Goal: Task Accomplishment & Management: Use online tool/utility

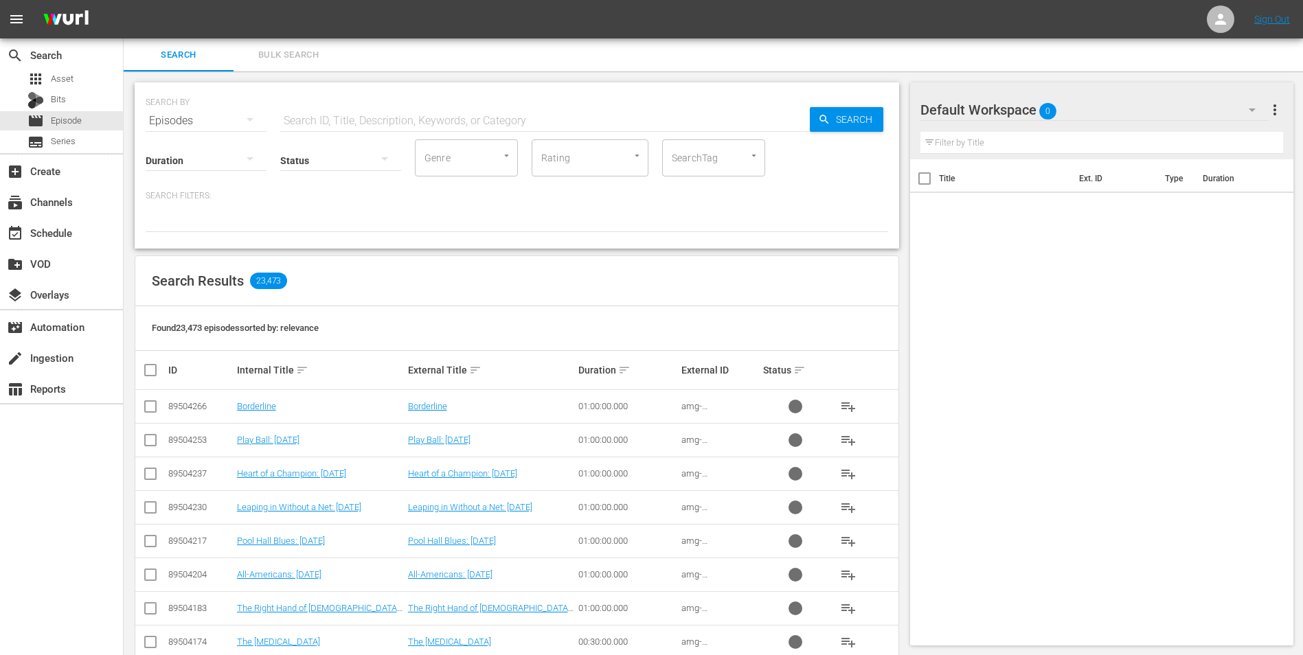
click at [1089, 104] on div "Default Workspace 0" at bounding box center [1094, 110] width 349 height 38
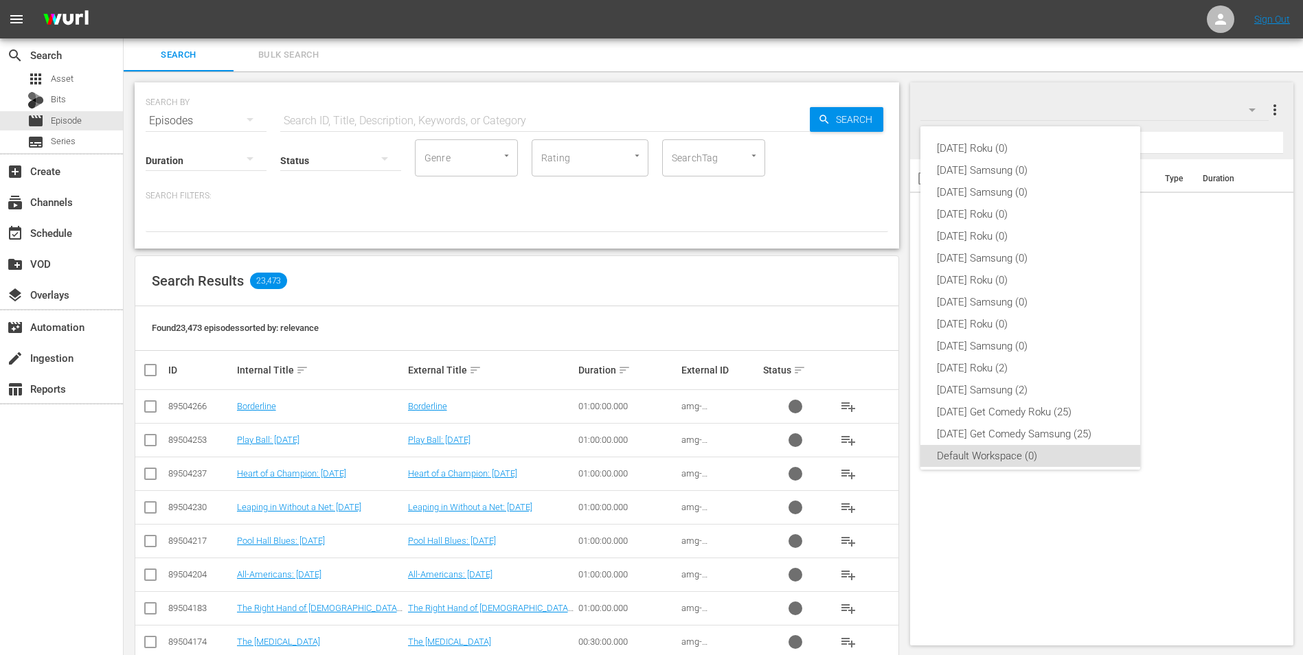
scroll to position [8, 0]
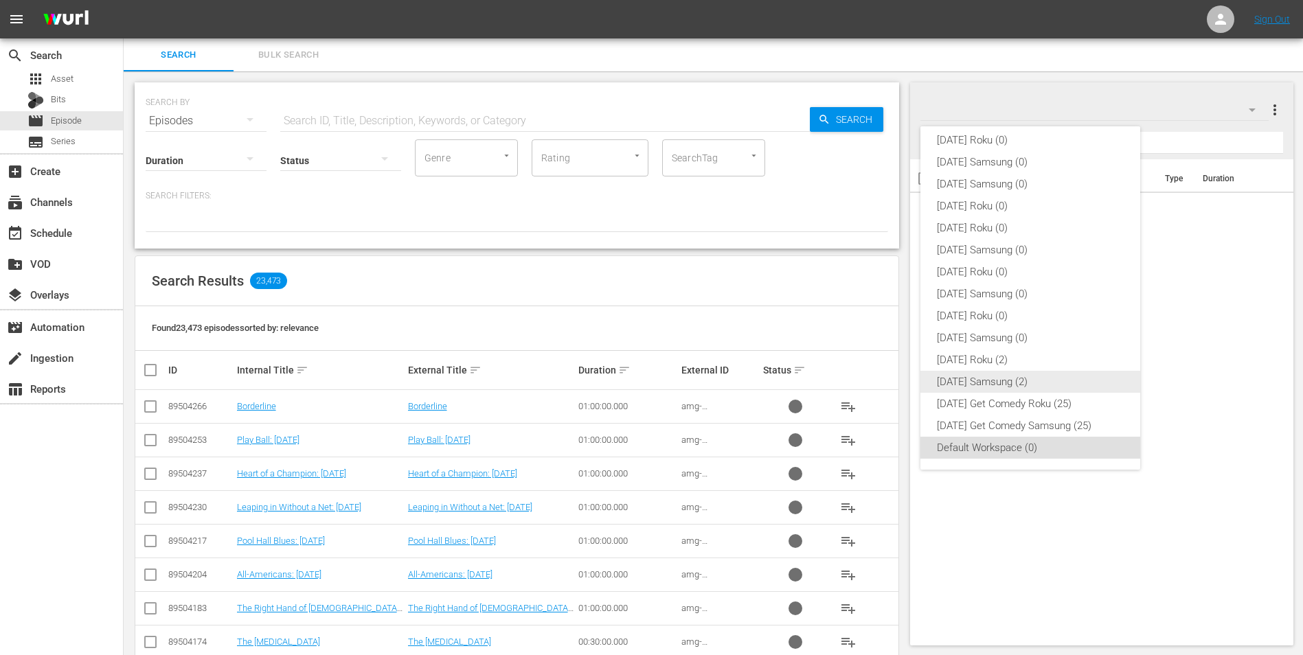
click at [1045, 380] on div "[DATE] Samsung (2)" at bounding box center [1030, 382] width 187 height 22
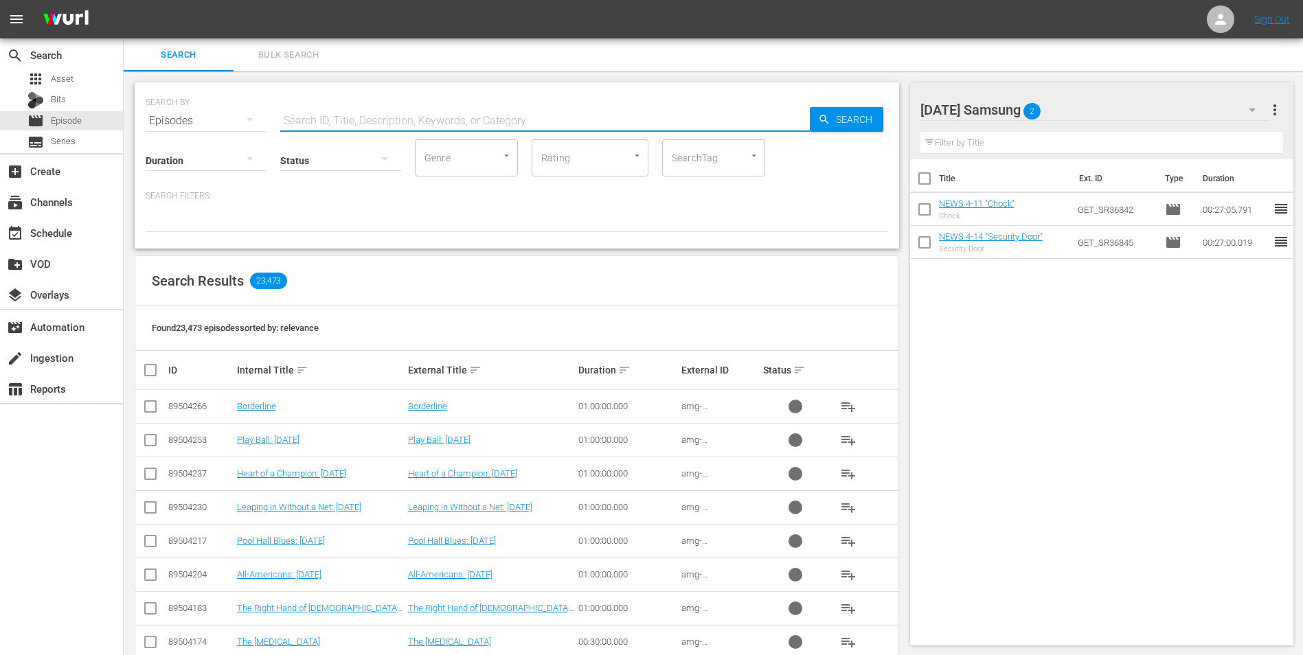
click at [297, 117] on input "text" at bounding box center [544, 120] width 529 height 33
click at [306, 120] on input "text" at bounding box center [544, 120] width 529 height 33
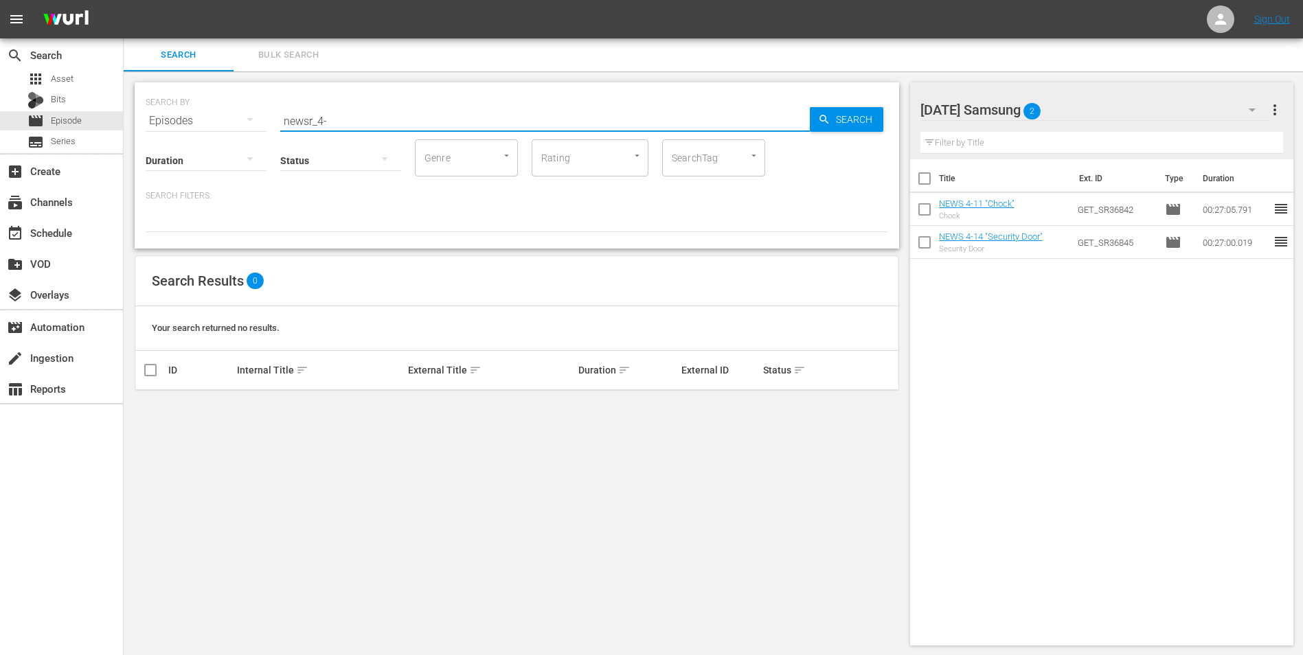
click at [332, 115] on input "newsr_4-" at bounding box center [544, 120] width 529 height 33
click at [313, 120] on input "newsr_4-11" at bounding box center [544, 120] width 529 height 33
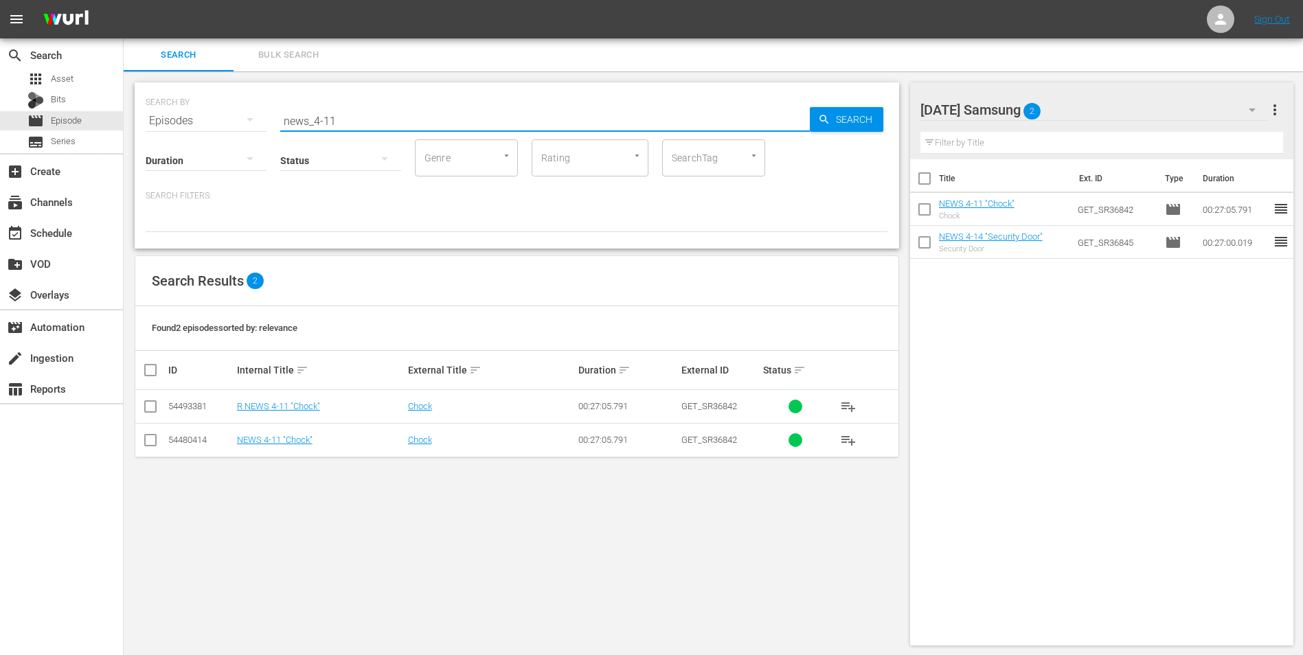
type input "news_4-11"
click at [152, 442] on input "checkbox" at bounding box center [150, 443] width 16 height 16
checkbox input "true"
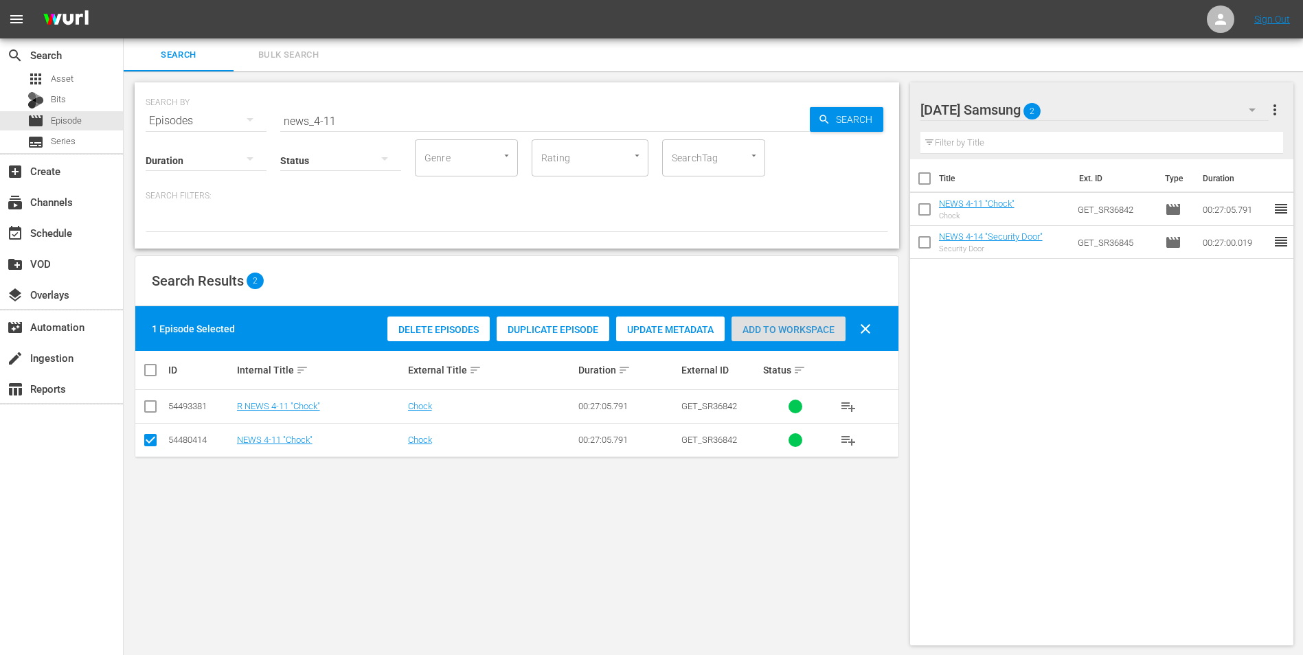
click at [815, 326] on span "Add to Workspace" at bounding box center [788, 329] width 114 height 11
drag, startPoint x: 328, startPoint y: 117, endPoint x: 378, endPoint y: 130, distance: 51.6
click at [376, 130] on div "SEARCH BY Search By Episodes Search ID, Title, Description, Keywords, or Catego…" at bounding box center [517, 165] width 764 height 166
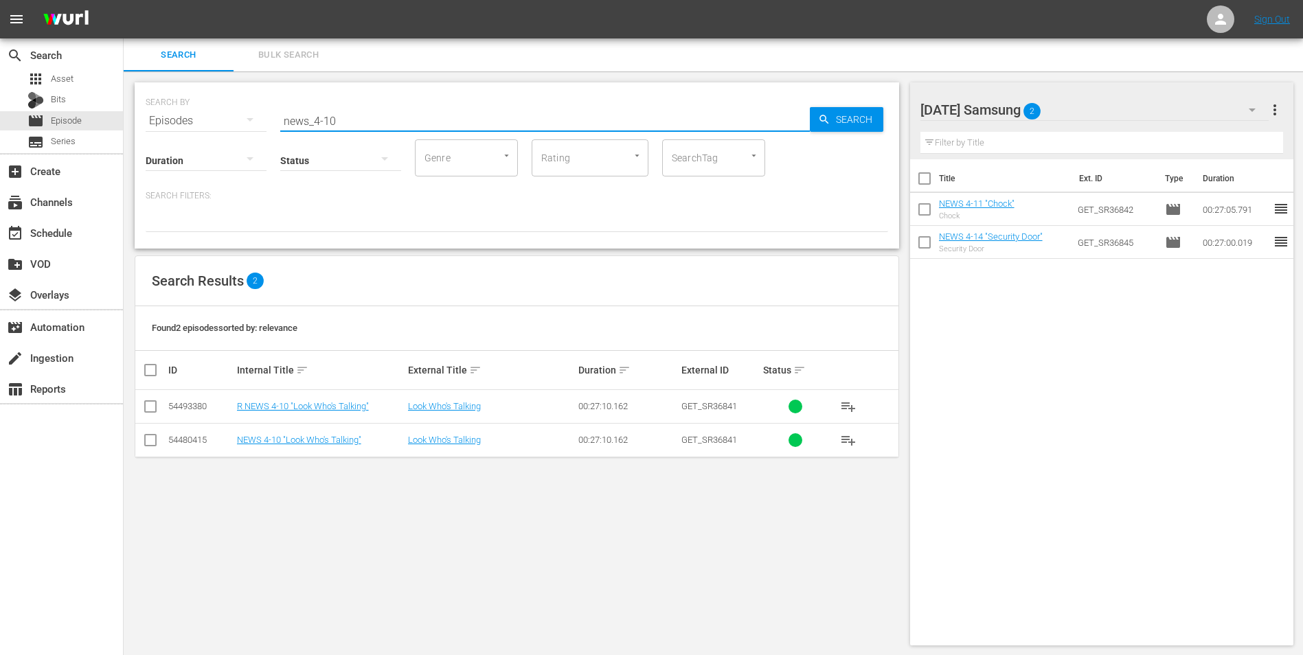
type input "news_4-10"
click at [149, 441] on input "checkbox" at bounding box center [150, 443] width 16 height 16
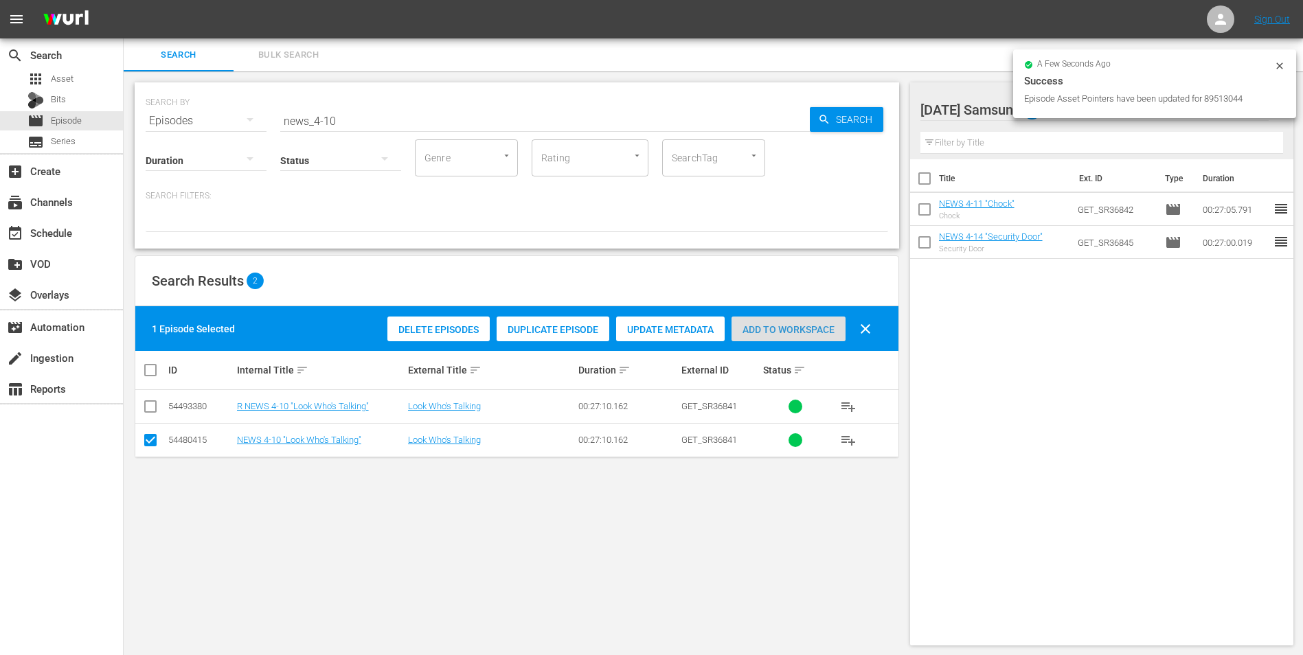
click at [790, 324] on span "Add to Workspace" at bounding box center [788, 329] width 114 height 11
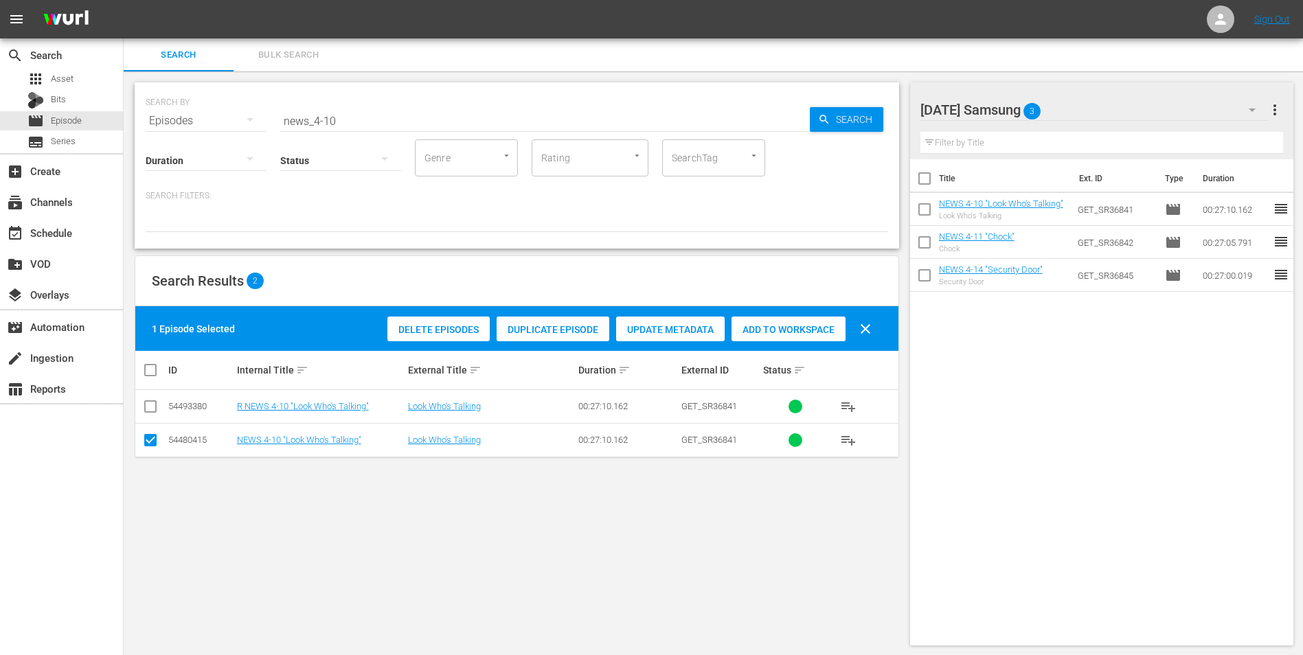
click at [1111, 114] on div "[DATE] Samsung 3" at bounding box center [1094, 110] width 349 height 38
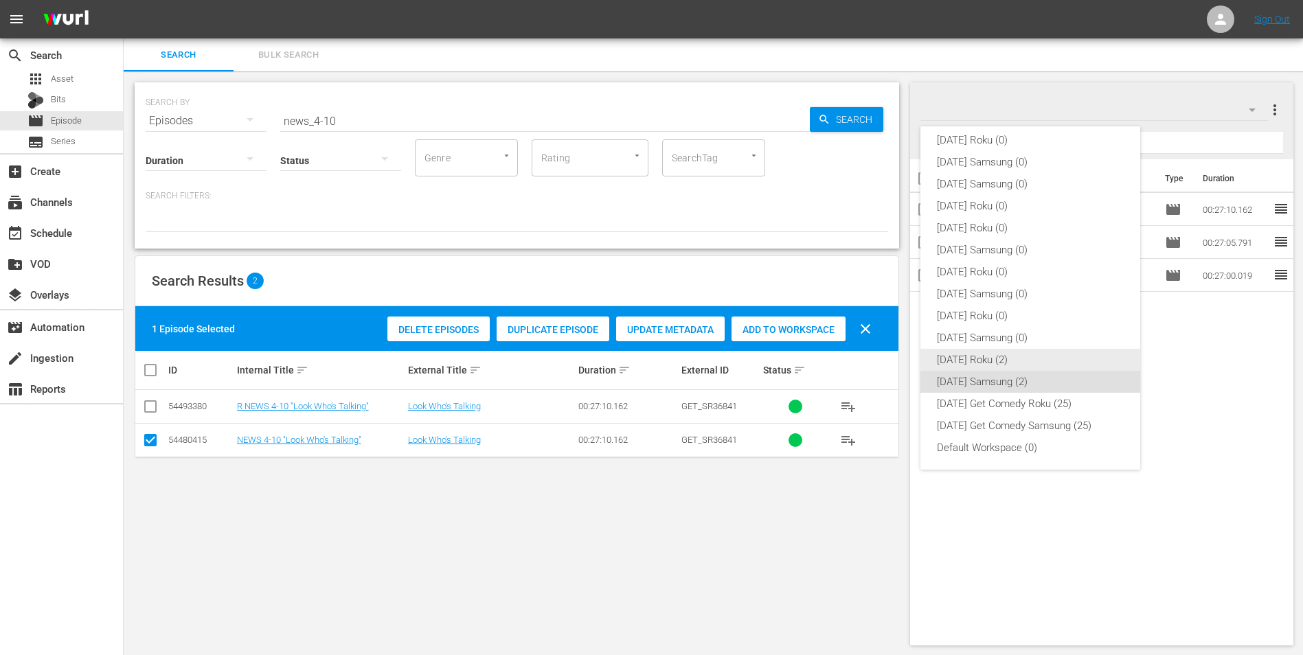
click at [992, 359] on div "[DATE] Roku (2)" at bounding box center [1030, 360] width 187 height 22
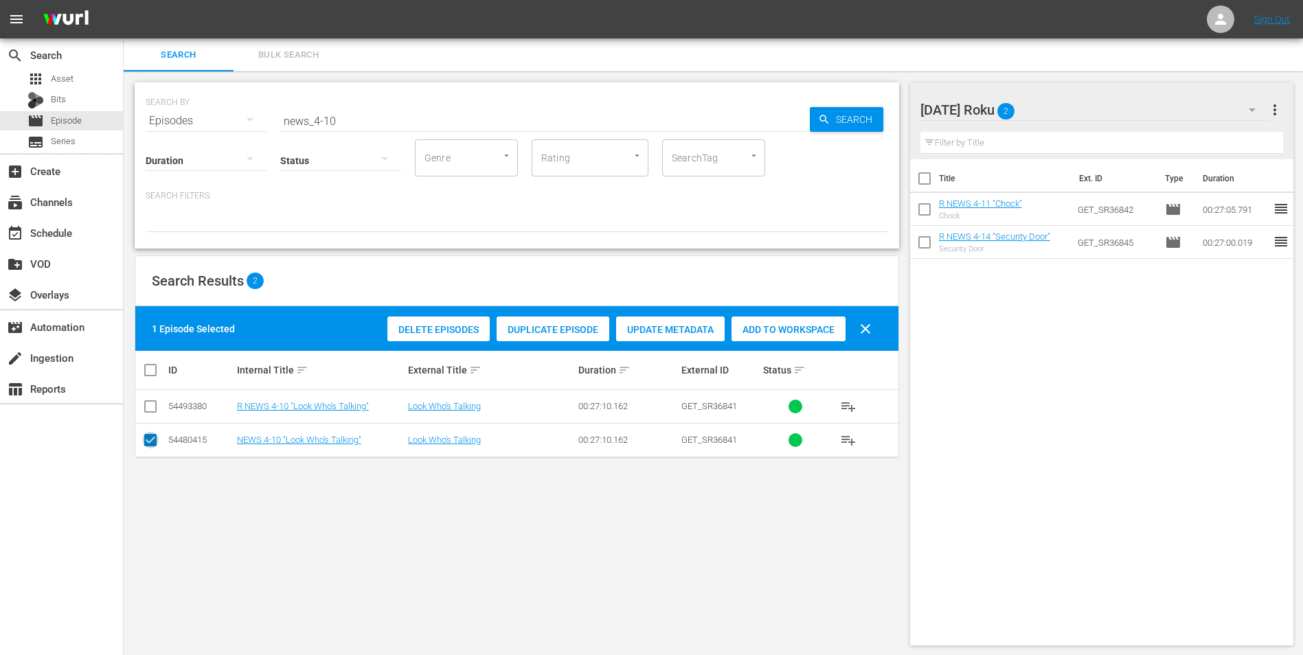
click at [147, 442] on input "checkbox" at bounding box center [150, 443] width 16 height 16
checkbox input "false"
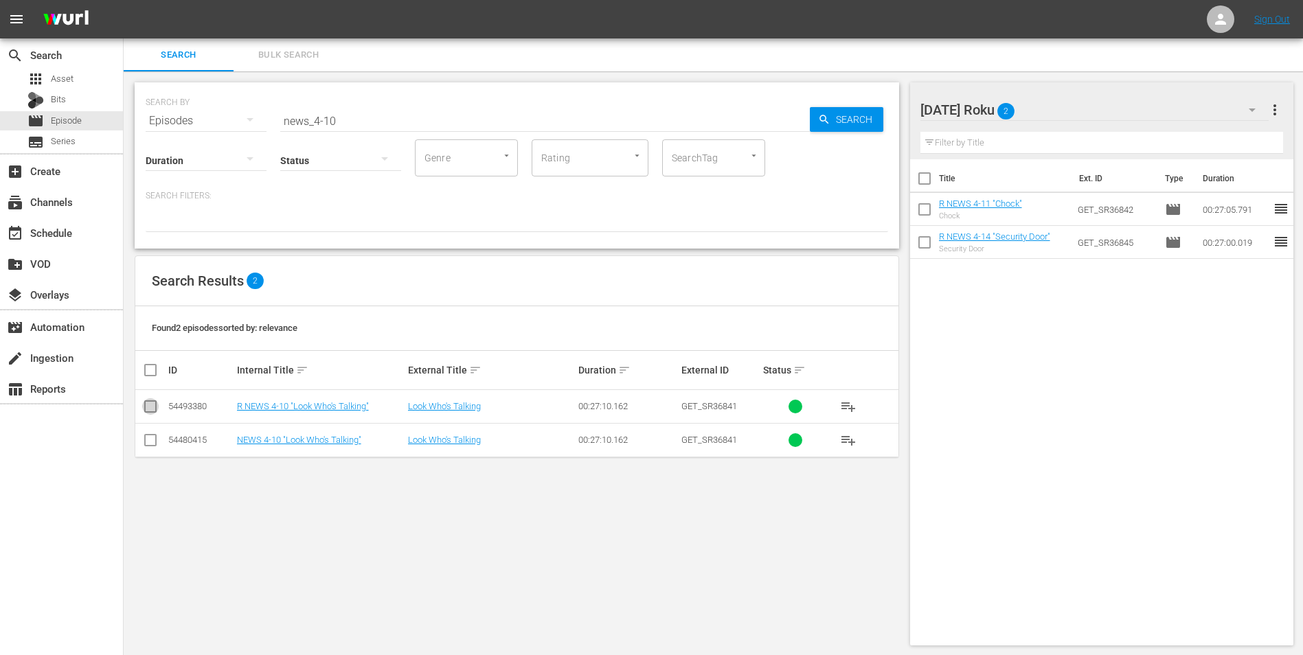
click at [153, 409] on input "checkbox" at bounding box center [150, 409] width 16 height 16
checkbox input "true"
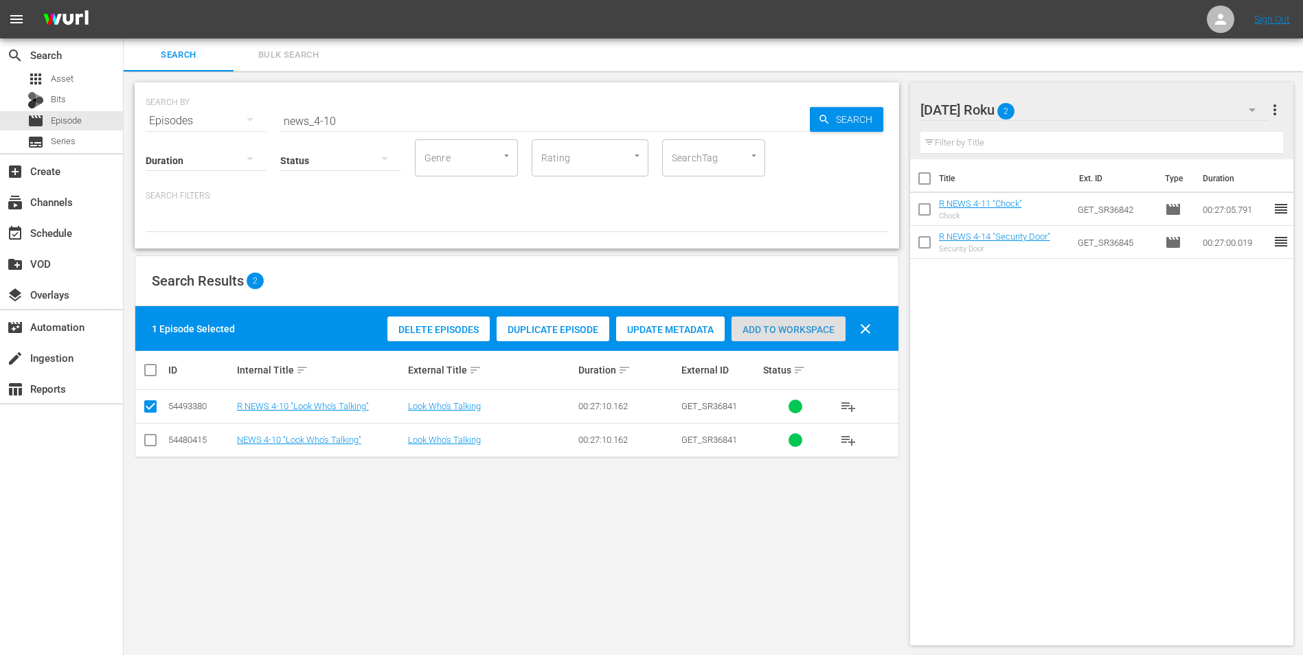
click at [801, 330] on span "Add to Workspace" at bounding box center [788, 329] width 114 height 11
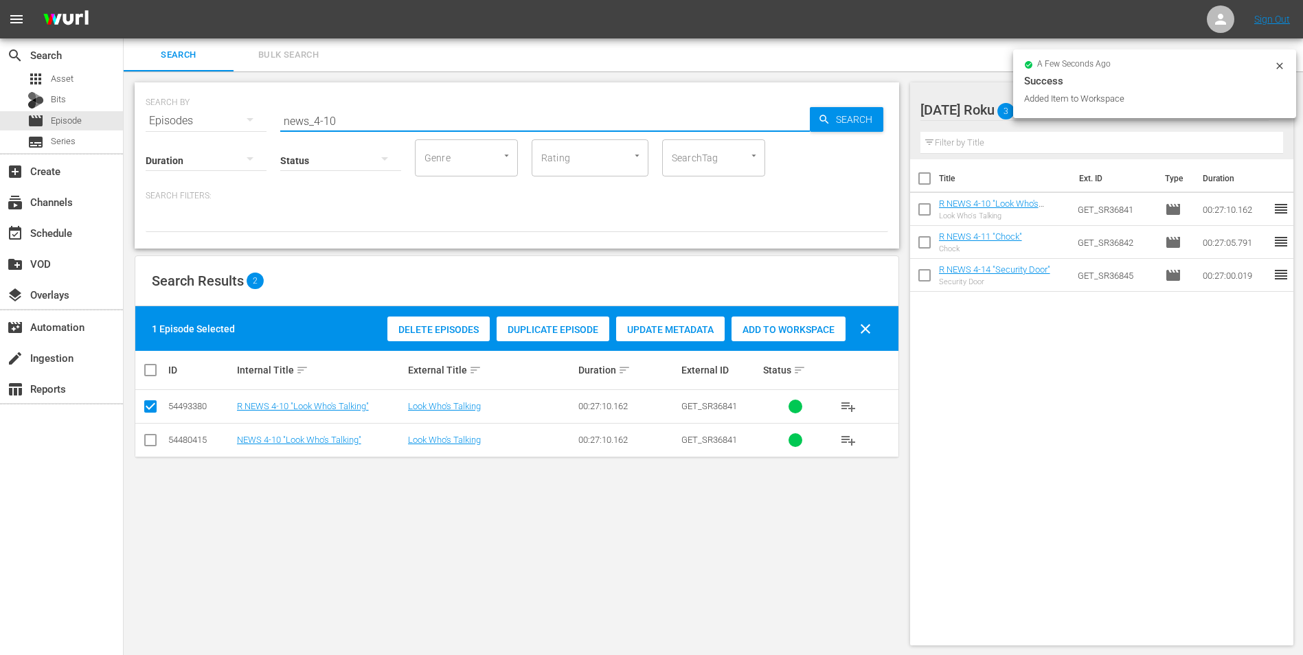
drag, startPoint x: 343, startPoint y: 117, endPoint x: 207, endPoint y: 106, distance: 135.7
click at [213, 108] on div "SEARCH BY Search By Episodes Search ID, Title, Description, Keywords, or Catego…" at bounding box center [517, 112] width 742 height 49
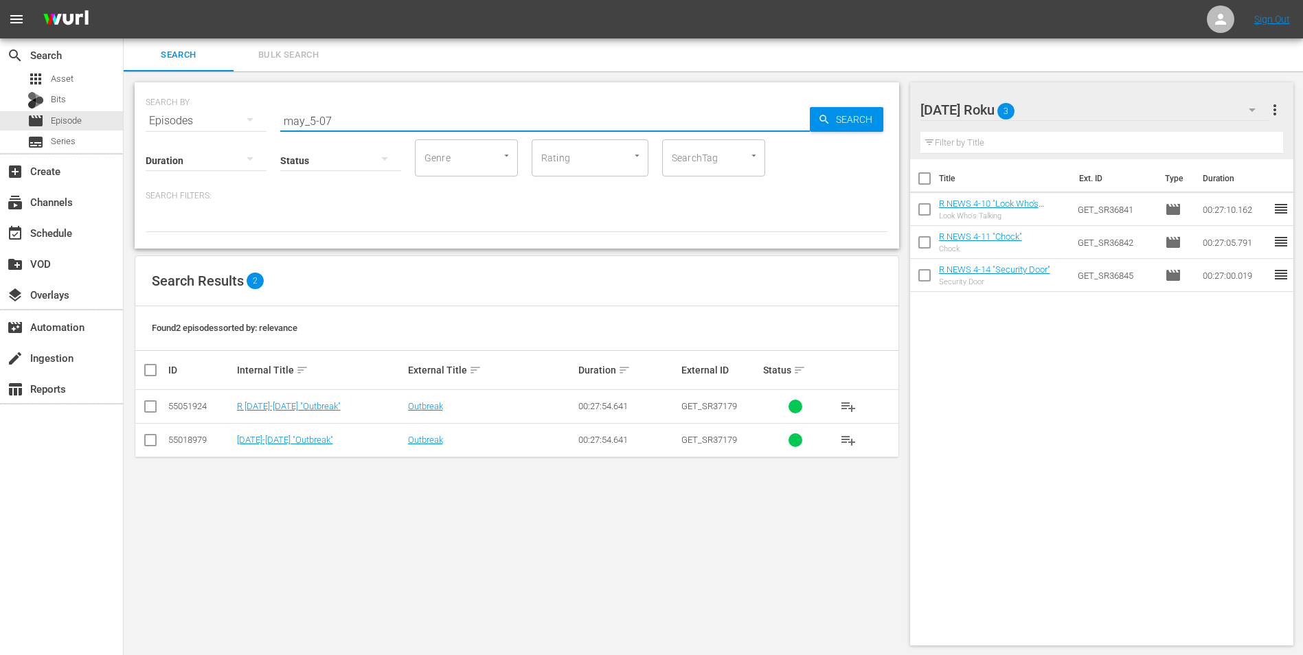
type input "may_5-07"
click at [150, 411] on input "checkbox" at bounding box center [150, 409] width 16 height 16
checkbox input "true"
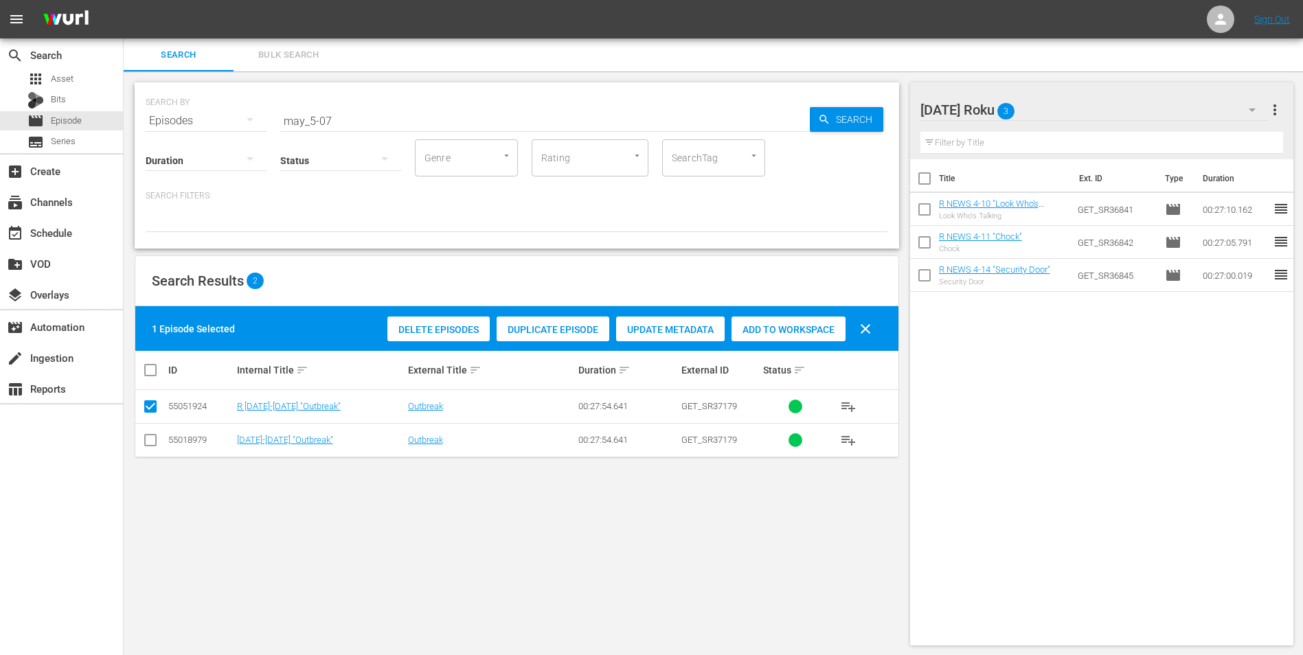
click at [782, 332] on span "Add to Workspace" at bounding box center [788, 329] width 114 height 11
click at [1056, 109] on div "[DATE] Roku 4" at bounding box center [1094, 110] width 349 height 38
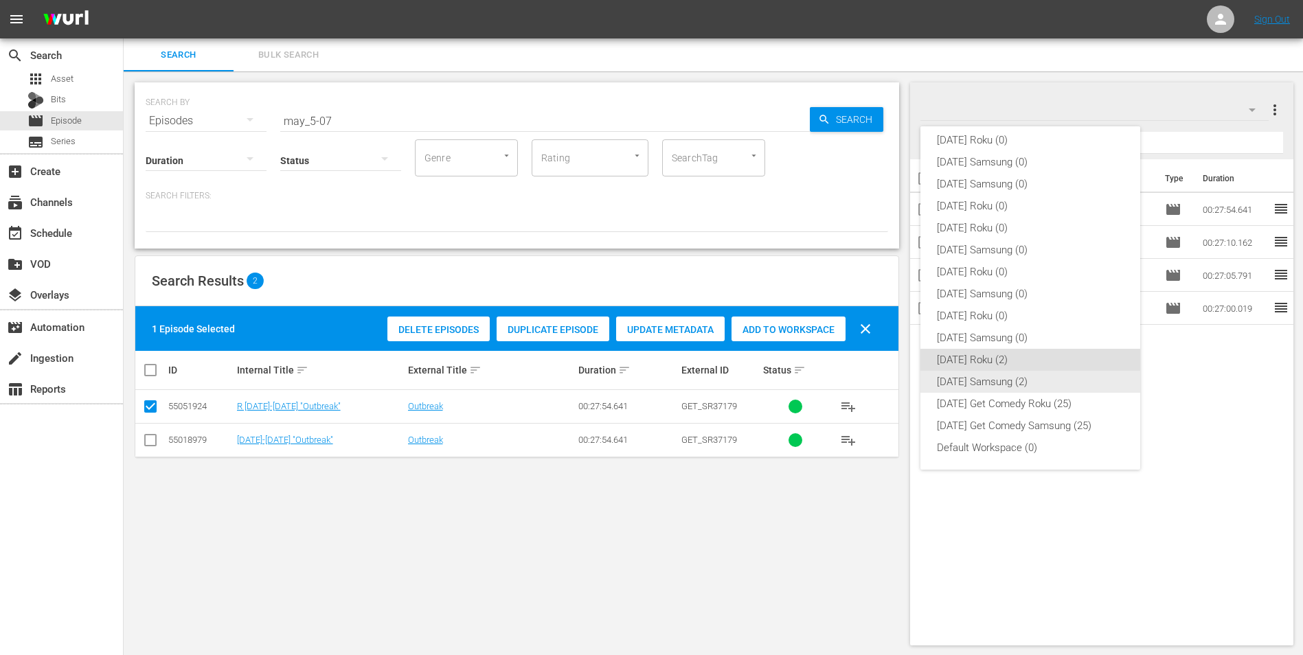
click at [975, 383] on div "[DATE] Samsung (2)" at bounding box center [1030, 382] width 187 height 22
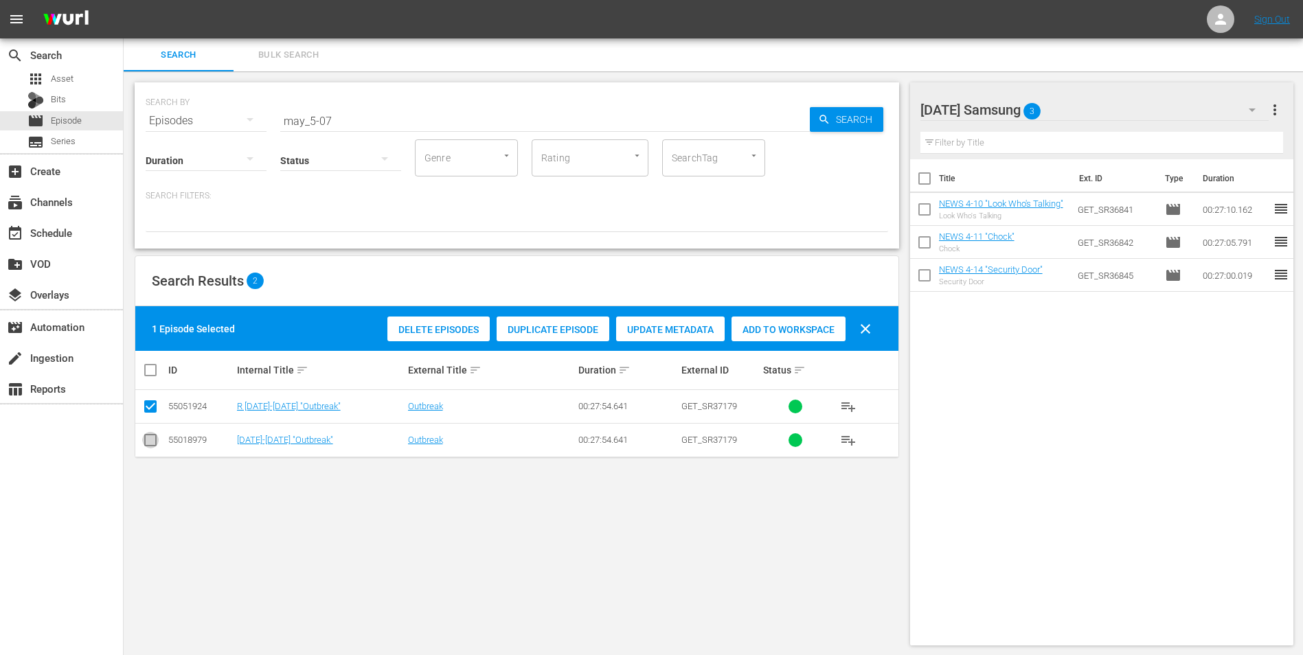
click at [146, 441] on input "checkbox" at bounding box center [150, 443] width 16 height 16
checkbox input "true"
click at [150, 405] on input "checkbox" at bounding box center [150, 409] width 16 height 16
checkbox input "false"
click at [785, 332] on span "Add to Workspace" at bounding box center [788, 329] width 114 height 11
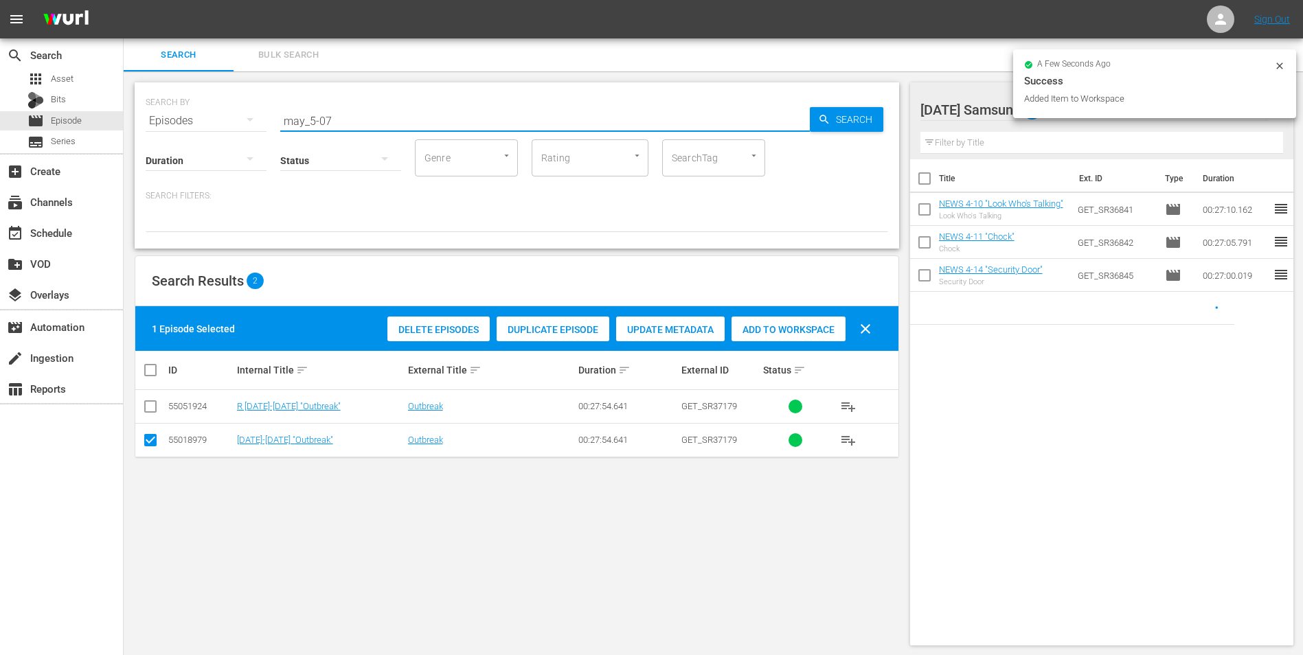
drag, startPoint x: 326, startPoint y: 119, endPoint x: 347, endPoint y: 123, distance: 21.6
click at [347, 123] on input "may_5-07" at bounding box center [544, 120] width 529 height 33
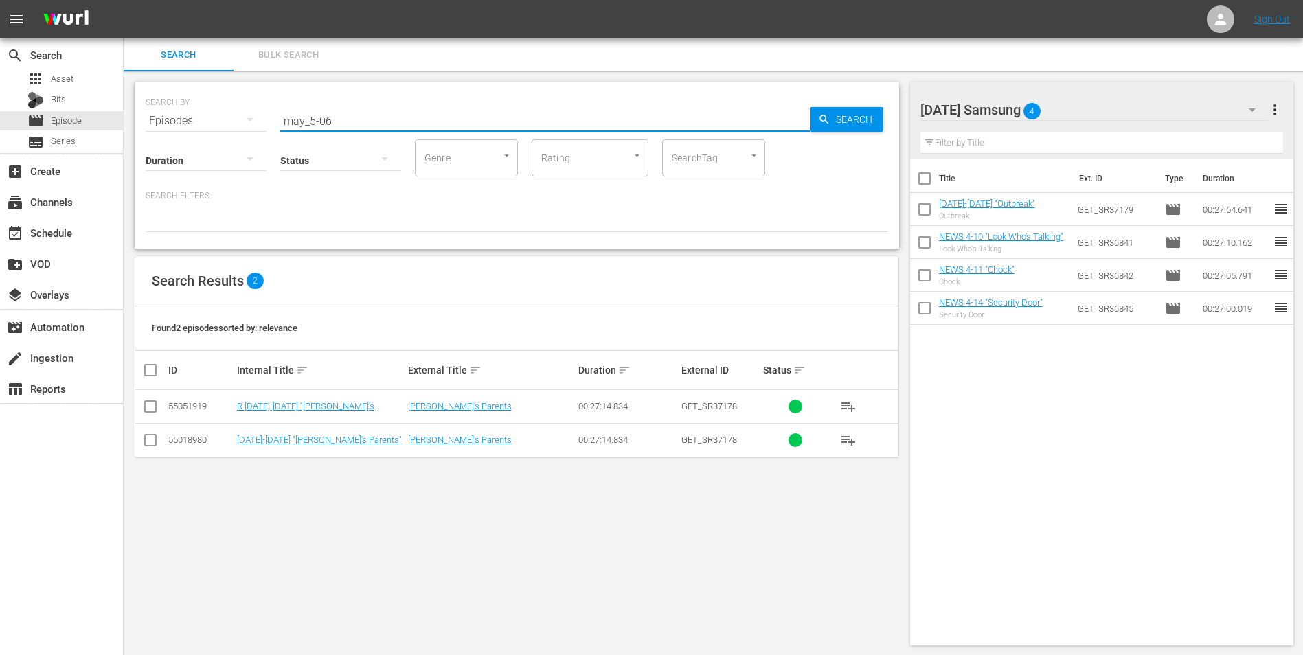
type input "may_5-06"
click at [144, 444] on input "checkbox" at bounding box center [150, 443] width 16 height 16
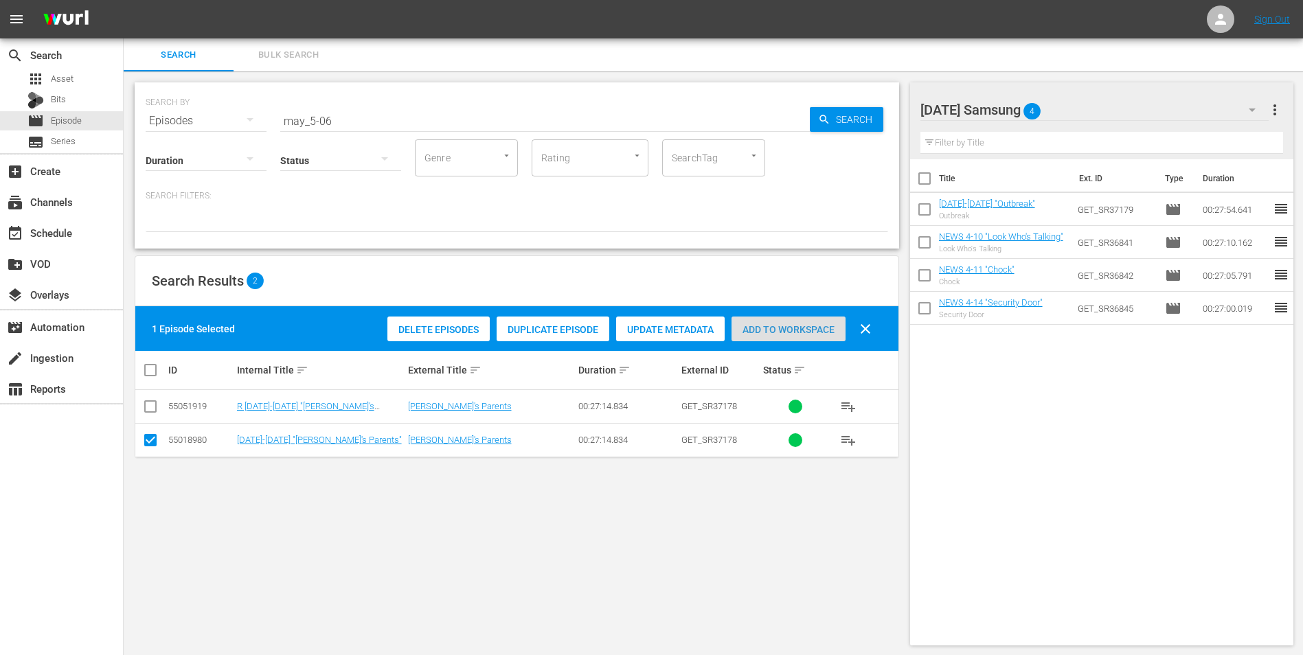
click at [806, 326] on span "Add to Workspace" at bounding box center [788, 329] width 114 height 11
click at [1088, 110] on div "[DATE] Samsung 5" at bounding box center [1094, 110] width 349 height 38
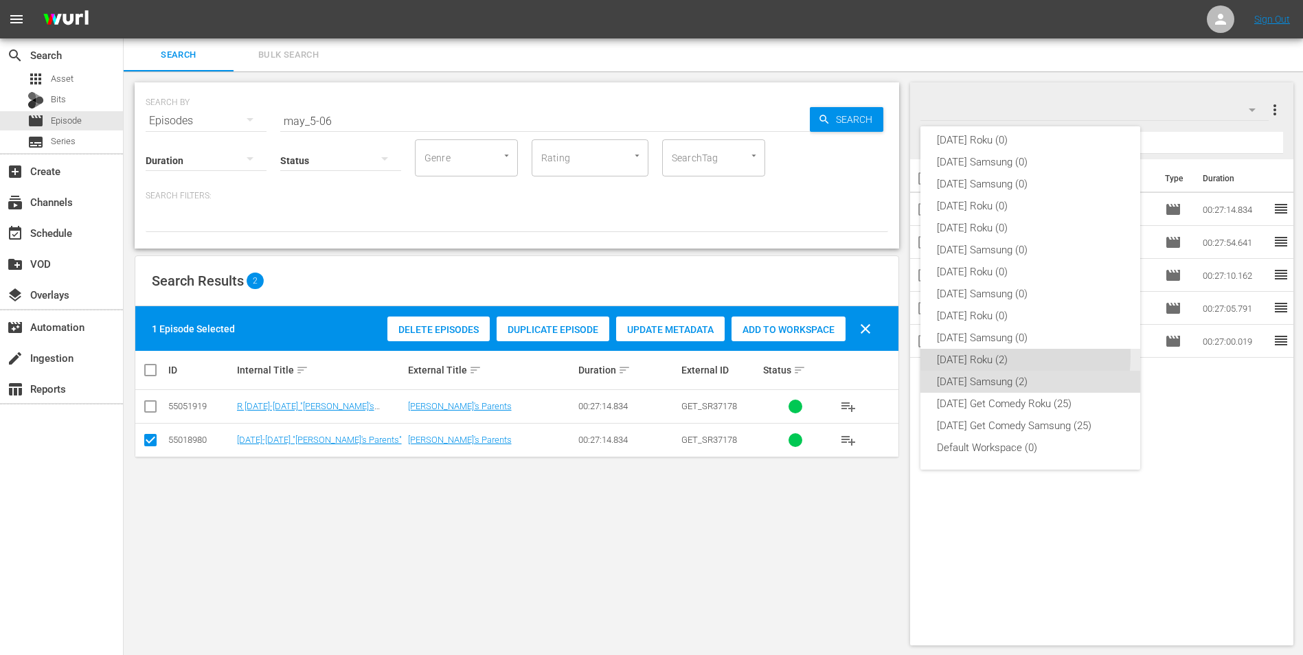
click at [979, 356] on div "[DATE] Roku (2)" at bounding box center [1030, 360] width 187 height 22
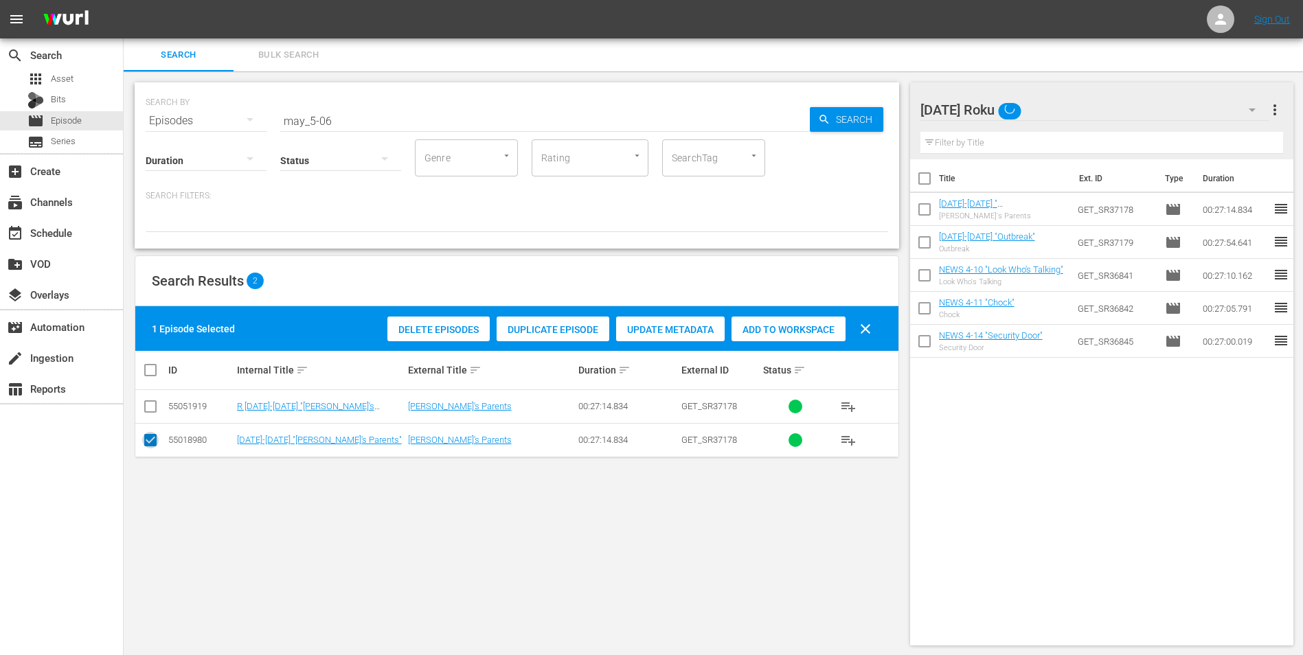
click at [152, 444] on input "checkbox" at bounding box center [150, 443] width 16 height 16
checkbox input "false"
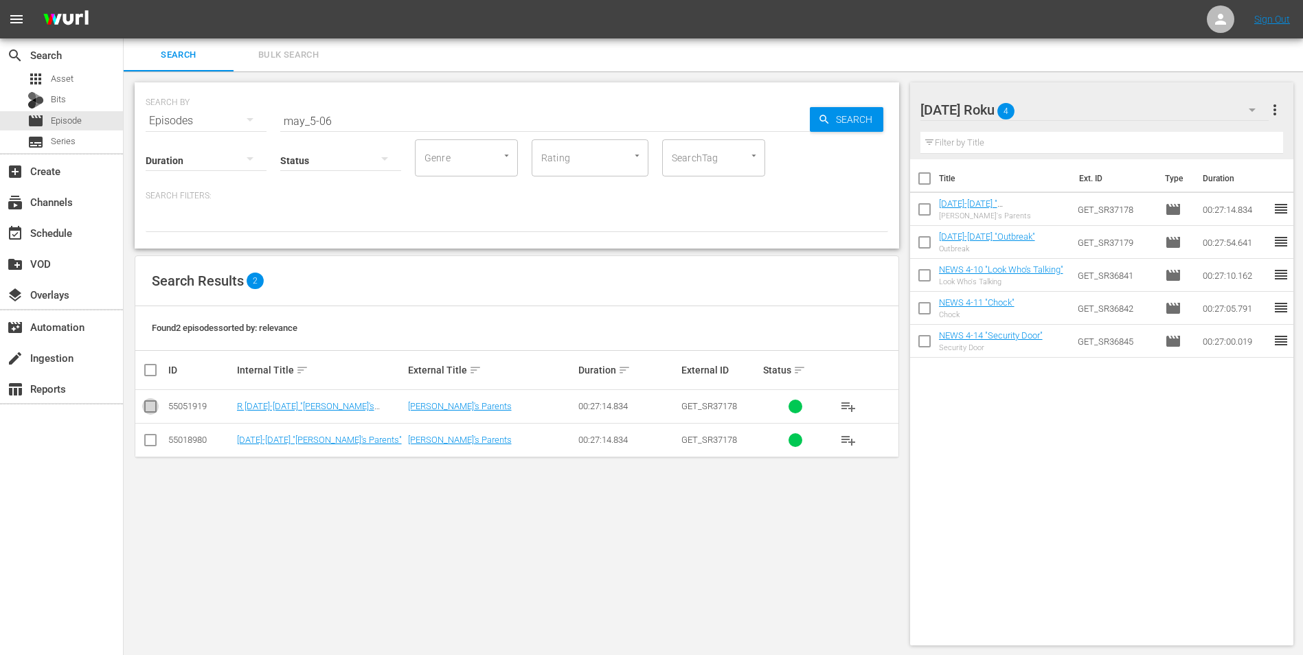
click at [148, 398] on icon at bounding box center [150, 406] width 16 height 16
click at [148, 404] on input "checkbox" at bounding box center [150, 409] width 16 height 16
checkbox input "true"
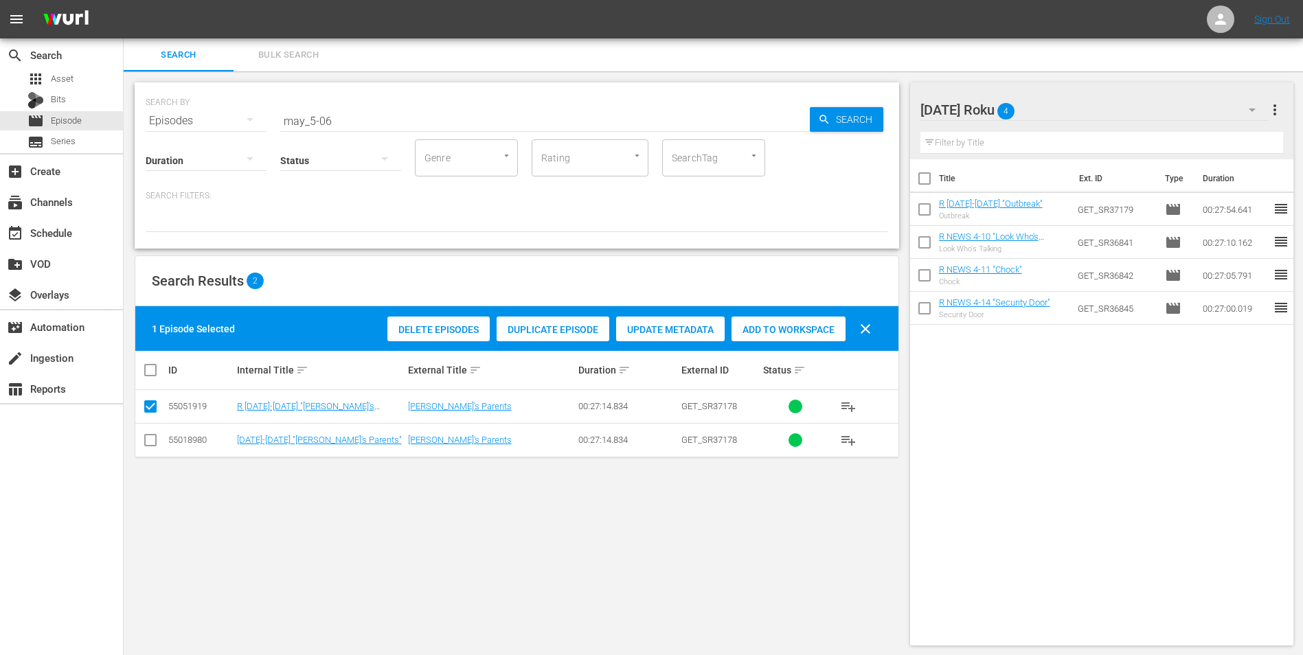
click at [781, 325] on span "Add to Workspace" at bounding box center [788, 329] width 114 height 11
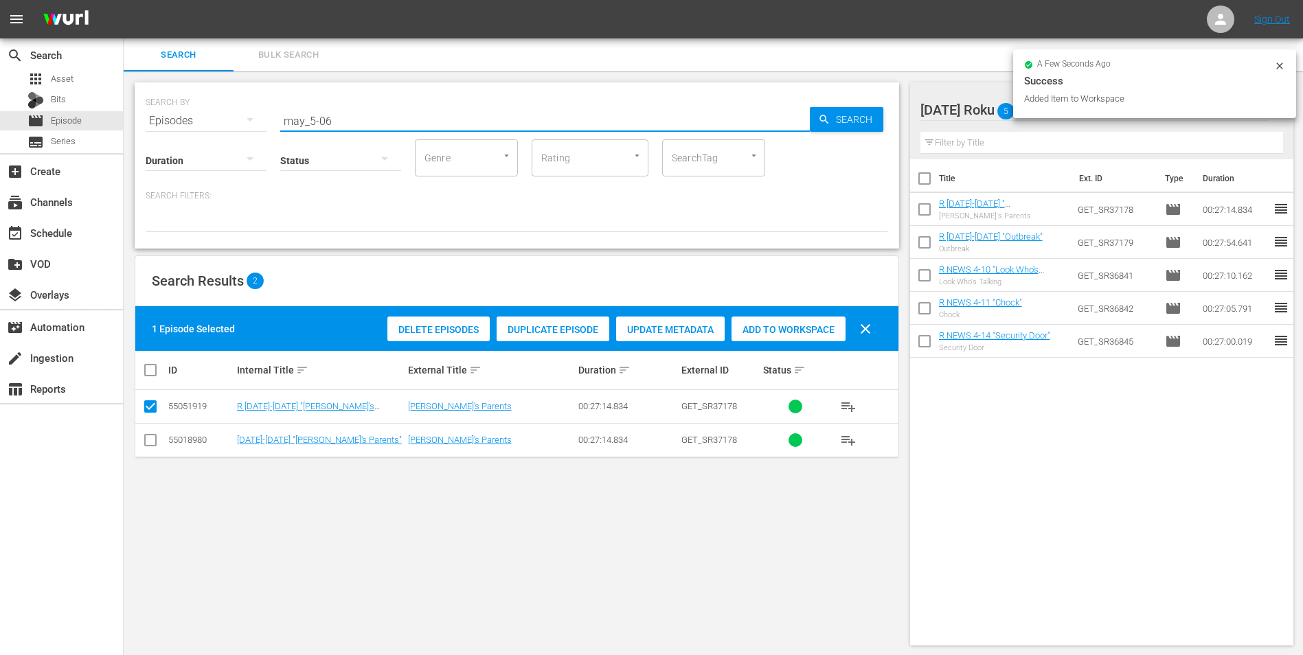
drag, startPoint x: 324, startPoint y: 121, endPoint x: 371, endPoint y: 124, distance: 46.8
click at [368, 130] on div "SEARCH BY Search By Episodes Search ID, Title, Description, Keywords, or Catego…" at bounding box center [517, 165] width 764 height 166
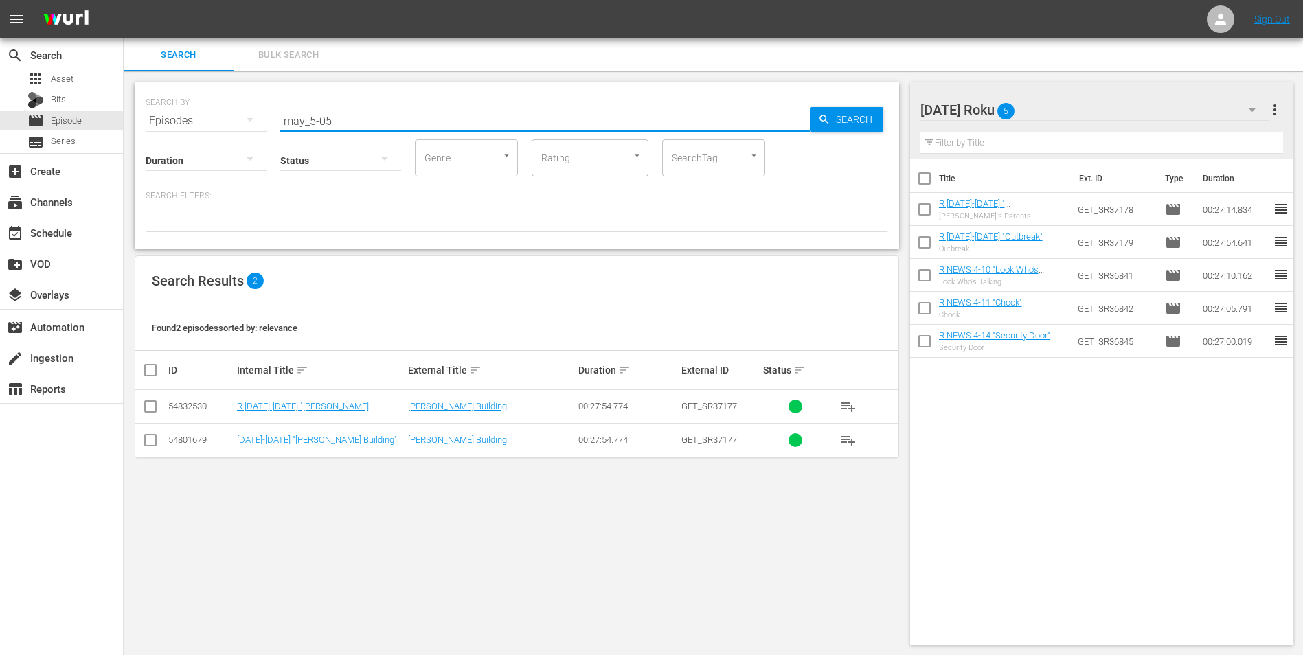
type input "may_5-05"
click at [153, 407] on input "checkbox" at bounding box center [150, 409] width 16 height 16
checkbox input "true"
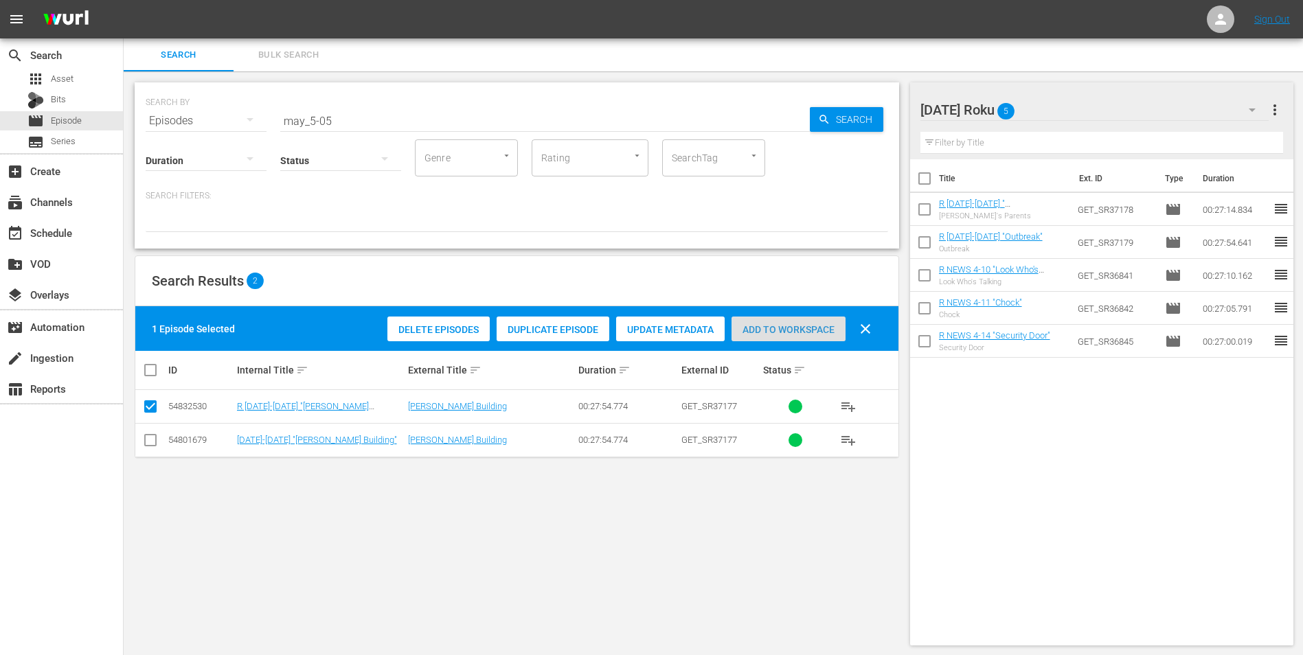
click at [805, 328] on span "Add to Workspace" at bounding box center [788, 329] width 114 height 11
click at [1030, 117] on div at bounding box center [984, 110] width 128 height 34
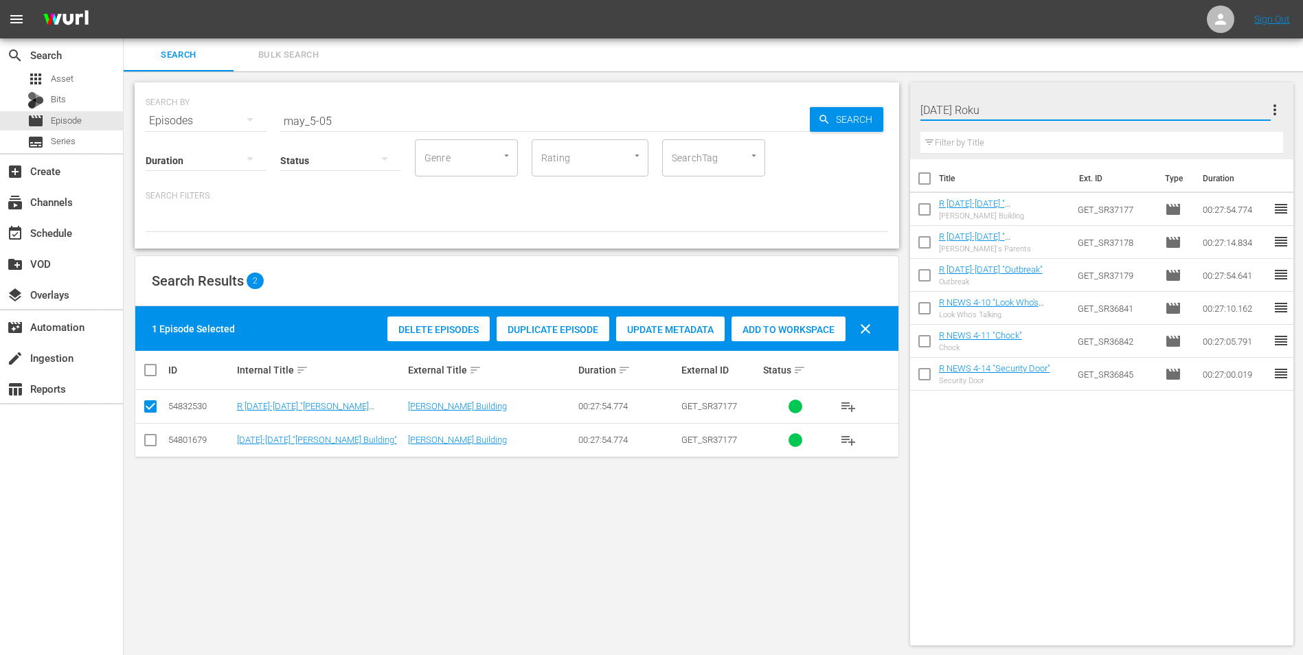
click at [1103, 67] on div "Search Bulk Search" at bounding box center [713, 54] width 1179 height 33
click at [1097, 101] on div "[DATE] Roku 6" at bounding box center [1094, 110] width 349 height 38
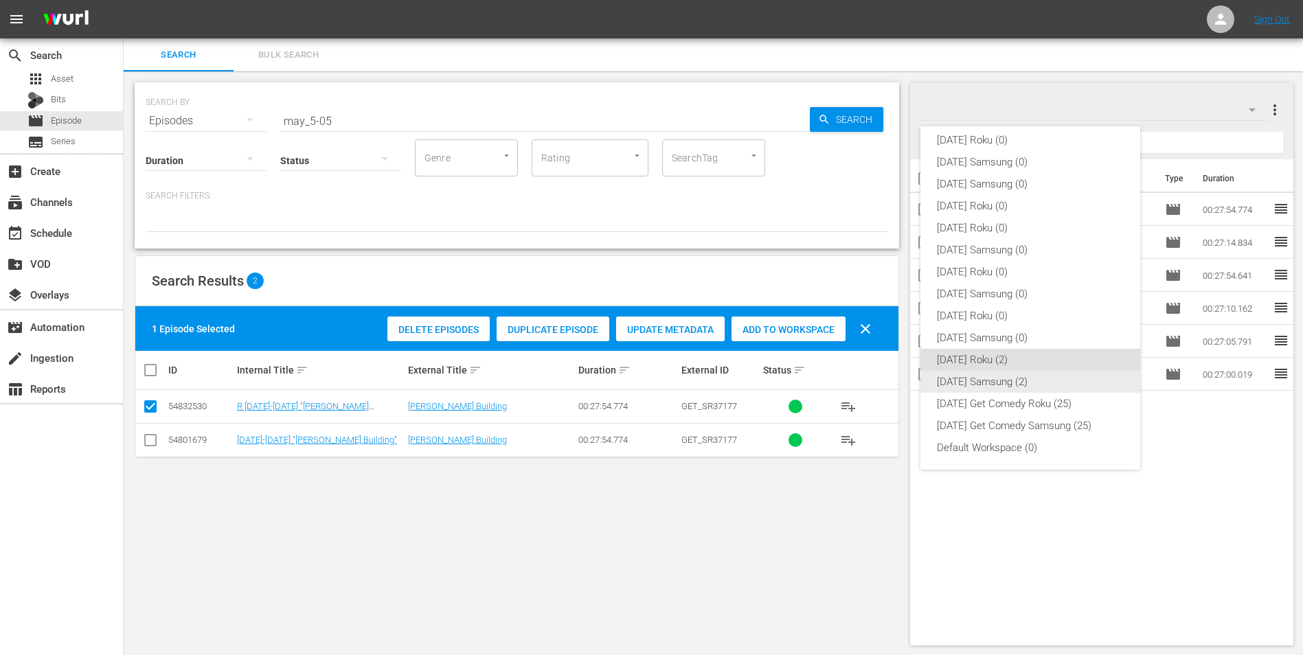
click at [1000, 382] on div "[DATE] Samsung (2)" at bounding box center [1030, 382] width 187 height 22
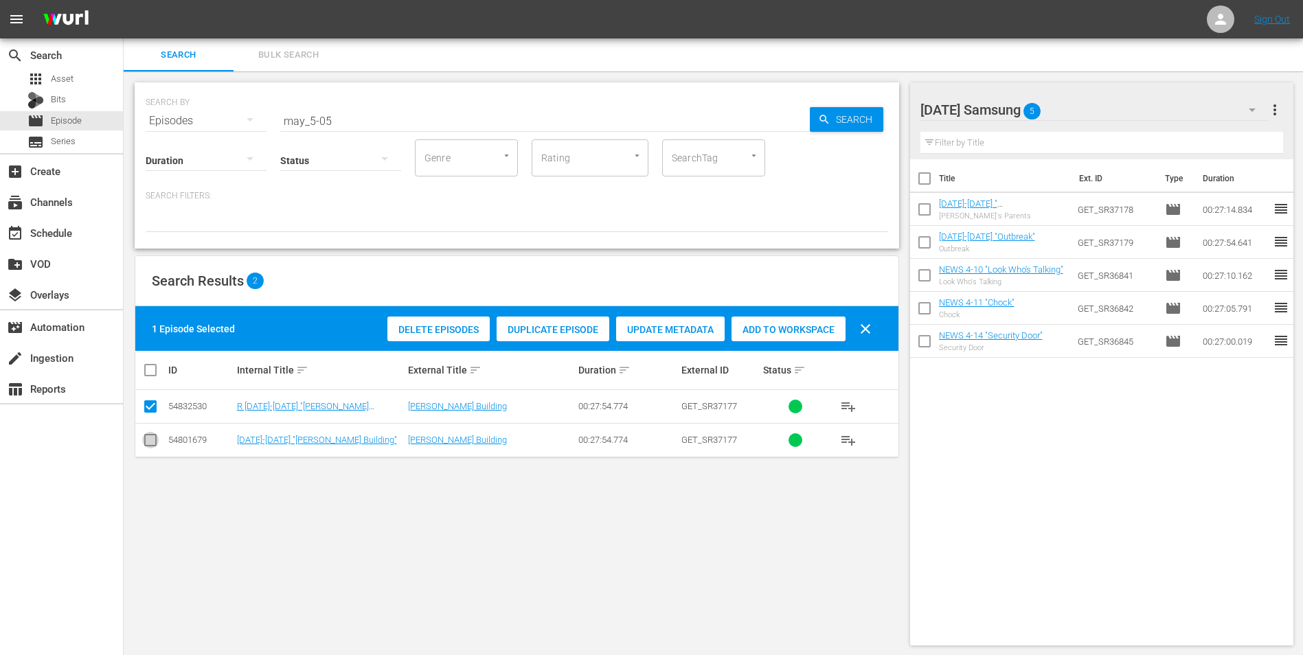
click at [156, 435] on input "checkbox" at bounding box center [150, 443] width 16 height 16
checkbox input "true"
click at [148, 398] on icon at bounding box center [150, 406] width 16 height 16
click at [148, 406] on input "checkbox" at bounding box center [150, 409] width 16 height 16
checkbox input "false"
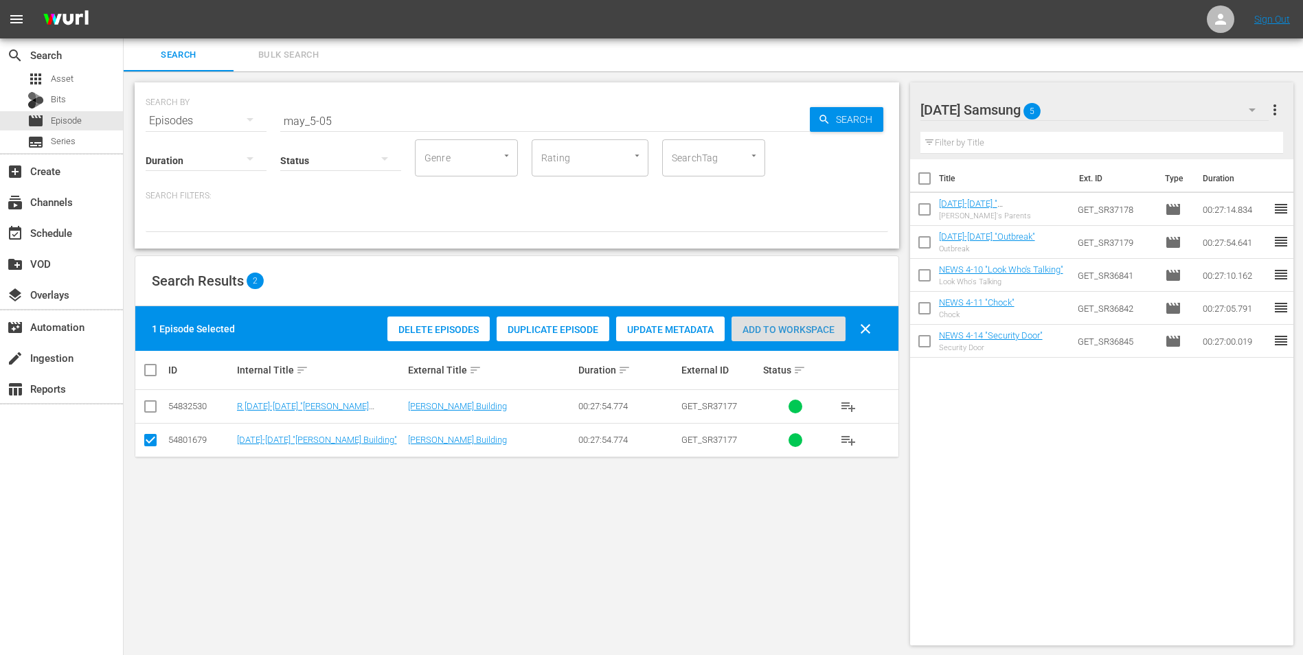
click at [803, 324] on span "Add to Workspace" at bounding box center [788, 329] width 114 height 11
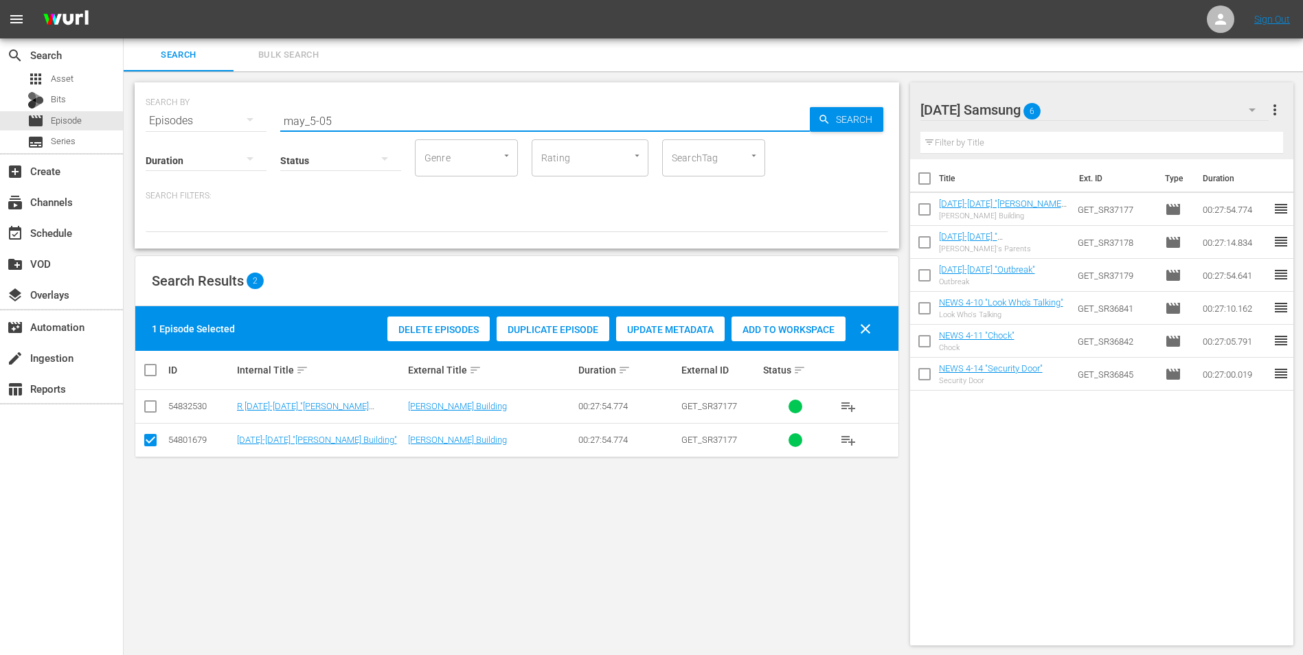
drag, startPoint x: 326, startPoint y: 115, endPoint x: 380, endPoint y: 129, distance: 56.0
click at [375, 128] on div "SEARCH BY Search By Episodes Search ID, Title, Description, Keywords, or Catego…" at bounding box center [517, 165] width 764 height 166
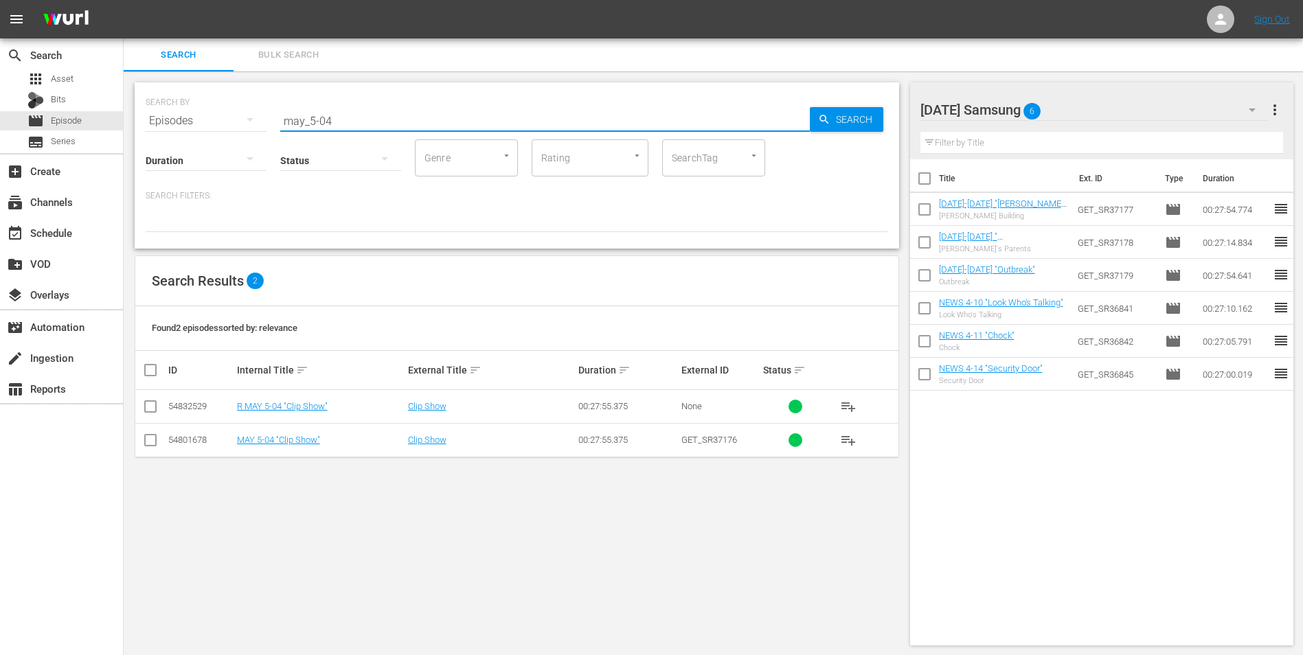
type input "may_5-04"
click at [146, 448] on input "checkbox" at bounding box center [150, 443] width 16 height 16
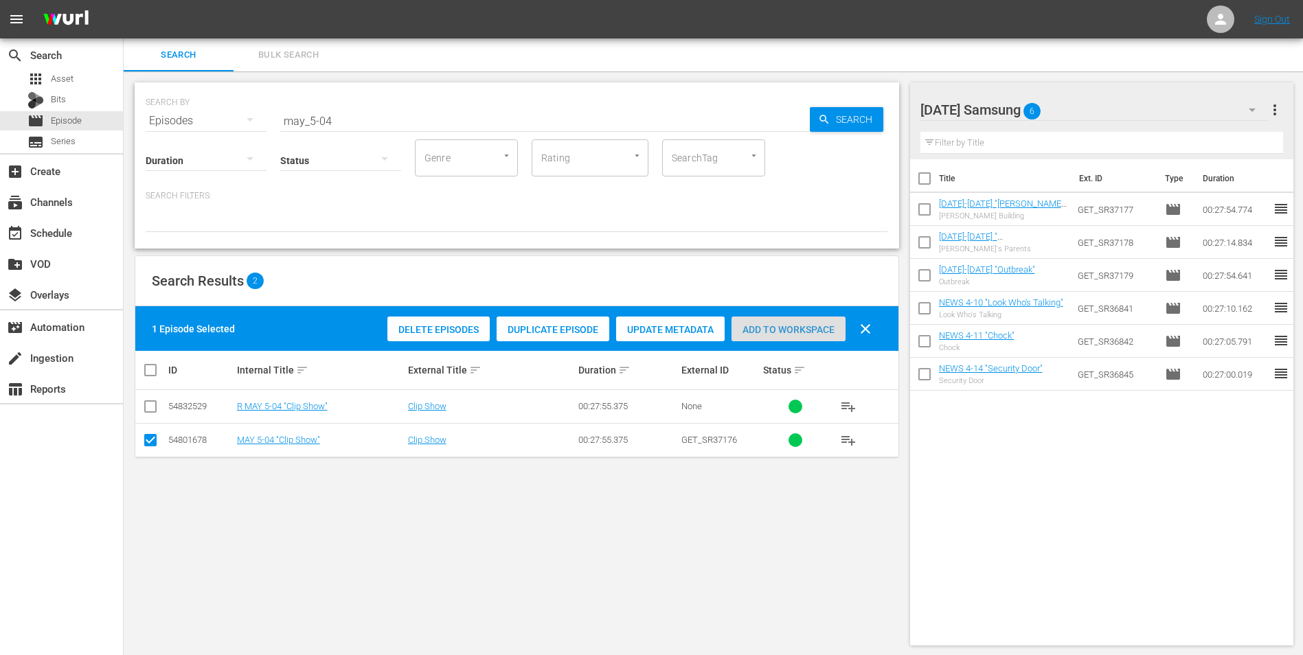
click at [818, 331] on span "Add to Workspace" at bounding box center [788, 329] width 114 height 11
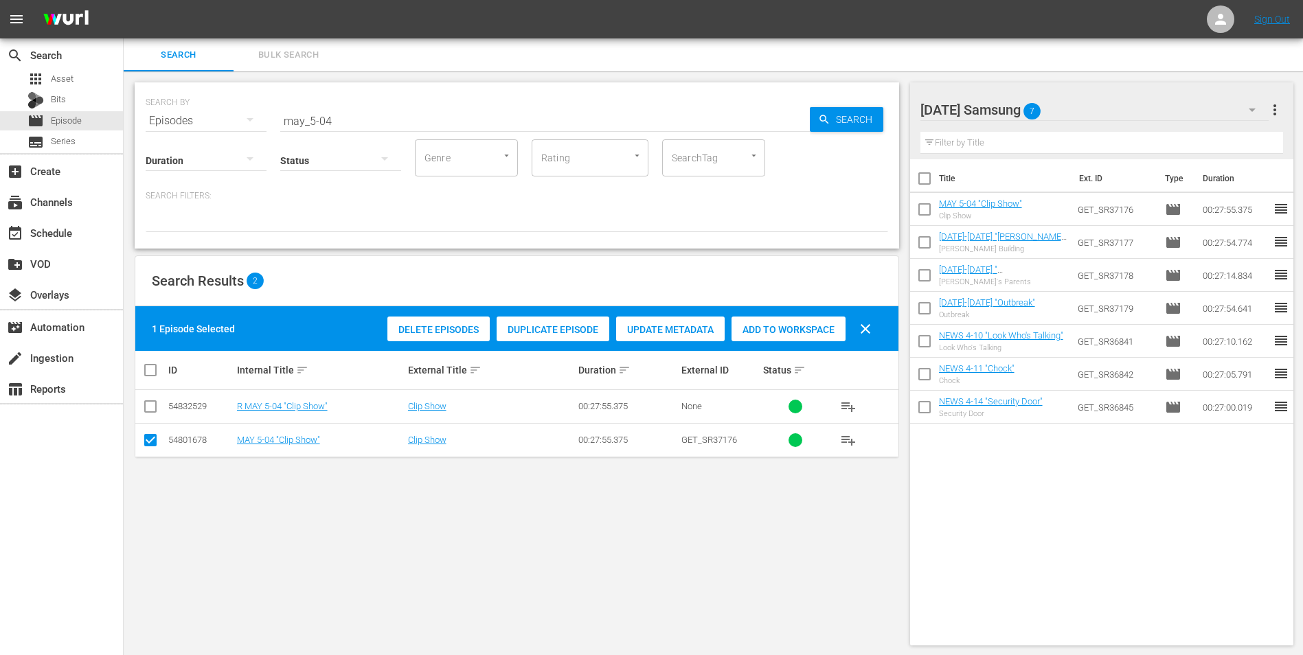
click at [1070, 109] on div "[DATE] Samsung 7" at bounding box center [1094, 110] width 349 height 38
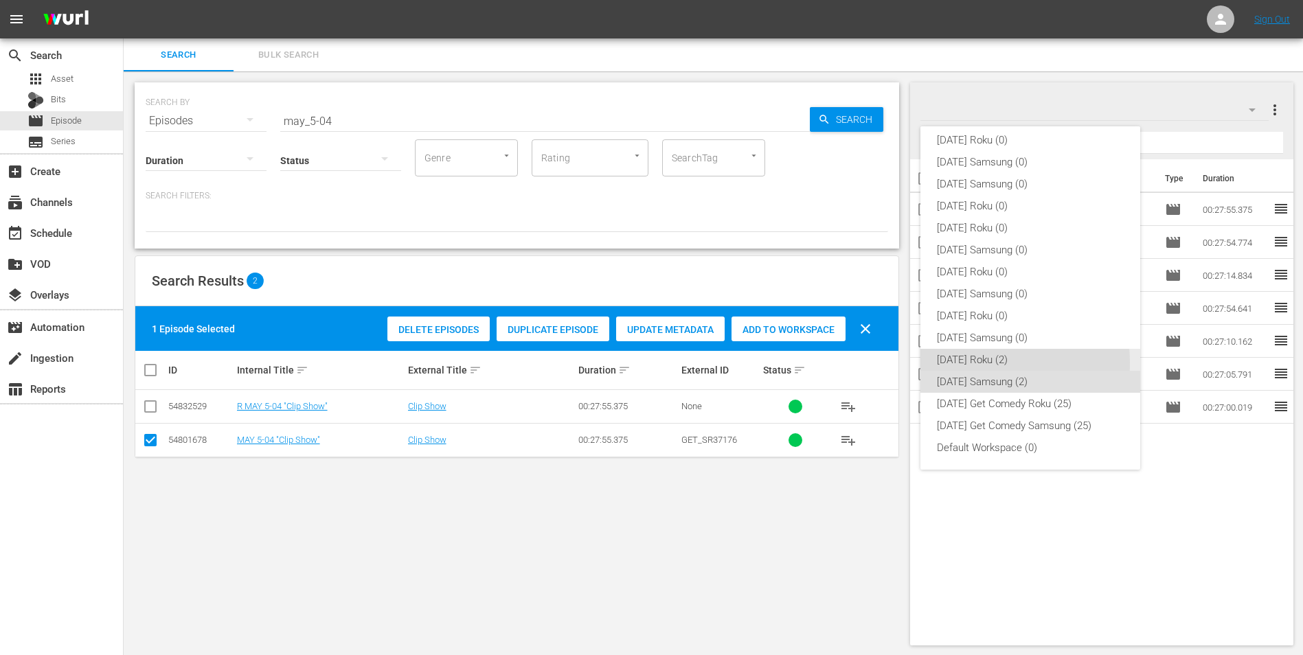
click at [955, 363] on div "[DATE] Roku (2)" at bounding box center [1030, 360] width 187 height 22
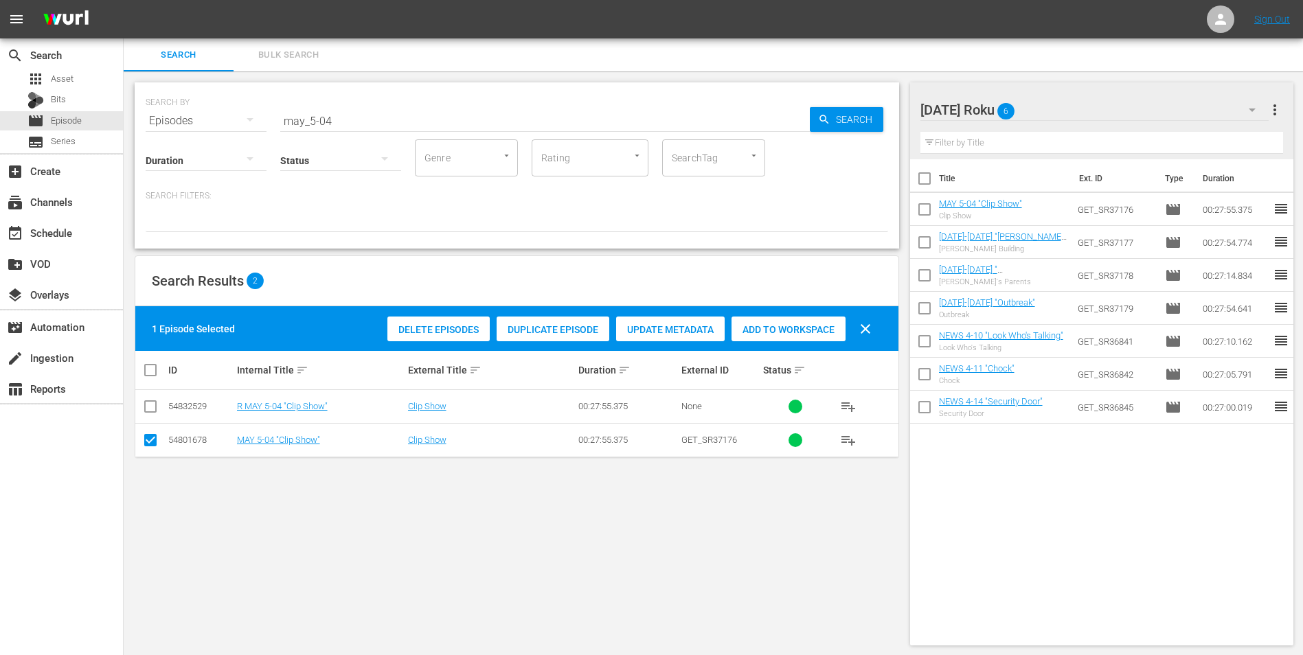
click at [156, 443] on input "checkbox" at bounding box center [150, 443] width 16 height 16
checkbox input "false"
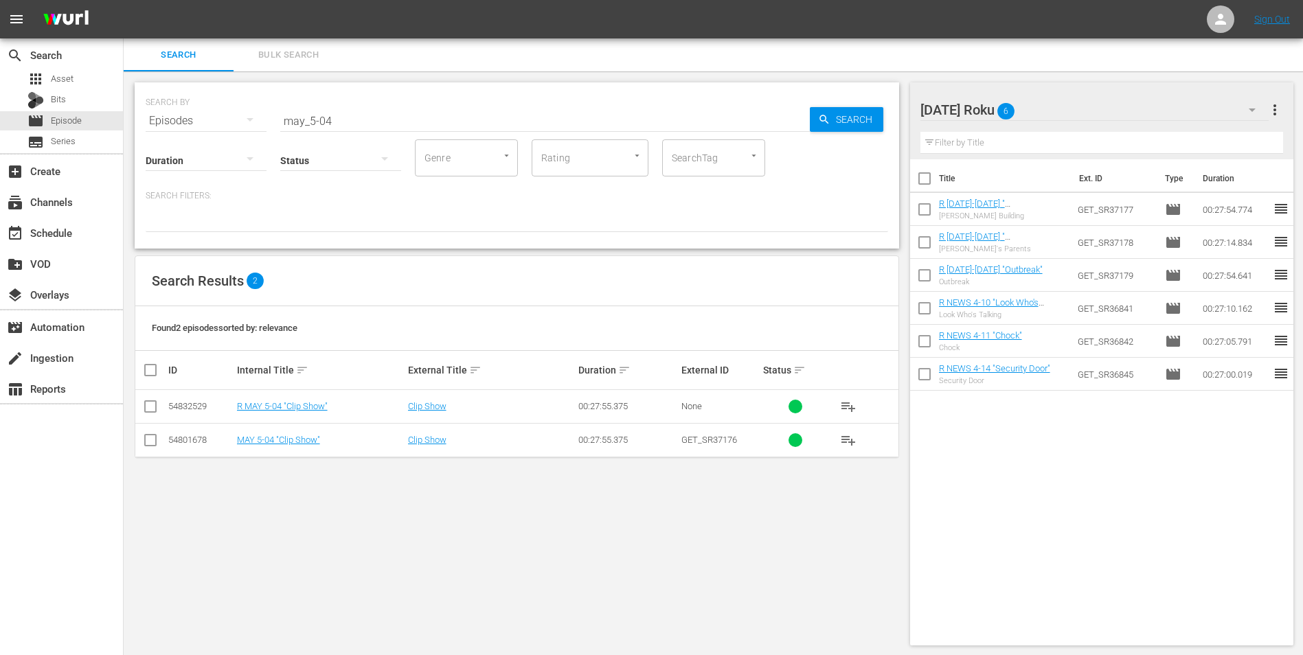
click at [144, 413] on input "checkbox" at bounding box center [150, 409] width 16 height 16
checkbox input "true"
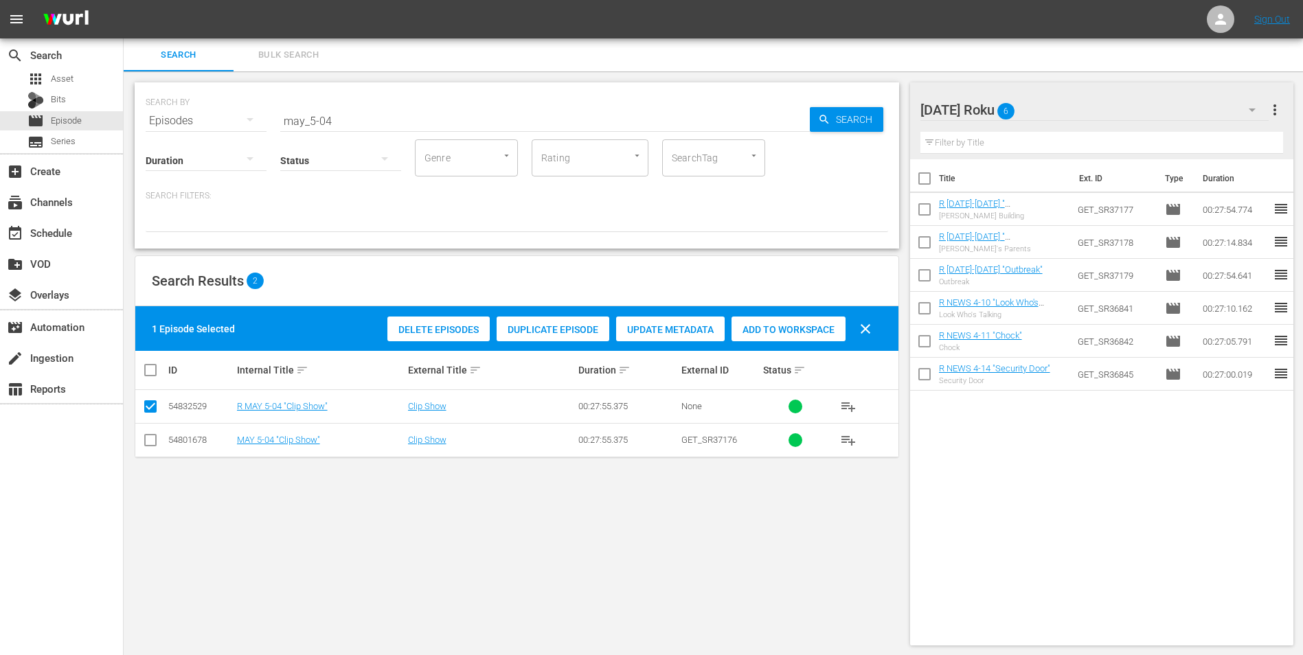
click at [792, 332] on span "Add to Workspace" at bounding box center [788, 329] width 114 height 11
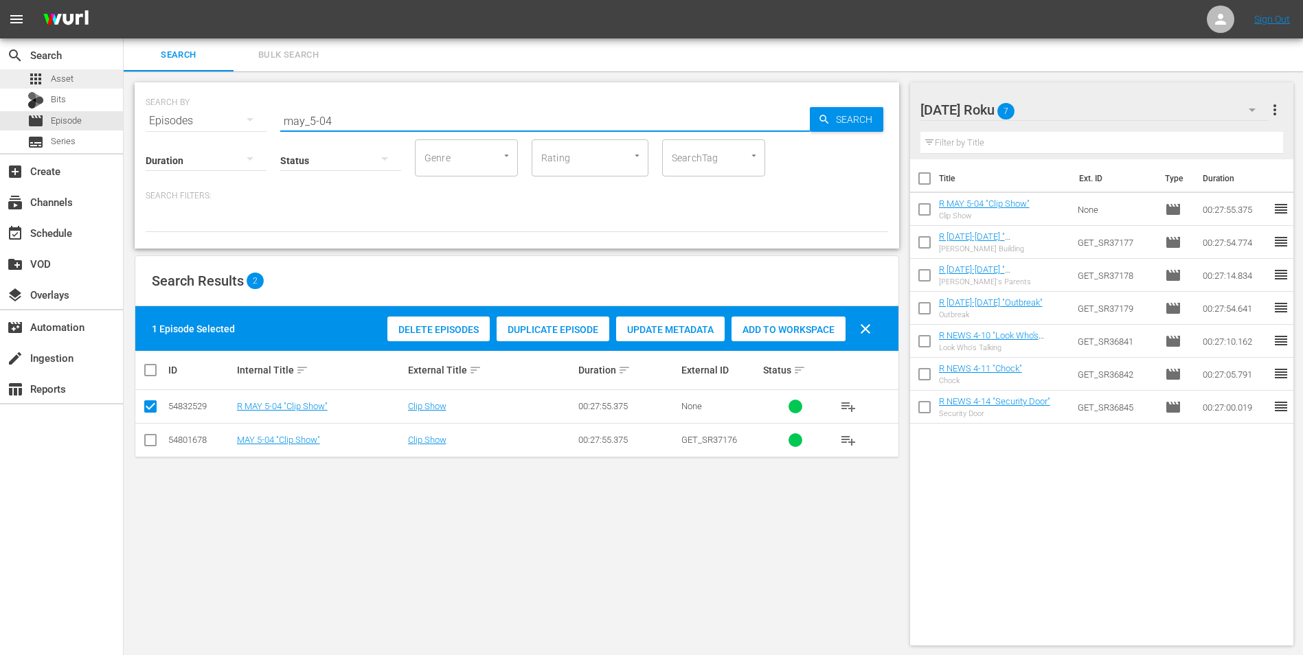
drag, startPoint x: 350, startPoint y: 115, endPoint x: 99, endPoint y: 78, distance: 254.1
click at [124, 0] on div "search Search apps Asset Bits movie Episode subtitles Series add_box Create sub…" at bounding box center [713, 0] width 1179 height 0
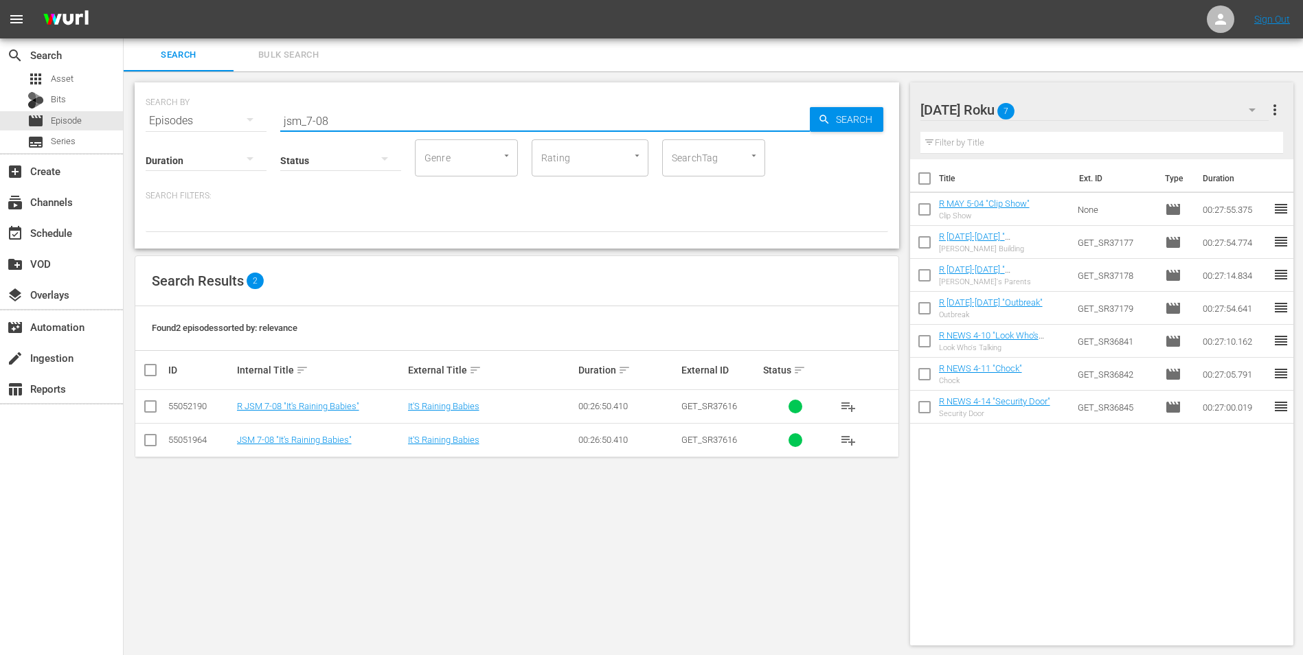
type input "jsm_7-08"
click at [150, 404] on input "checkbox" at bounding box center [150, 409] width 16 height 16
checkbox input "true"
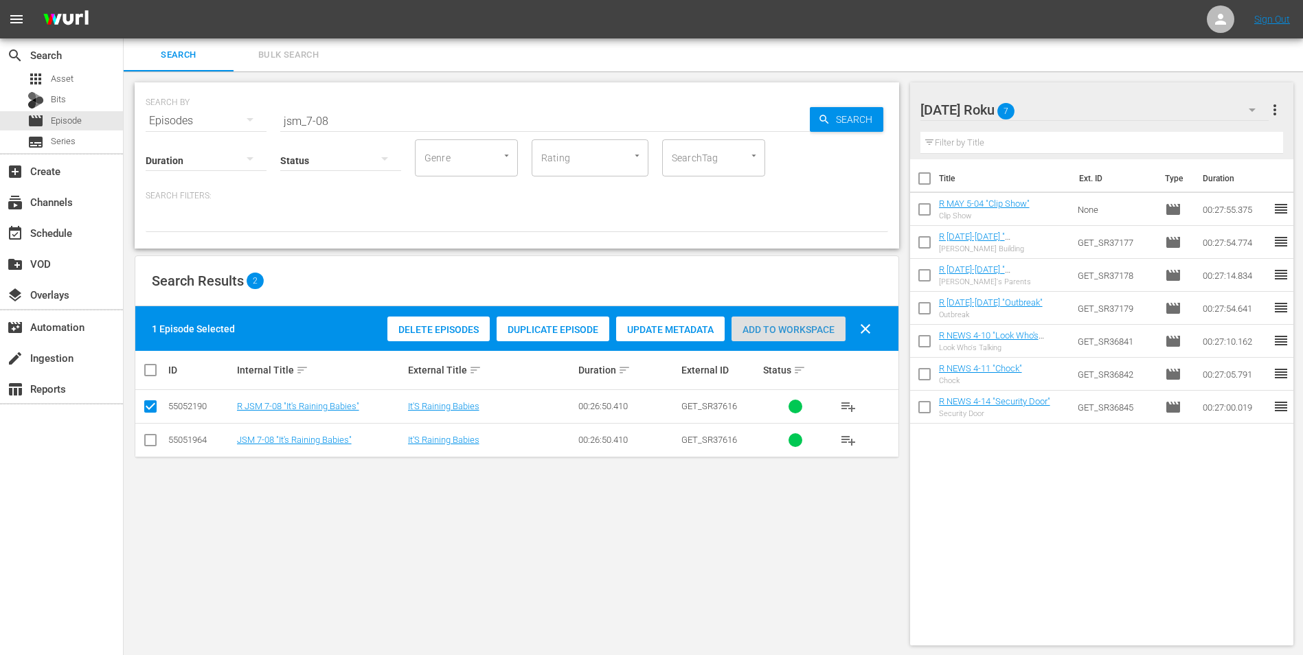
click at [813, 330] on span "Add to Workspace" at bounding box center [788, 329] width 114 height 11
click at [1083, 101] on div "[DATE] Roku 8" at bounding box center [1094, 110] width 349 height 38
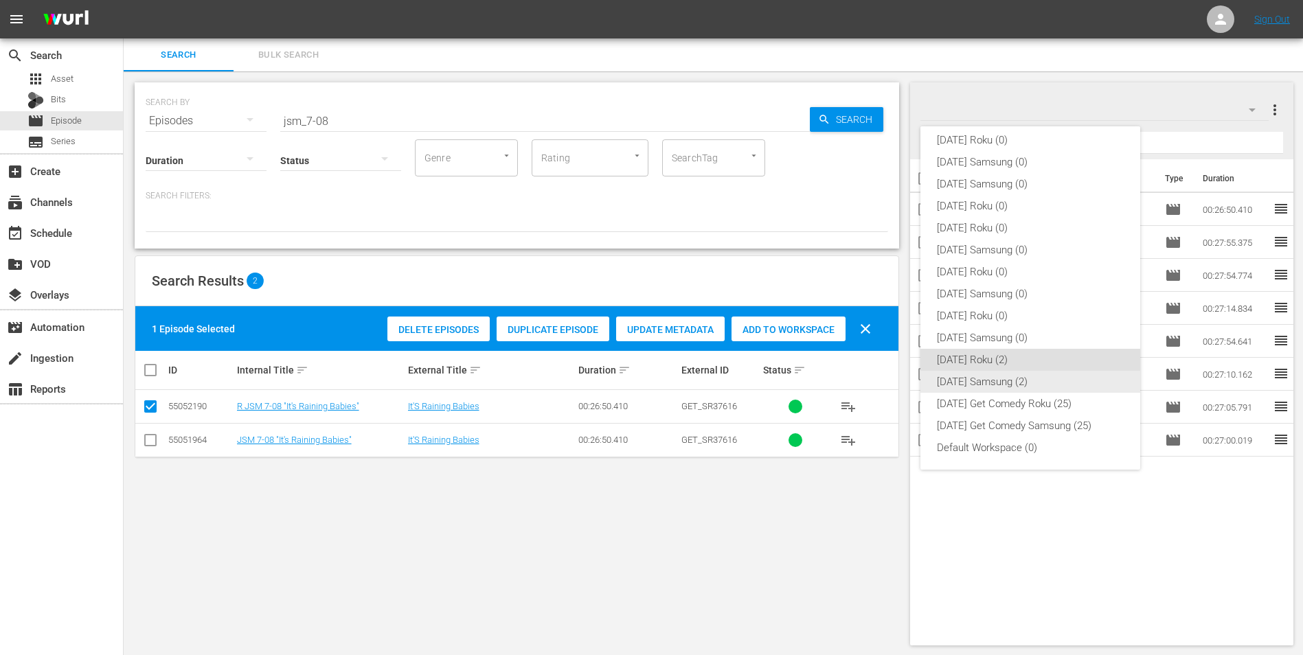
click at [980, 382] on div "[DATE] Samsung (2)" at bounding box center [1030, 382] width 187 height 22
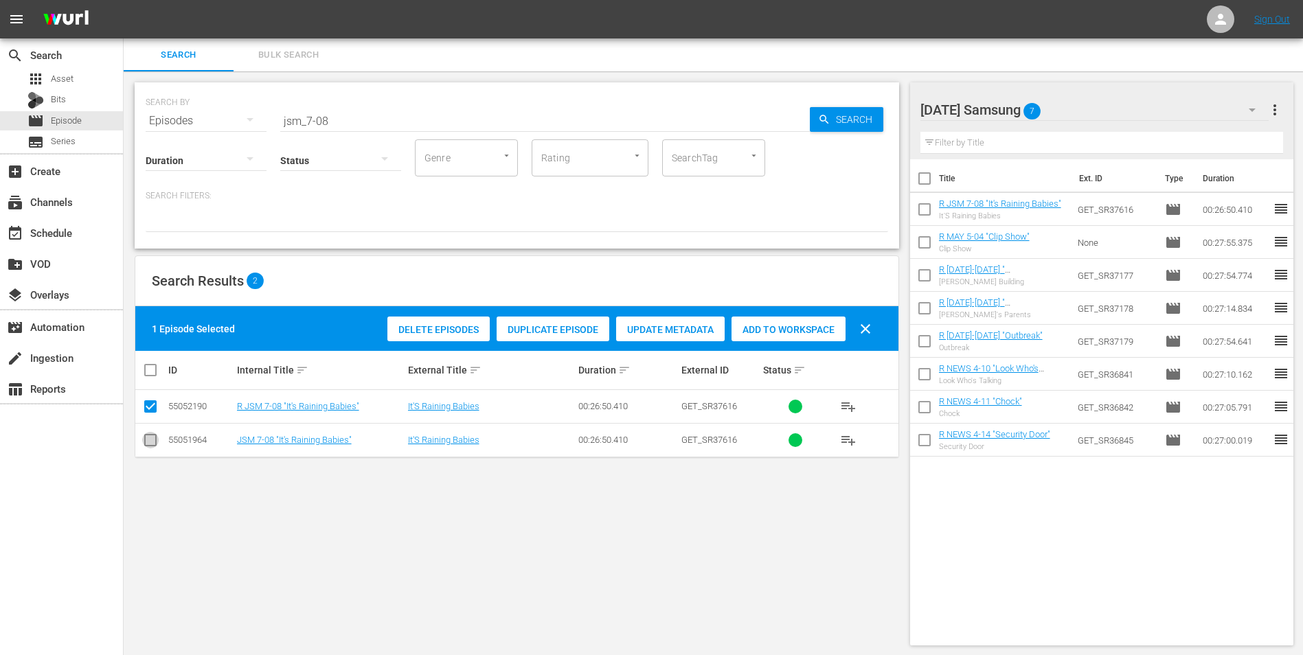
click at [152, 439] on input "checkbox" at bounding box center [150, 443] width 16 height 16
checkbox input "true"
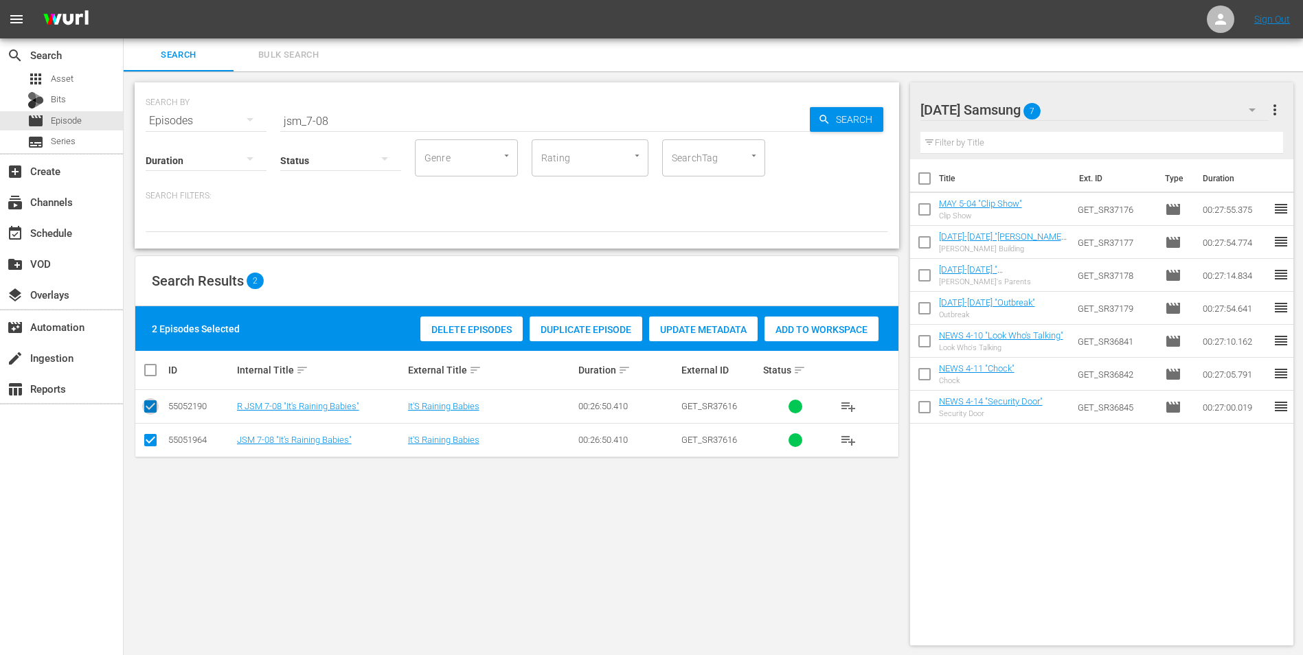
click at [147, 408] on input "checkbox" at bounding box center [150, 409] width 16 height 16
checkbox input "false"
click at [792, 330] on span "Add to Workspace" at bounding box center [788, 329] width 114 height 11
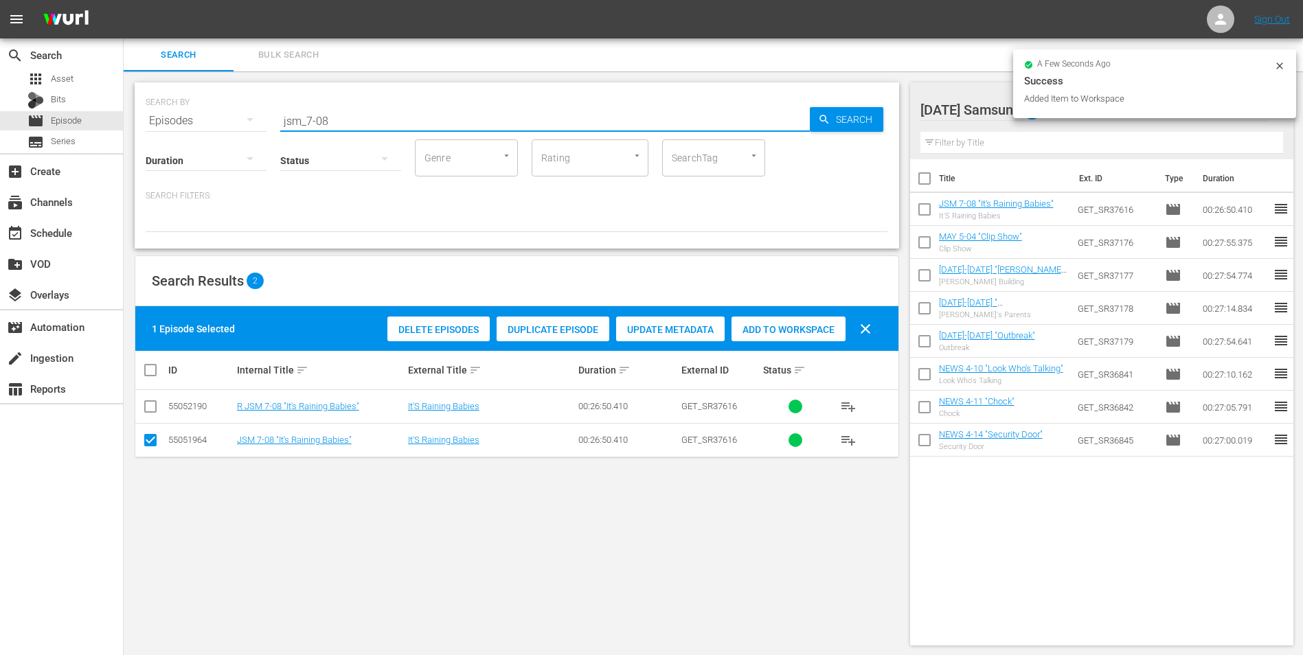
drag, startPoint x: 323, startPoint y: 117, endPoint x: 379, endPoint y: 123, distance: 56.0
click at [379, 123] on input "jsm_7-08" at bounding box center [544, 120] width 529 height 33
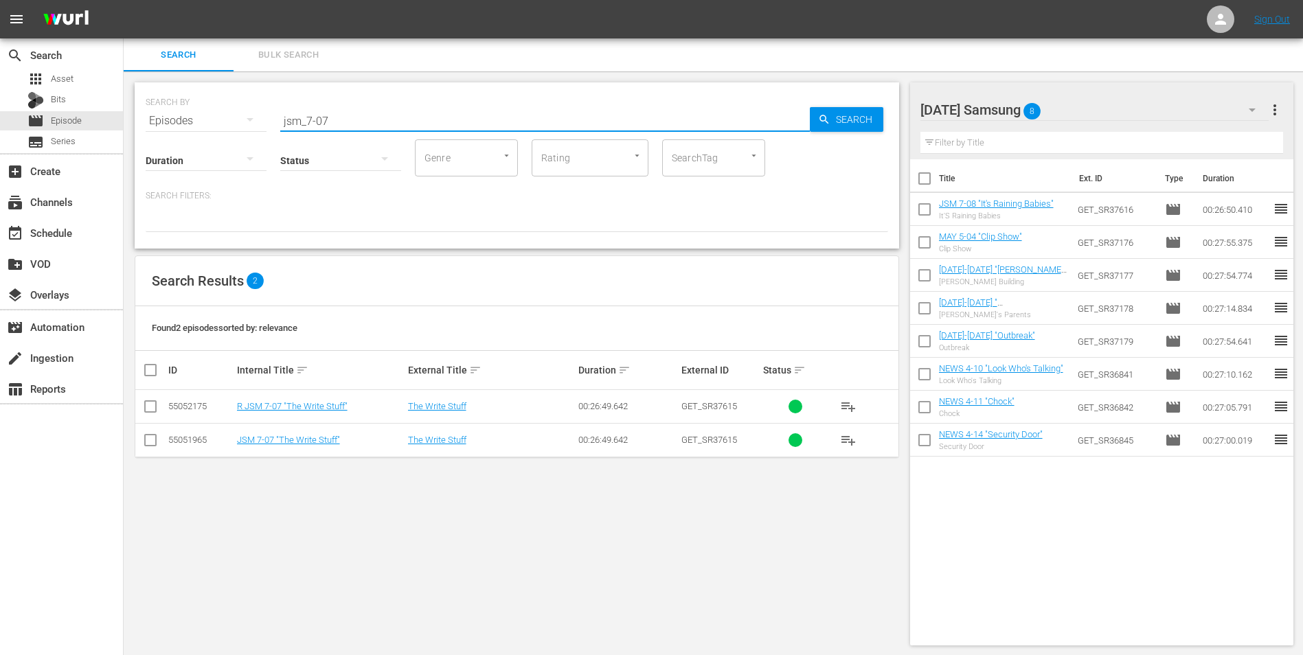
type input "jsm_7-07"
click at [157, 439] on input "checkbox" at bounding box center [150, 443] width 16 height 16
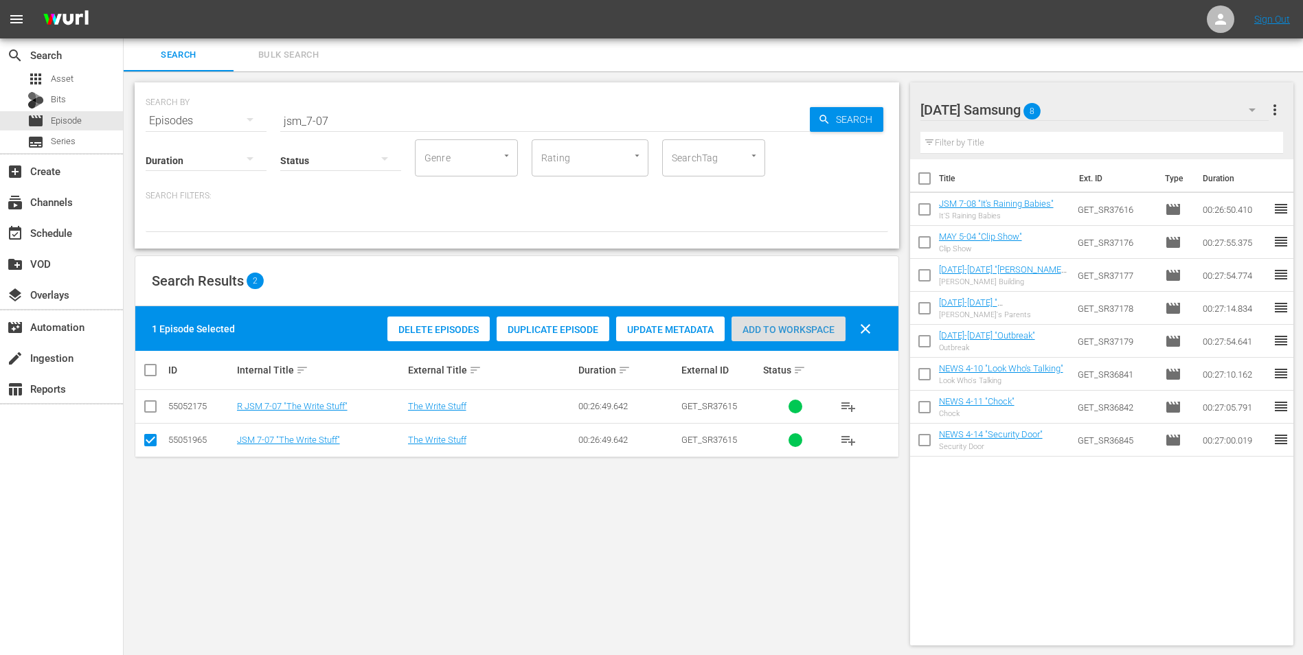
click at [803, 332] on span "Add to Workspace" at bounding box center [788, 329] width 114 height 11
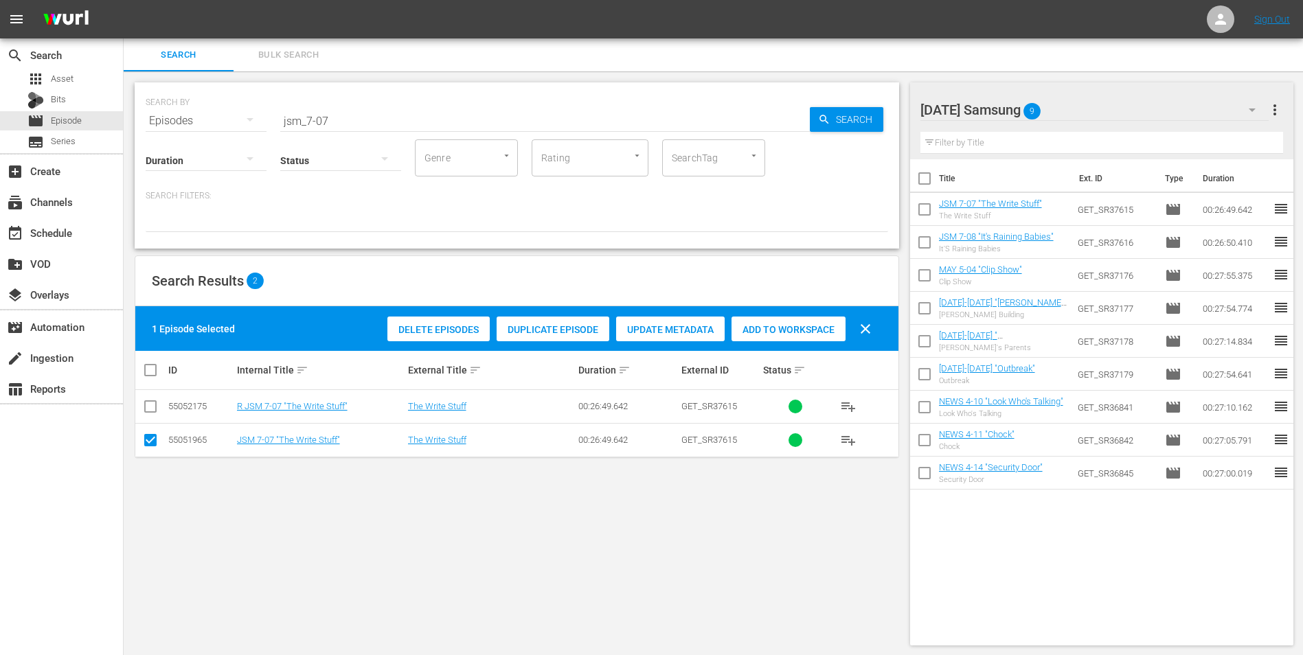
click at [1079, 111] on div "[DATE] Samsung 9" at bounding box center [1094, 110] width 349 height 38
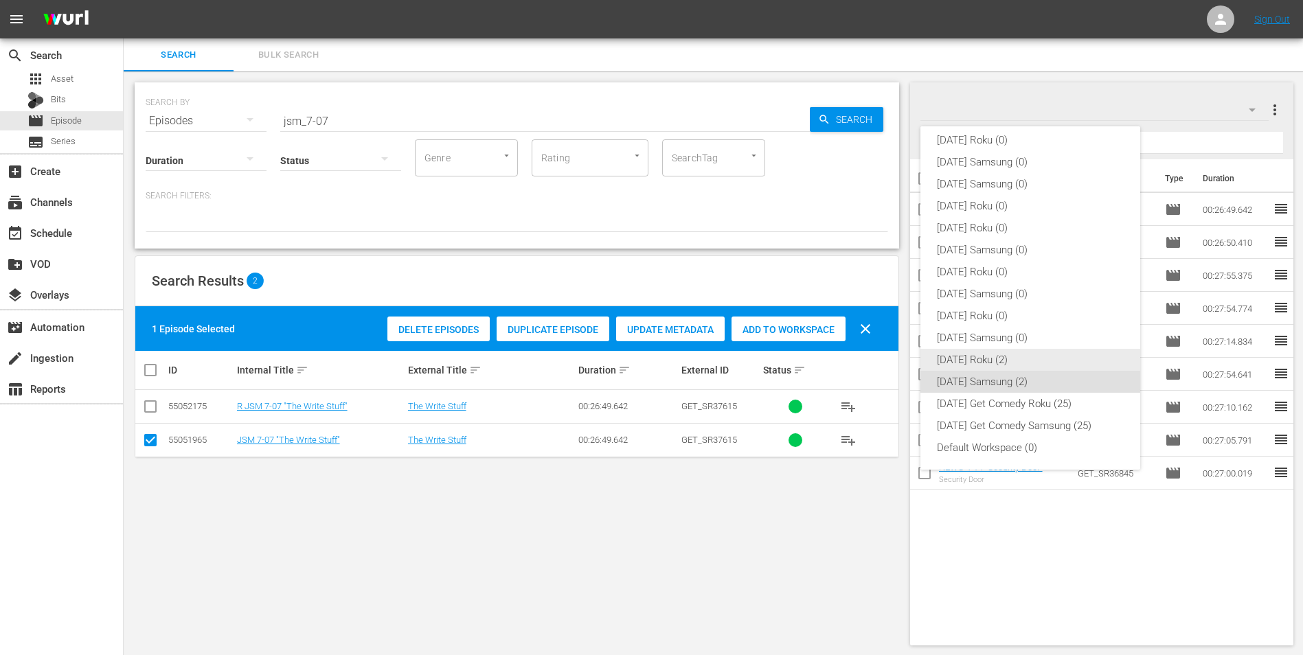
click at [972, 358] on div "[DATE] Roku (2)" at bounding box center [1030, 360] width 187 height 22
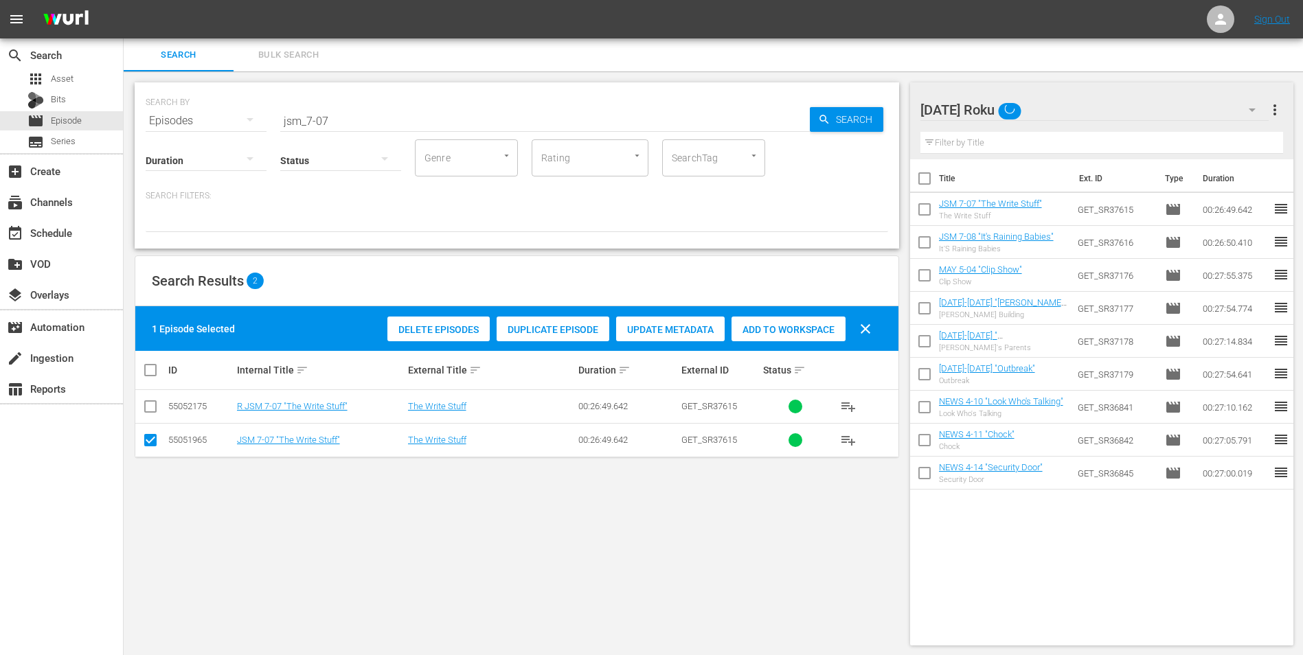
click at [153, 437] on input "checkbox" at bounding box center [150, 443] width 16 height 16
checkbox input "false"
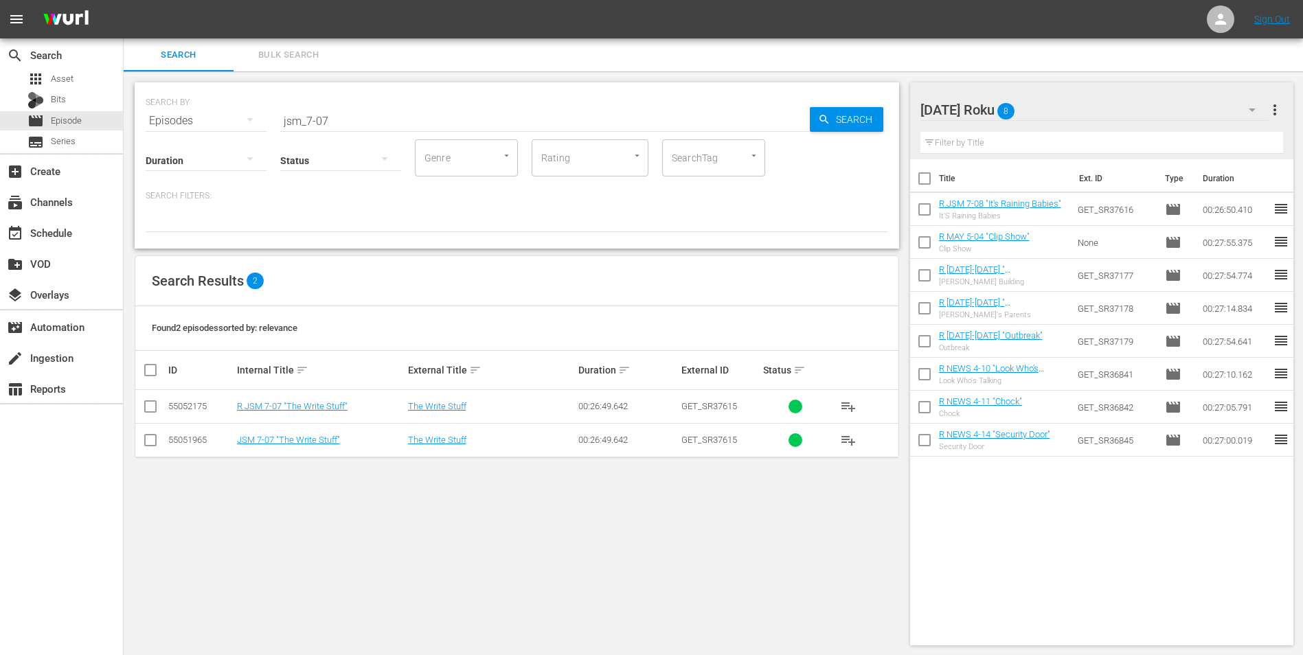
click at [148, 402] on input "checkbox" at bounding box center [150, 409] width 16 height 16
checkbox input "true"
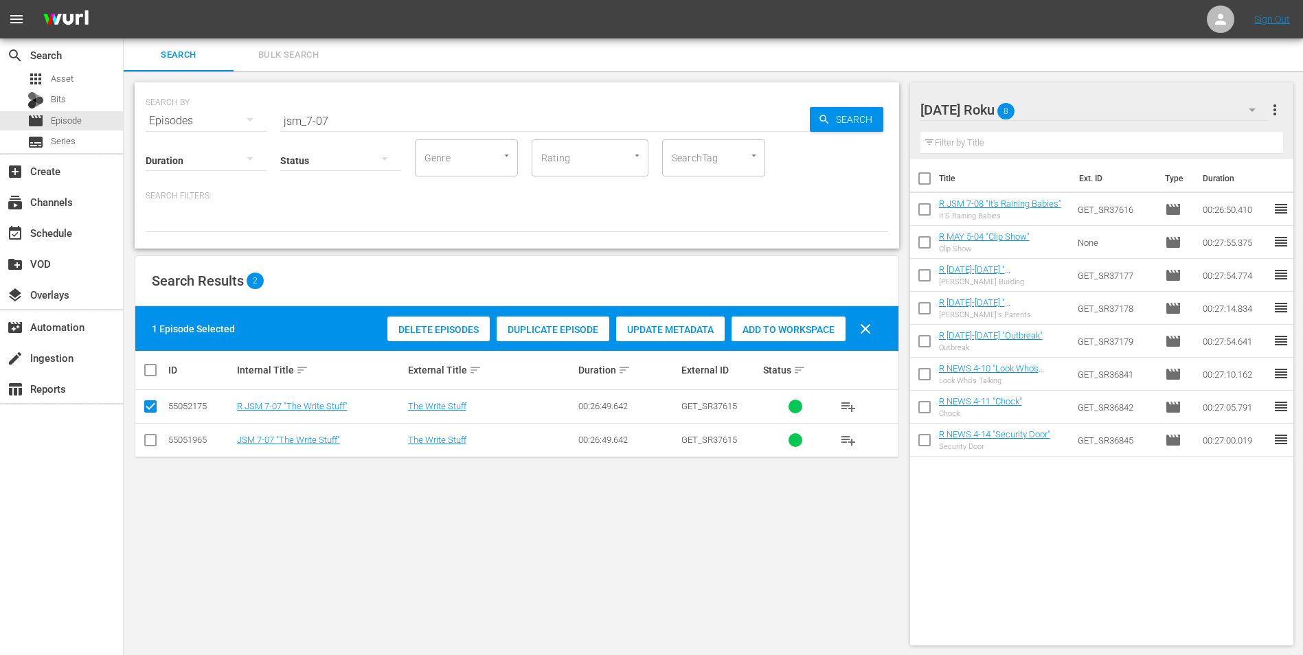
click at [758, 345] on div "Delete Episodes Duplicate Episode Update Metadata Add to Workspace clear" at bounding box center [633, 328] width 498 height 33
click at [768, 324] on span "Add to Workspace" at bounding box center [788, 329] width 114 height 11
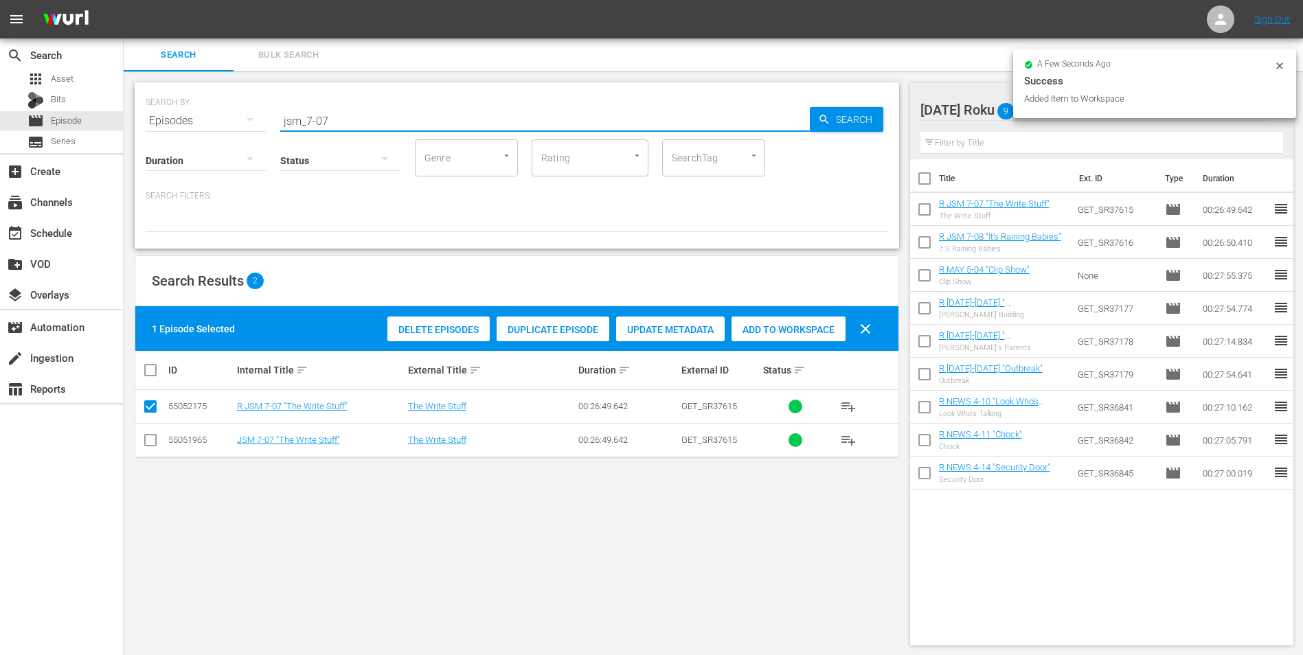
drag, startPoint x: 326, startPoint y: 111, endPoint x: 323, endPoint y: 119, distance: 8.7
click at [323, 119] on input "jsm_7-07" at bounding box center [544, 120] width 529 height 33
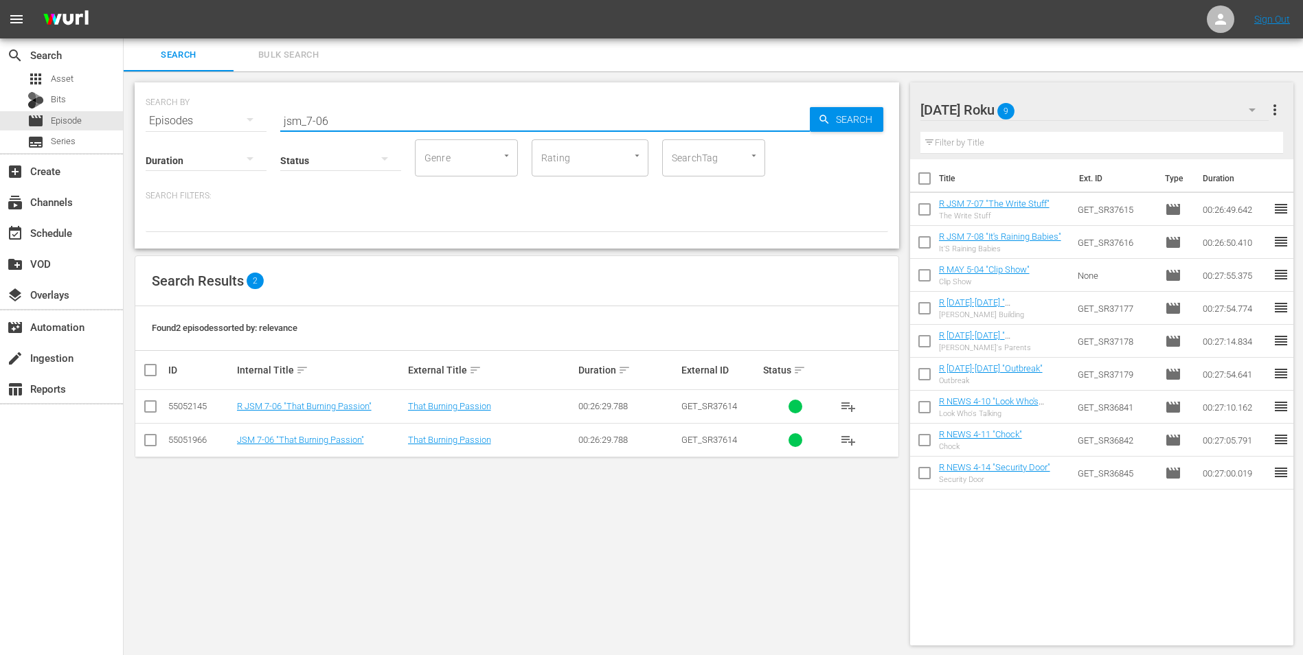
type input "jsm_7-06"
click at [154, 409] on input "checkbox" at bounding box center [150, 409] width 16 height 16
checkbox input "true"
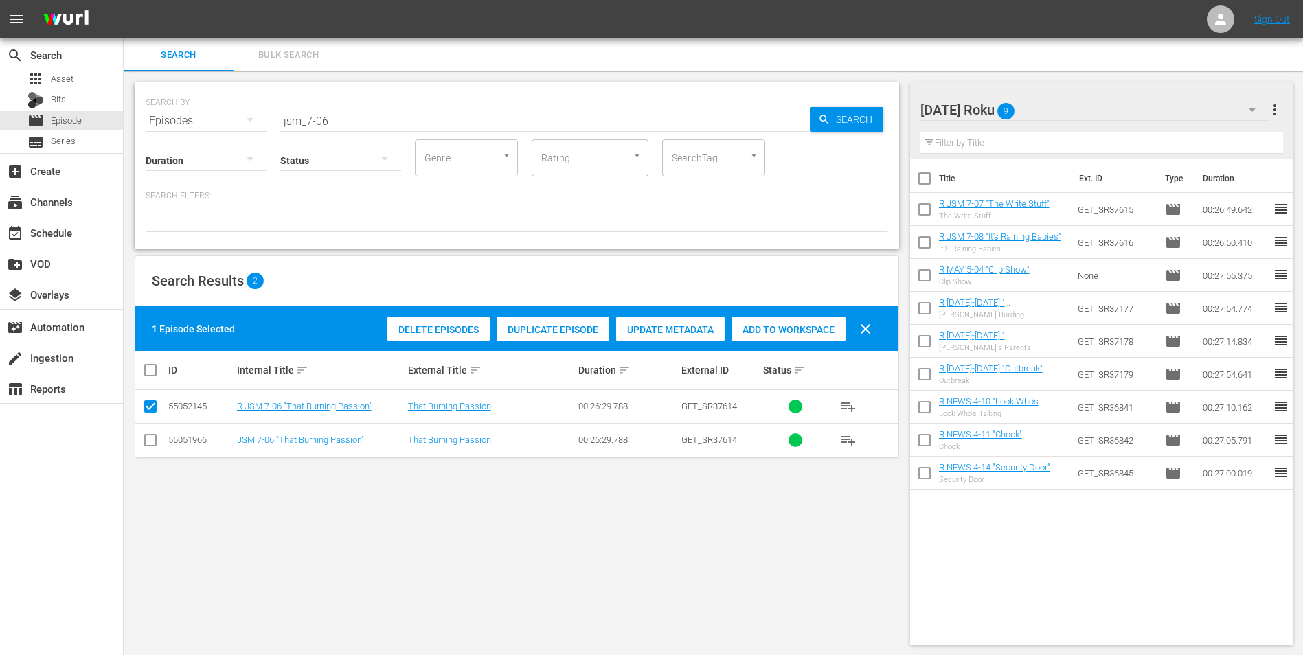
click at [809, 330] on span "Add to Workspace" at bounding box center [788, 329] width 114 height 11
click at [1082, 104] on div "[DATE] Roku 10" at bounding box center [1094, 110] width 349 height 38
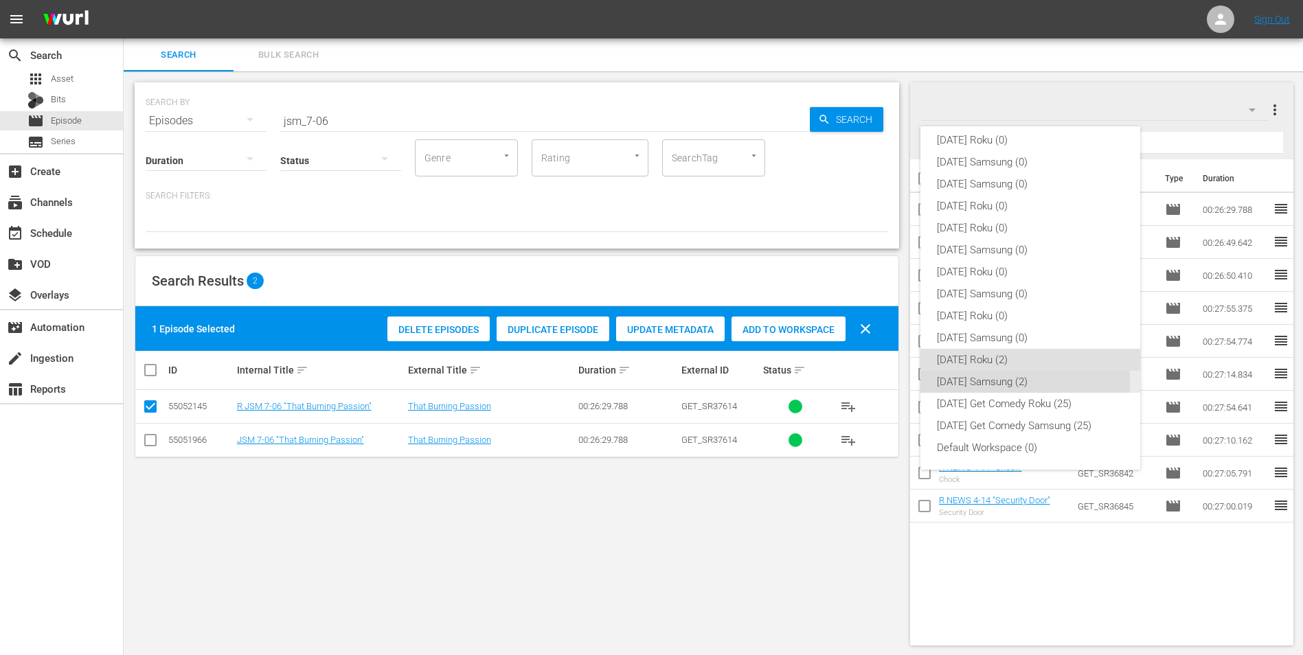
click at [981, 381] on div "[DATE] Samsung (2)" at bounding box center [1030, 382] width 187 height 22
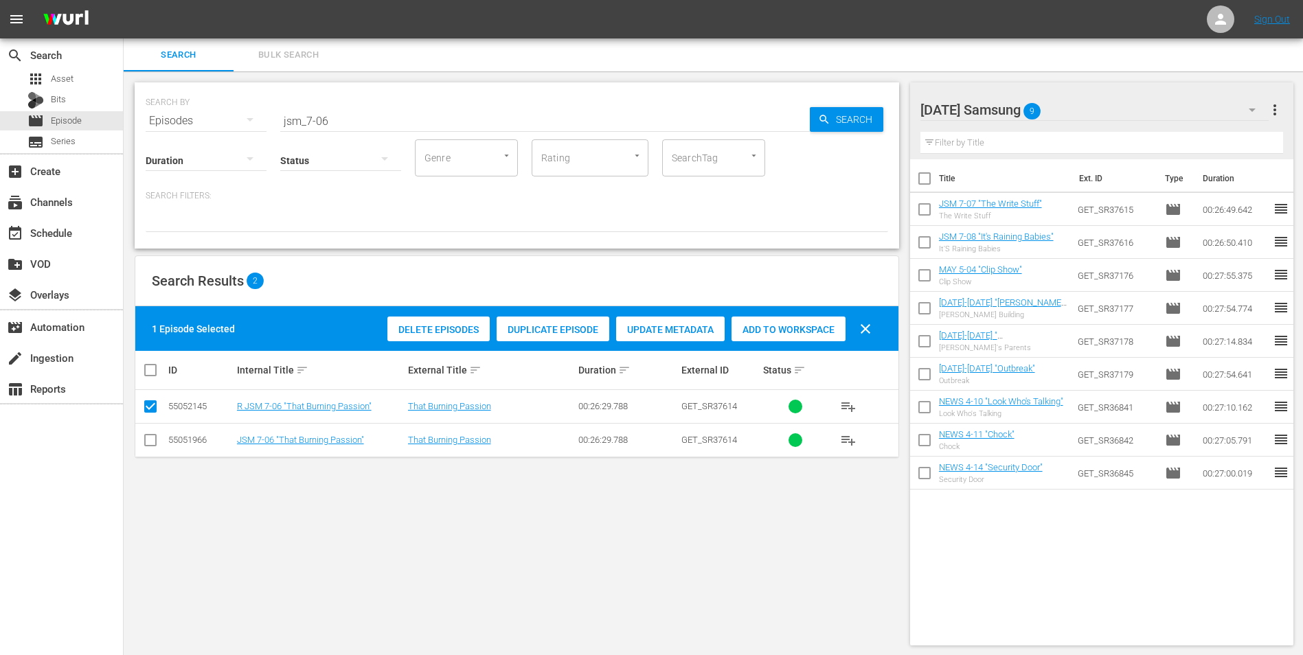
click at [144, 437] on input "checkbox" at bounding box center [150, 443] width 16 height 16
checkbox input "true"
click at [144, 407] on input "checkbox" at bounding box center [150, 409] width 16 height 16
checkbox input "false"
click at [796, 333] on span "Add to Workspace" at bounding box center [788, 329] width 114 height 11
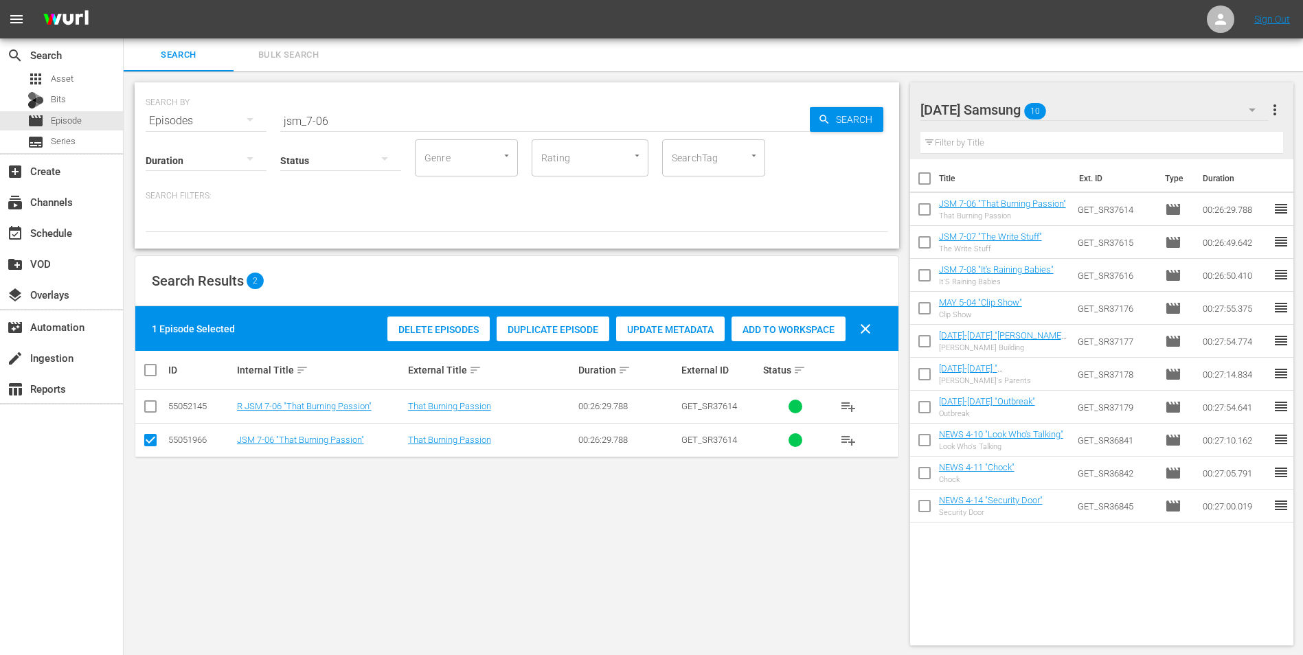
click at [1103, 112] on div "[DATE] Samsung 10" at bounding box center [1094, 110] width 349 height 38
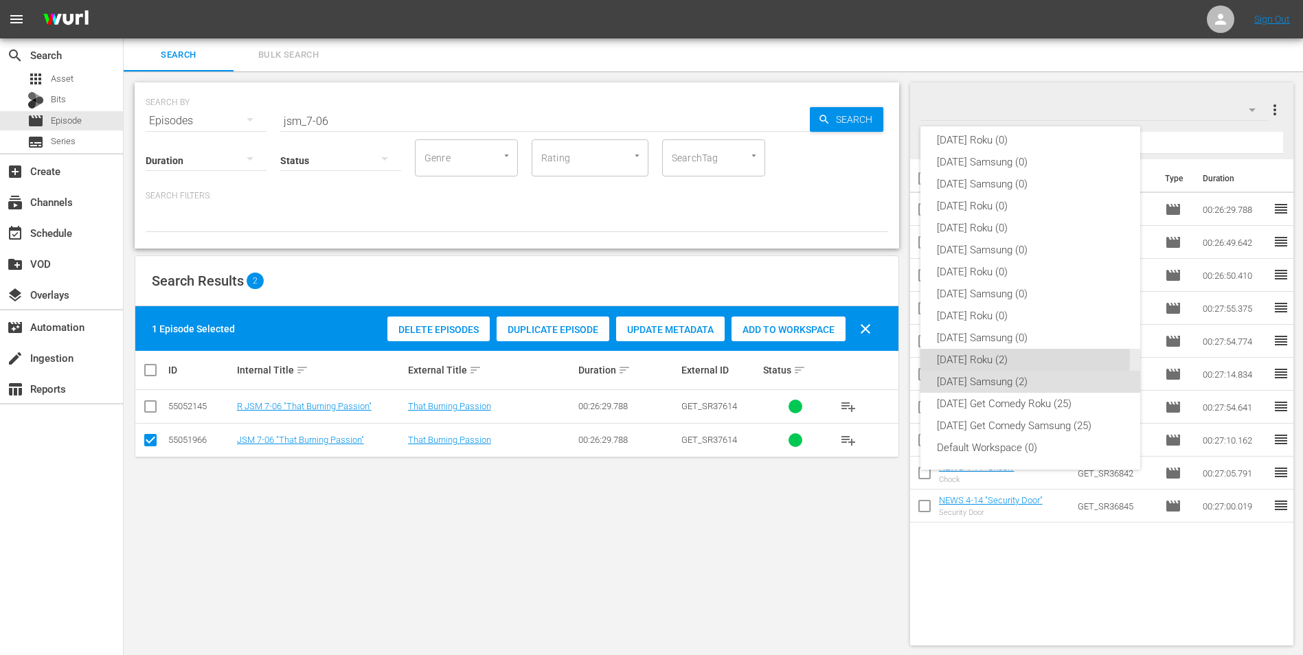
click at [1007, 358] on div "[DATE] Roku (2)" at bounding box center [1030, 360] width 187 height 22
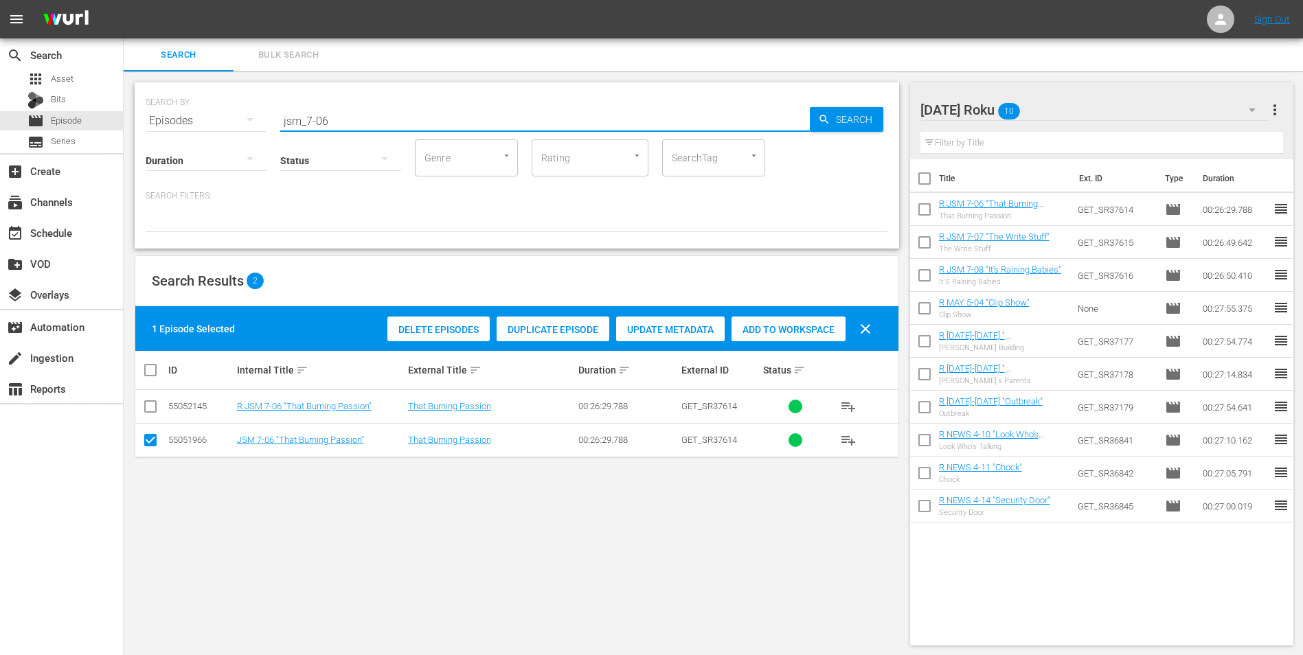
drag, startPoint x: 322, startPoint y: 122, endPoint x: 363, endPoint y: 122, distance: 40.5
click at [363, 122] on input "jsm_7-06" at bounding box center [544, 120] width 529 height 33
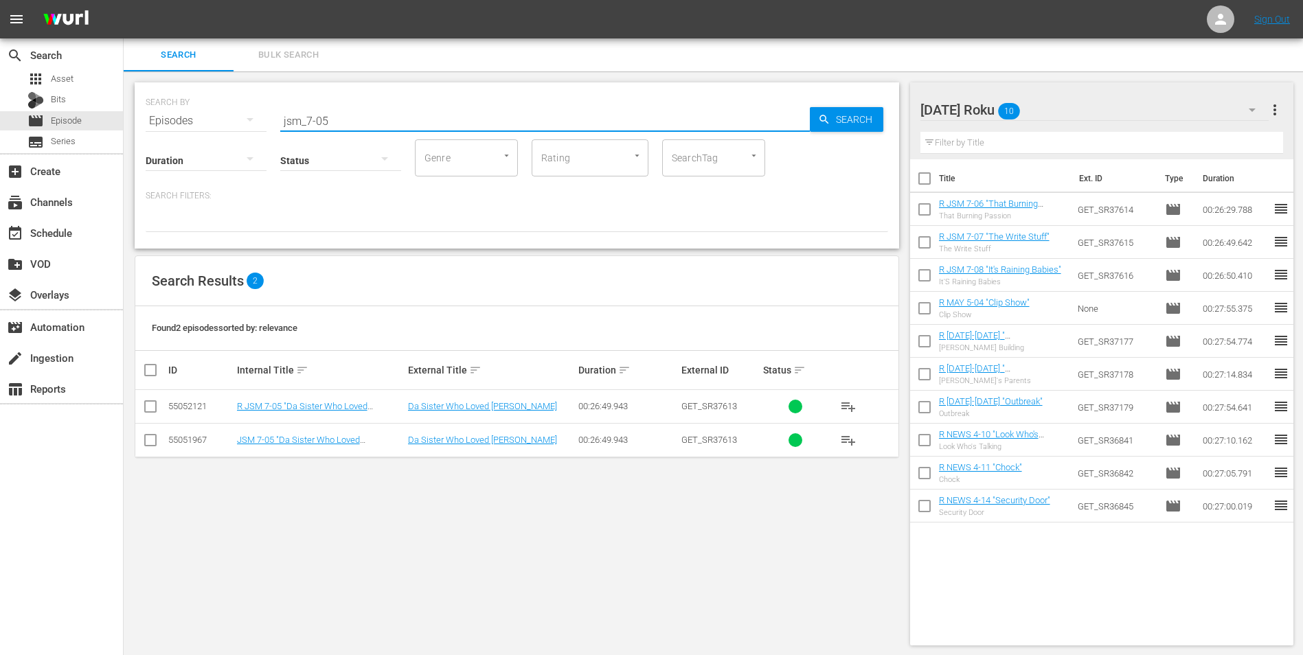
type input "jsm_7-05"
click at [153, 406] on input "checkbox" at bounding box center [150, 409] width 16 height 16
checkbox input "true"
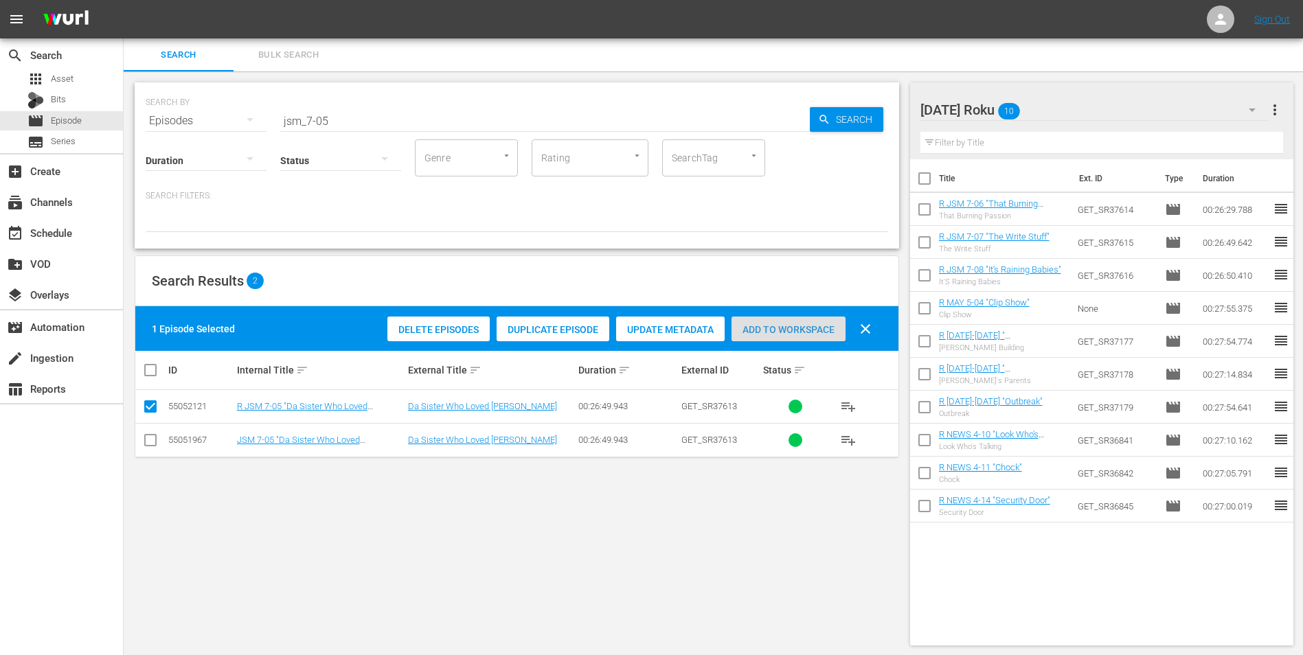
click at [791, 328] on span "Add to Workspace" at bounding box center [788, 329] width 114 height 11
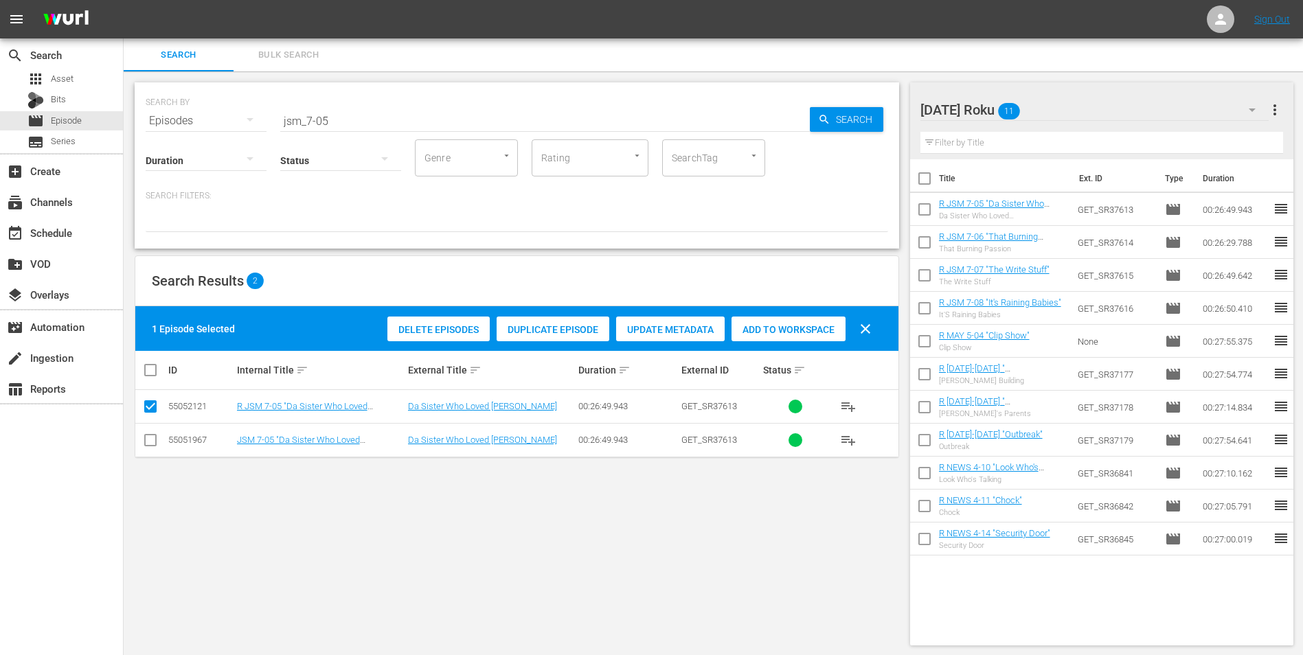
click at [1066, 109] on div "[DATE] Roku 11" at bounding box center [1094, 110] width 349 height 38
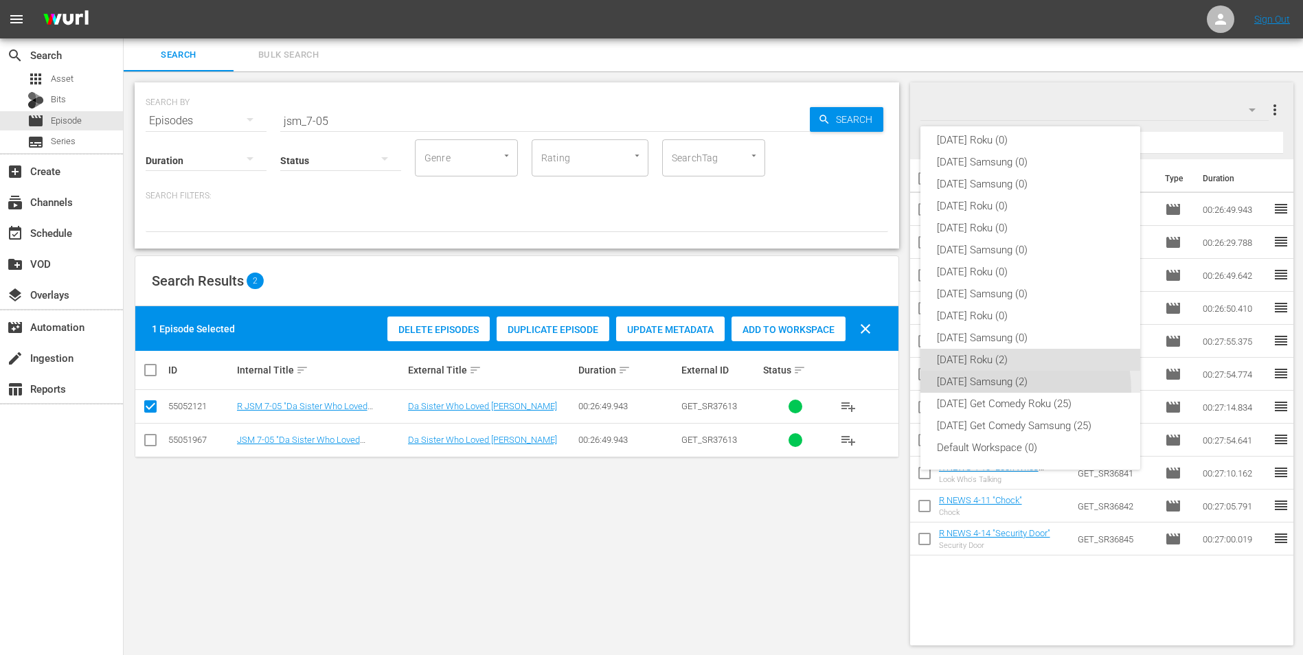
click at [978, 392] on div "[DATE] Samsung (2)" at bounding box center [1030, 382] width 187 height 22
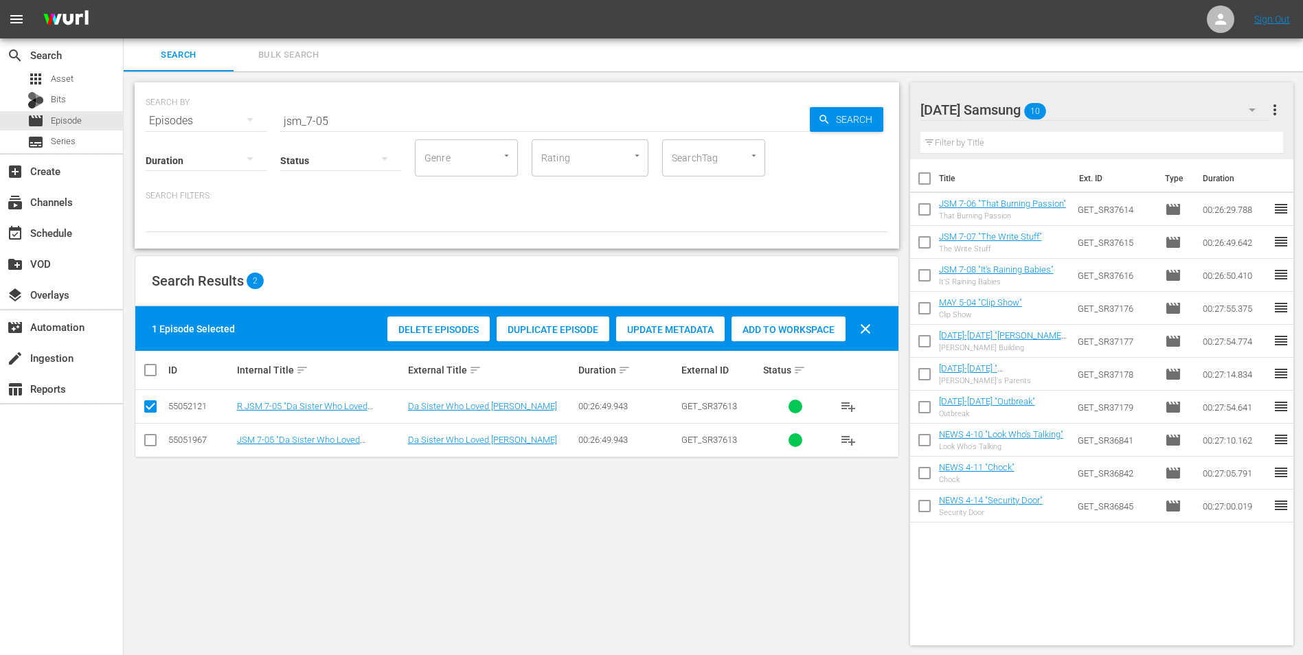
click at [154, 442] on input "checkbox" at bounding box center [150, 443] width 16 height 16
checkbox input "true"
click at [150, 408] on input "checkbox" at bounding box center [150, 409] width 16 height 16
checkbox input "false"
click at [791, 322] on div "Add to Workspace" at bounding box center [788, 330] width 114 height 26
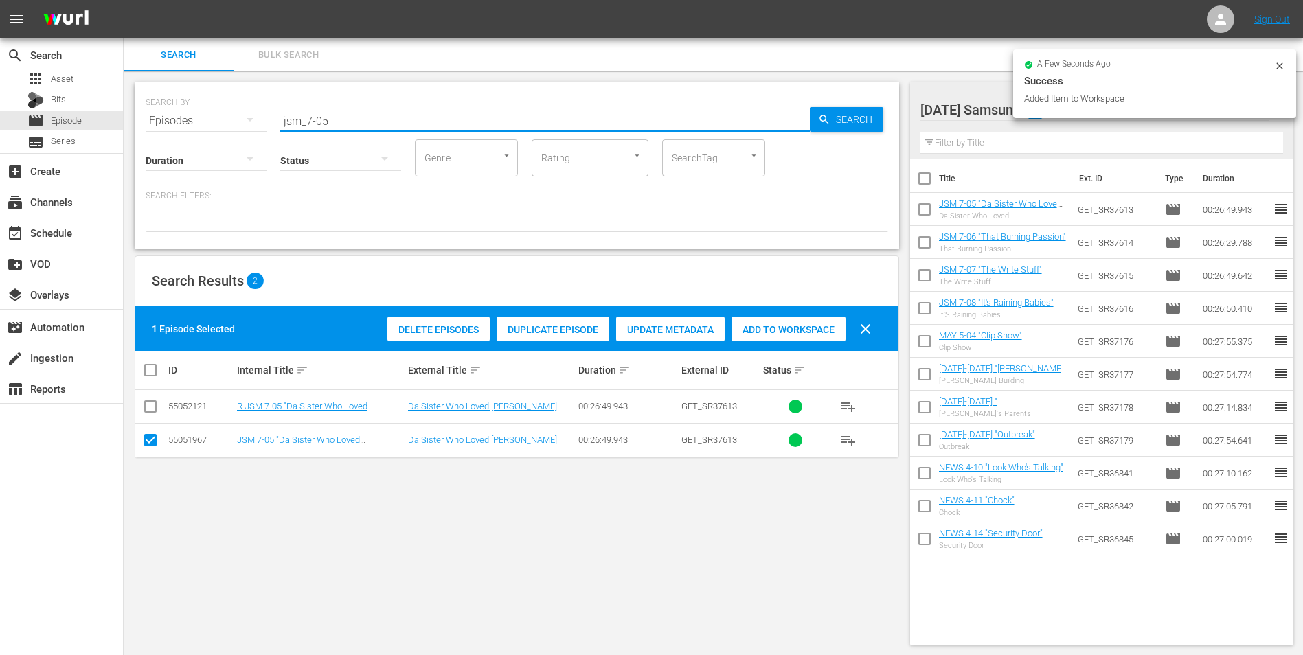
drag, startPoint x: 361, startPoint y: 126, endPoint x: 151, endPoint y: 106, distance: 211.0
click at [174, 108] on div "SEARCH BY Search By Episodes Search ID, Title, Description, Keywords, or Catego…" at bounding box center [517, 112] width 742 height 49
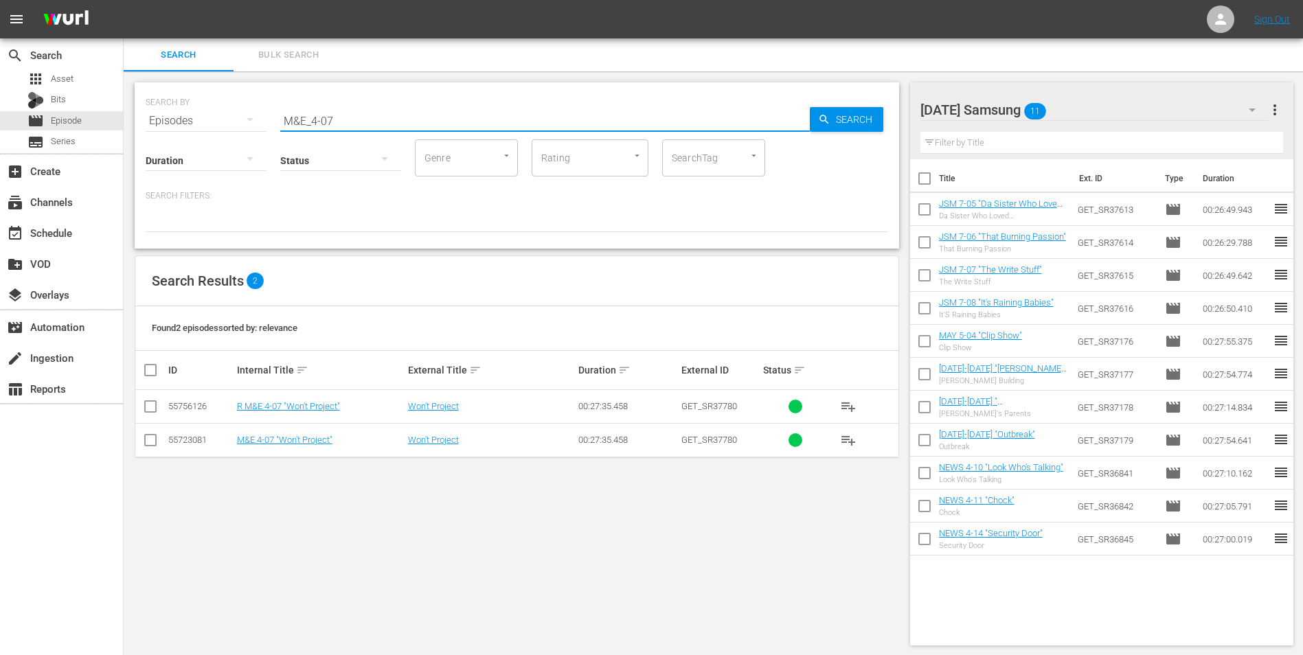
type input "M&E_4-07"
click at [151, 444] on input "checkbox" at bounding box center [150, 443] width 16 height 16
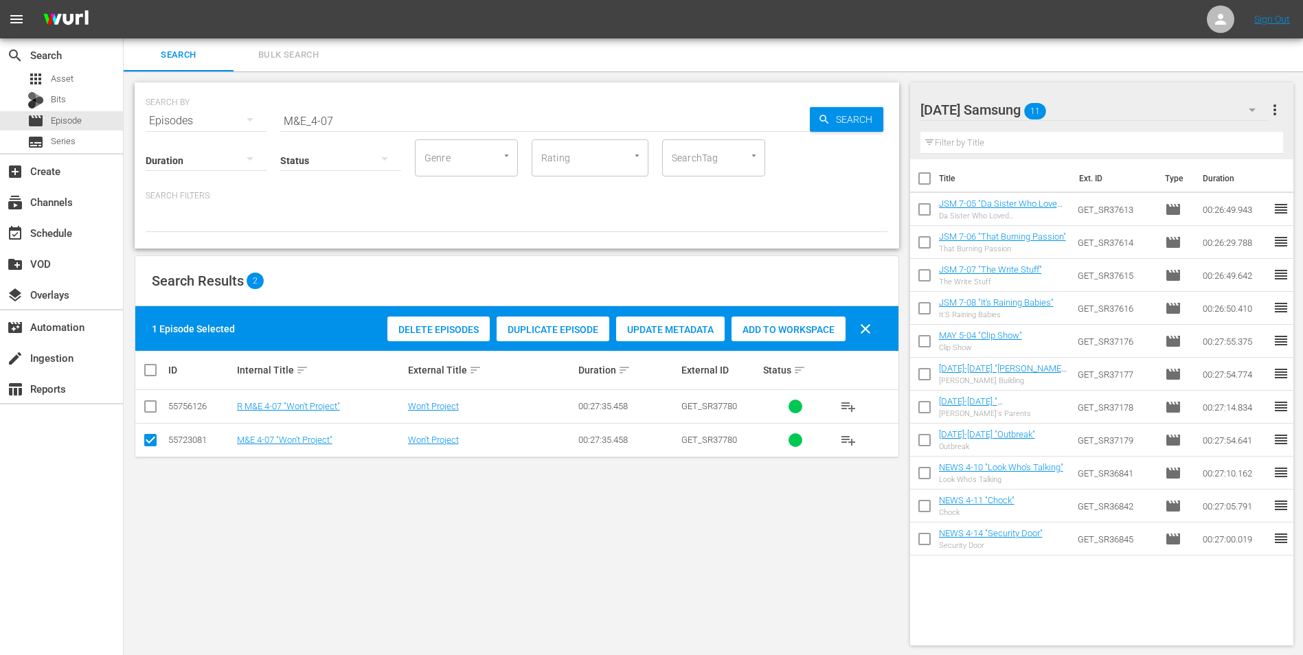
click at [799, 325] on span "Add to Workspace" at bounding box center [788, 329] width 114 height 11
click at [807, 331] on span "Add to Workspace" at bounding box center [788, 329] width 114 height 11
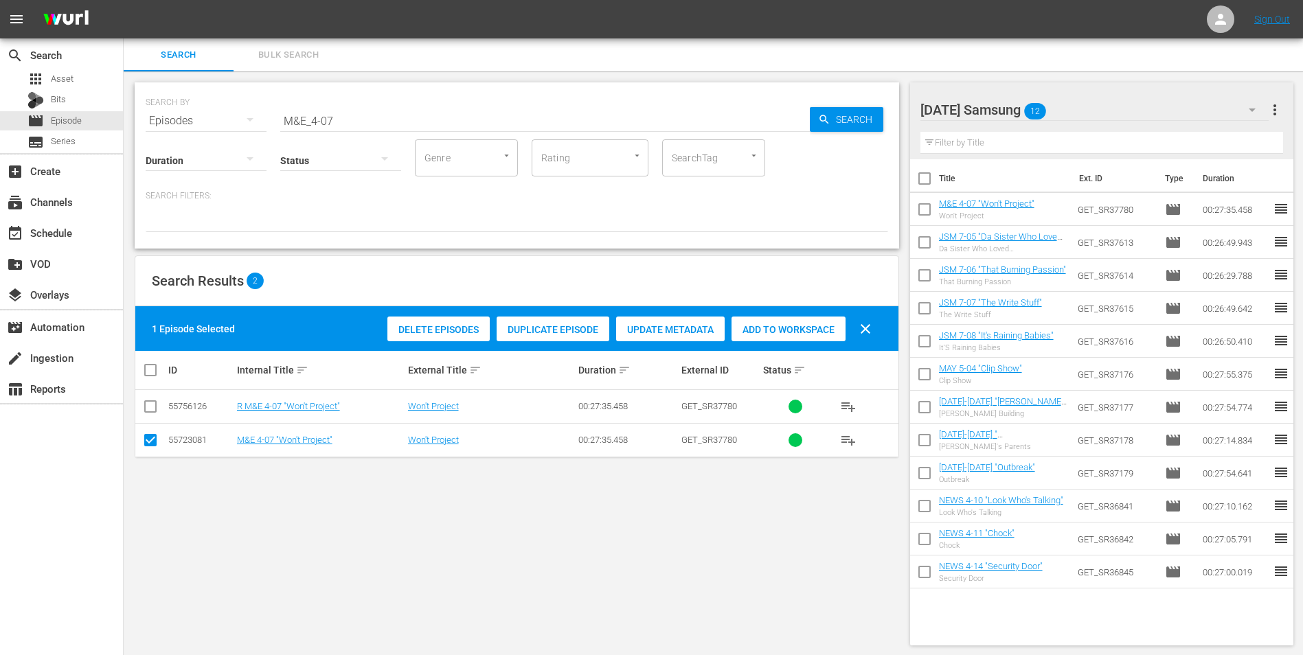
click at [1090, 113] on div "[DATE] Samsung 12" at bounding box center [1094, 110] width 349 height 38
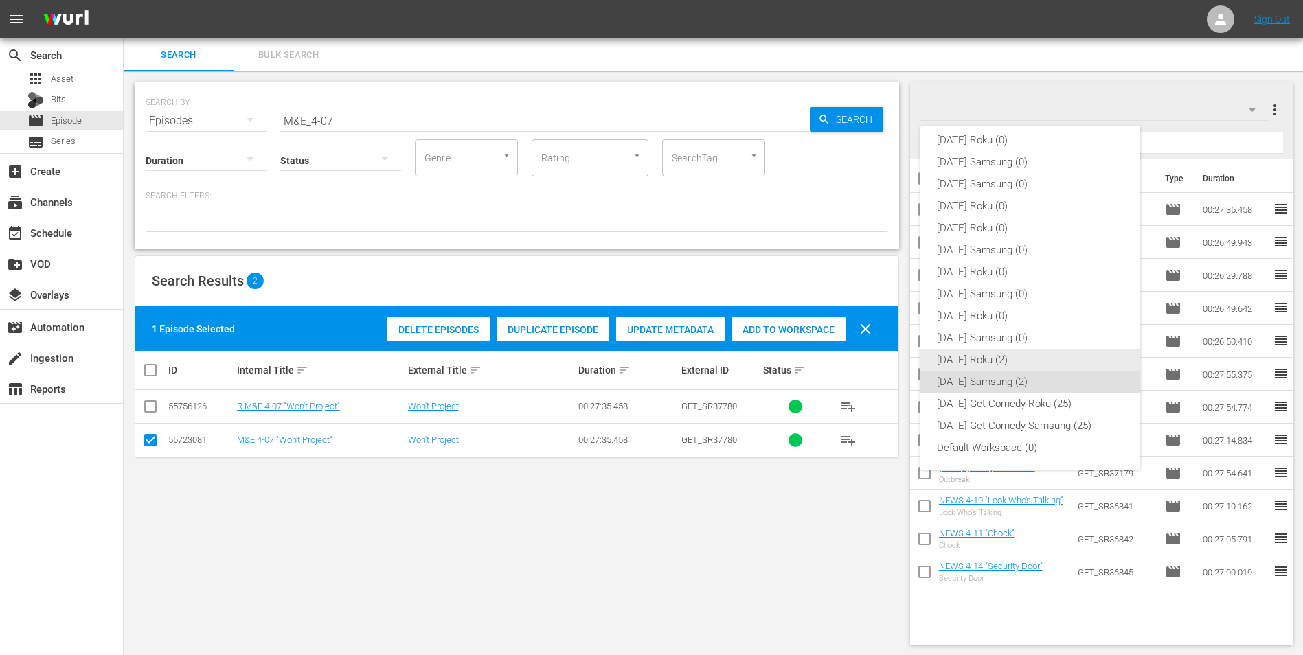
click at [987, 360] on div "[DATE] Roku (2)" at bounding box center [1030, 360] width 187 height 22
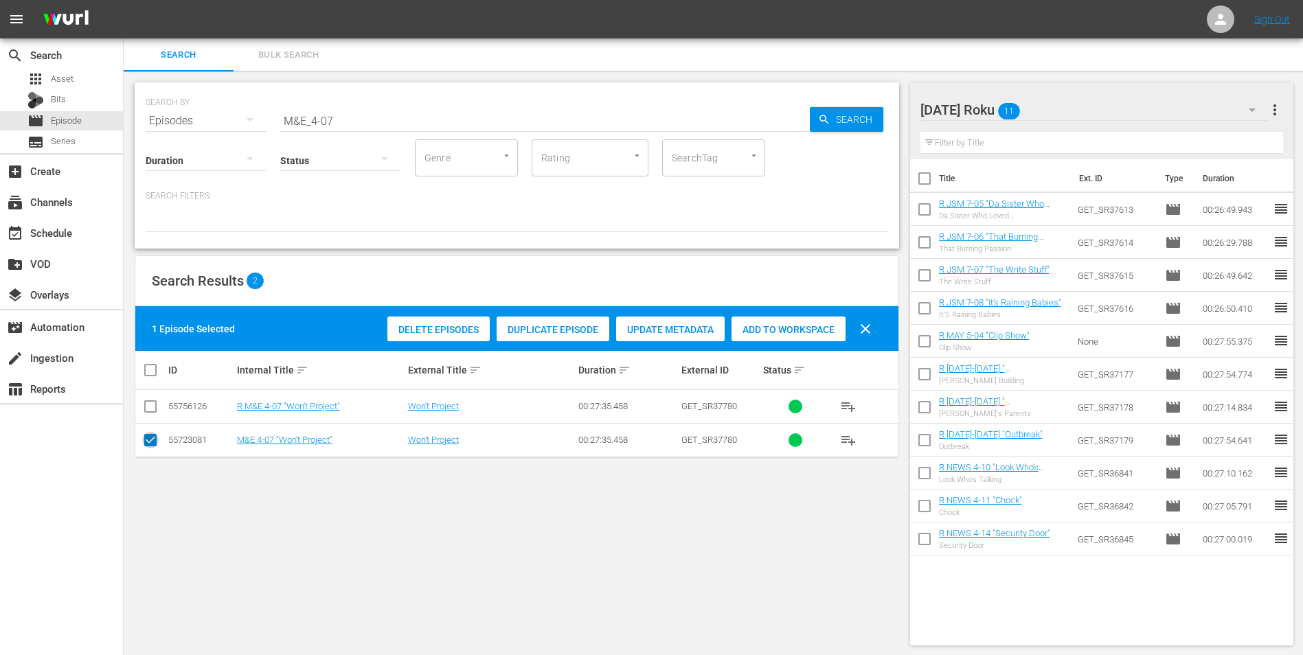
click at [145, 439] on input "checkbox" at bounding box center [150, 443] width 16 height 16
checkbox input "false"
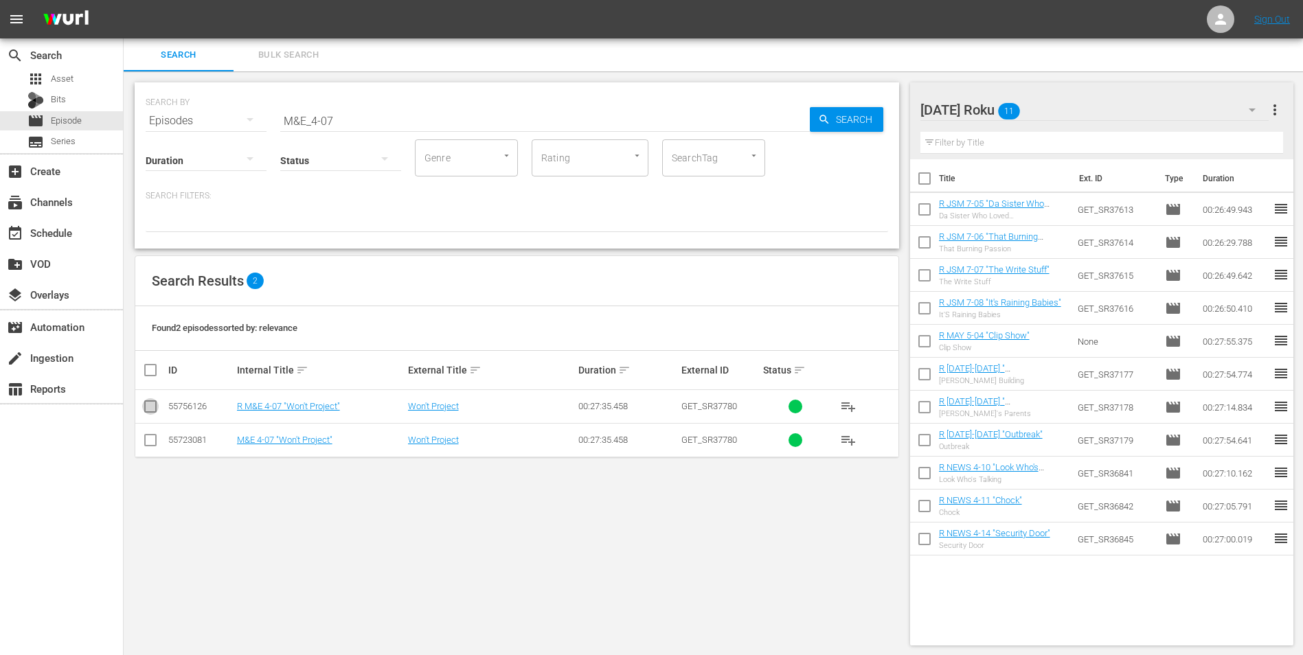
click at [152, 410] on input "checkbox" at bounding box center [150, 409] width 16 height 16
checkbox input "true"
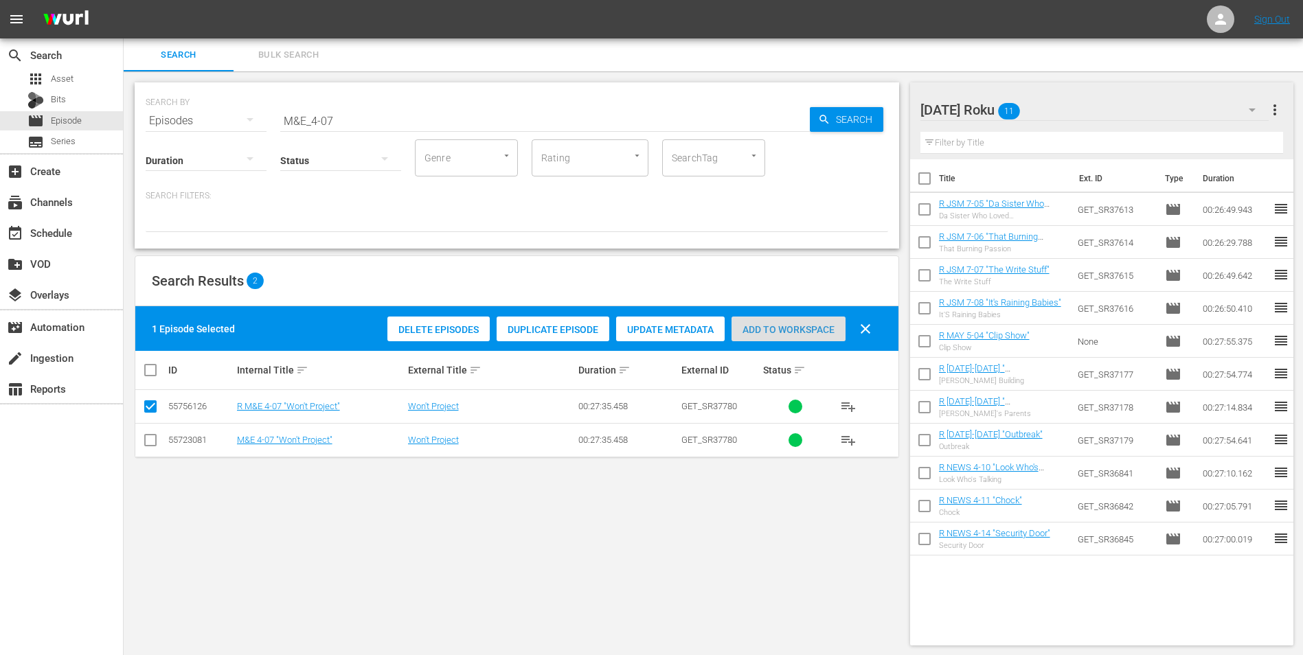
click at [786, 330] on span "Add to Workspace" at bounding box center [788, 329] width 114 height 11
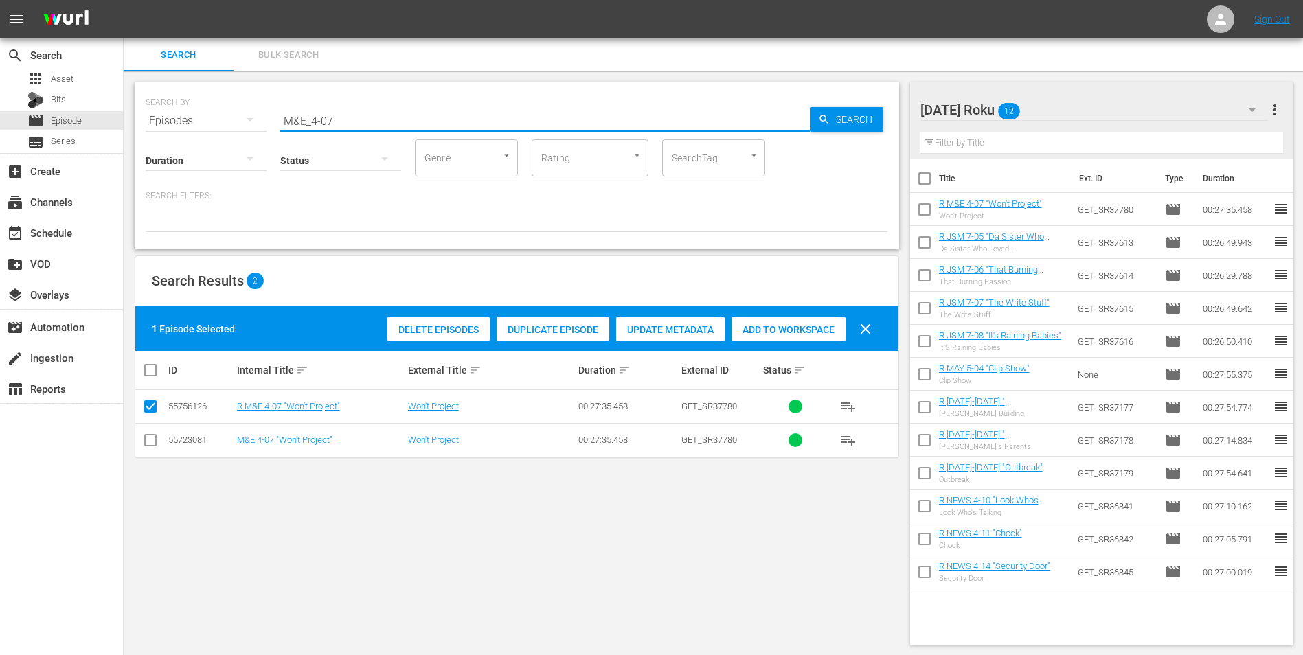
drag, startPoint x: 325, startPoint y: 119, endPoint x: 374, endPoint y: 126, distance: 49.2
click at [374, 126] on input "M&E_4-07" at bounding box center [544, 120] width 529 height 33
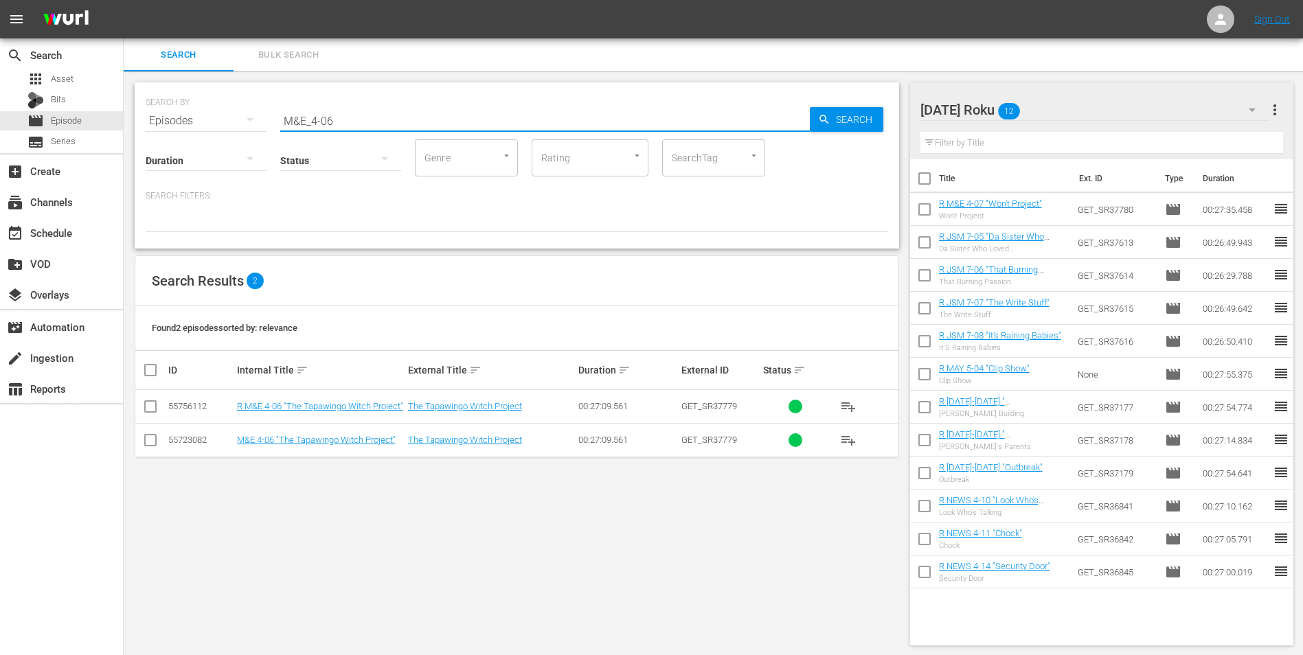
type input "M&E_4-06"
click at [151, 406] on input "checkbox" at bounding box center [150, 409] width 16 height 16
checkbox input "true"
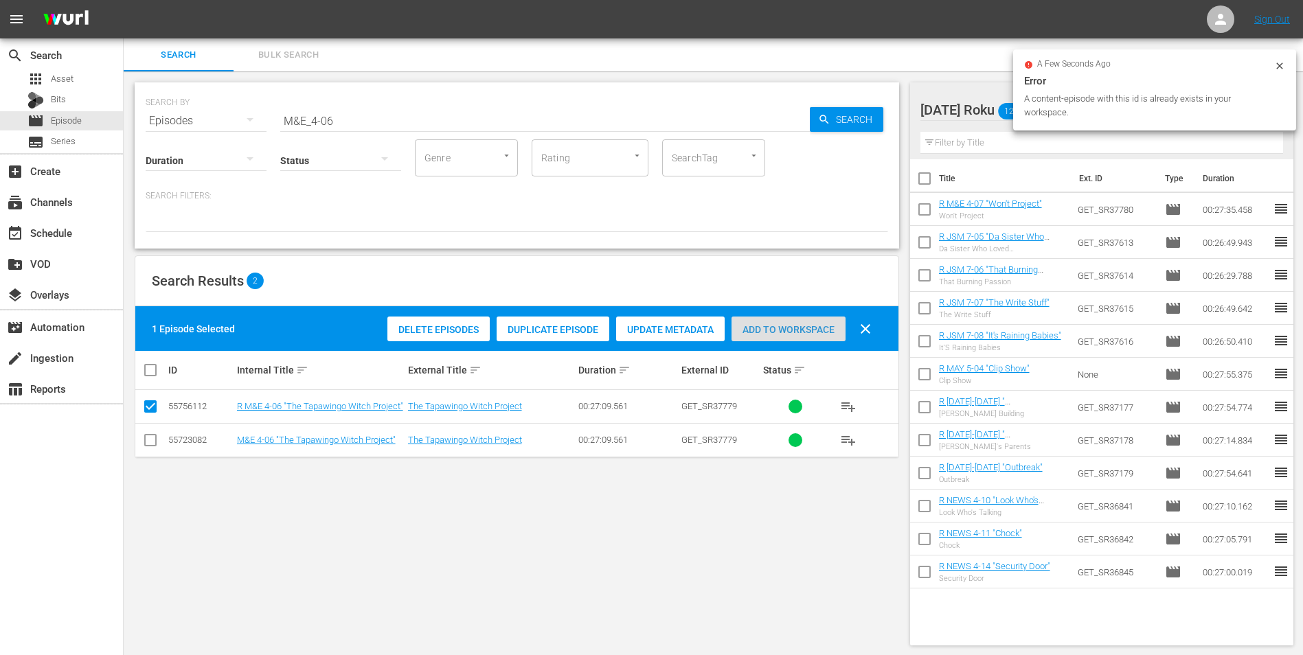
click at [786, 340] on div "Add to Workspace" at bounding box center [788, 330] width 114 height 26
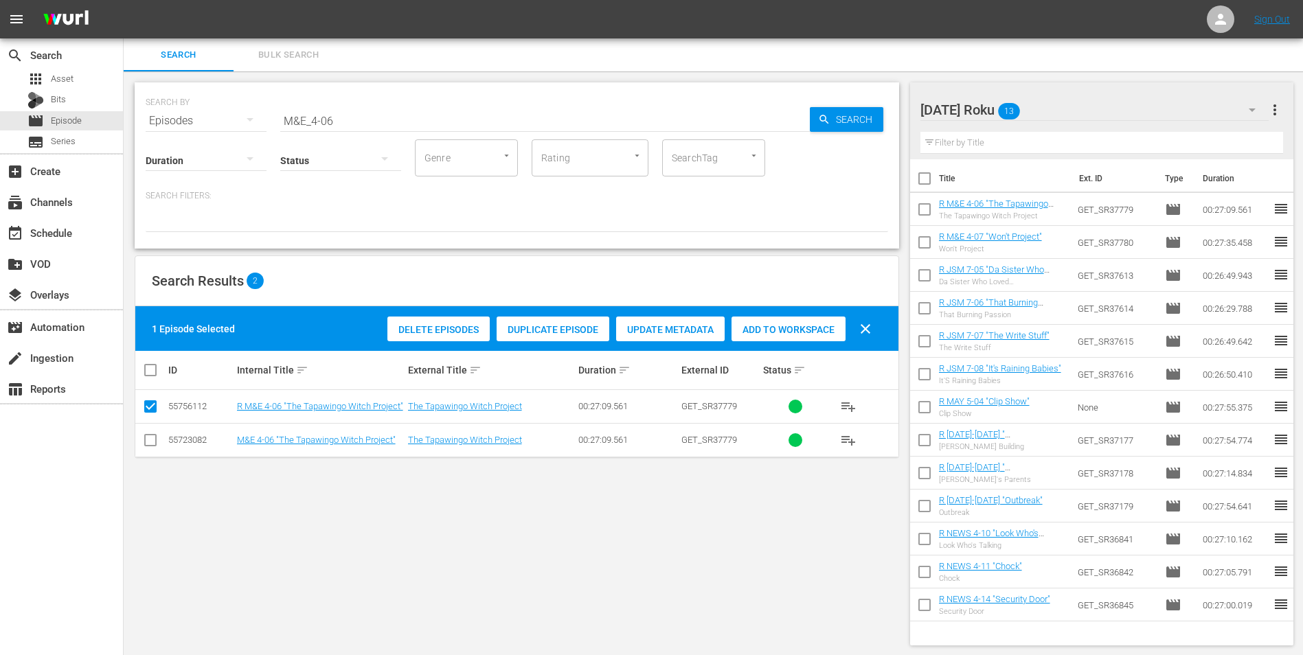
click at [1073, 104] on div "[DATE] Roku 13" at bounding box center [1094, 110] width 349 height 38
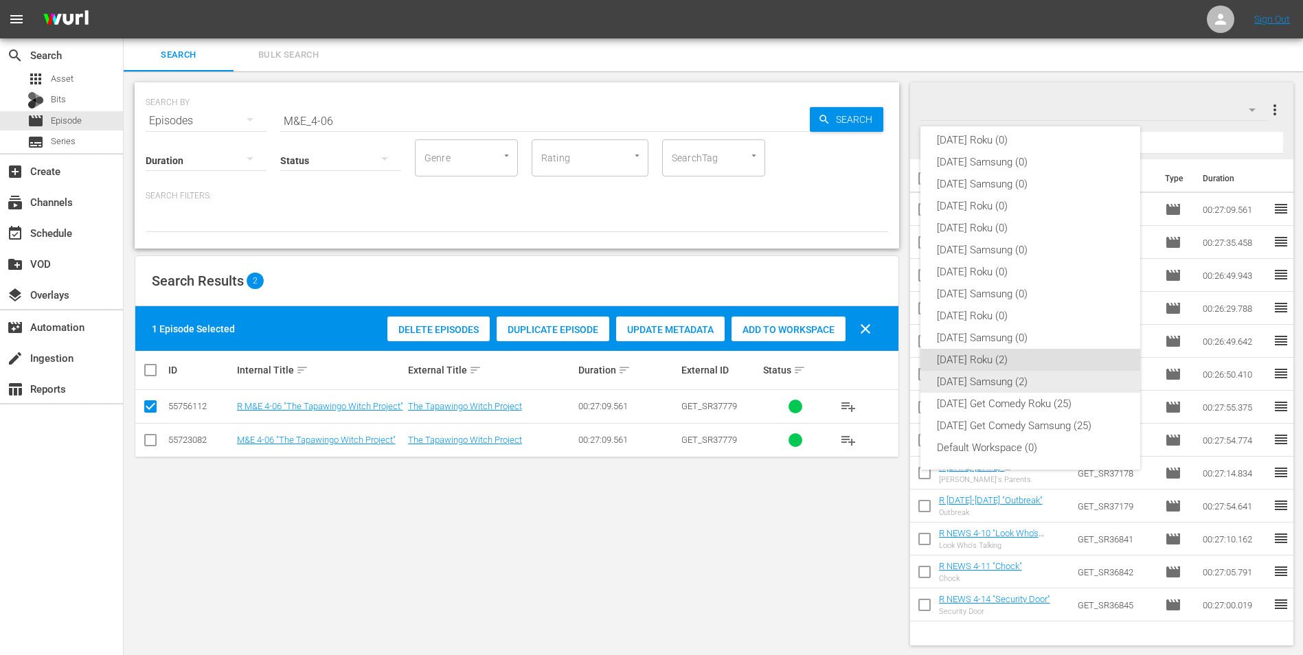
click at [1012, 387] on div "[DATE] Samsung (2)" at bounding box center [1030, 382] width 187 height 22
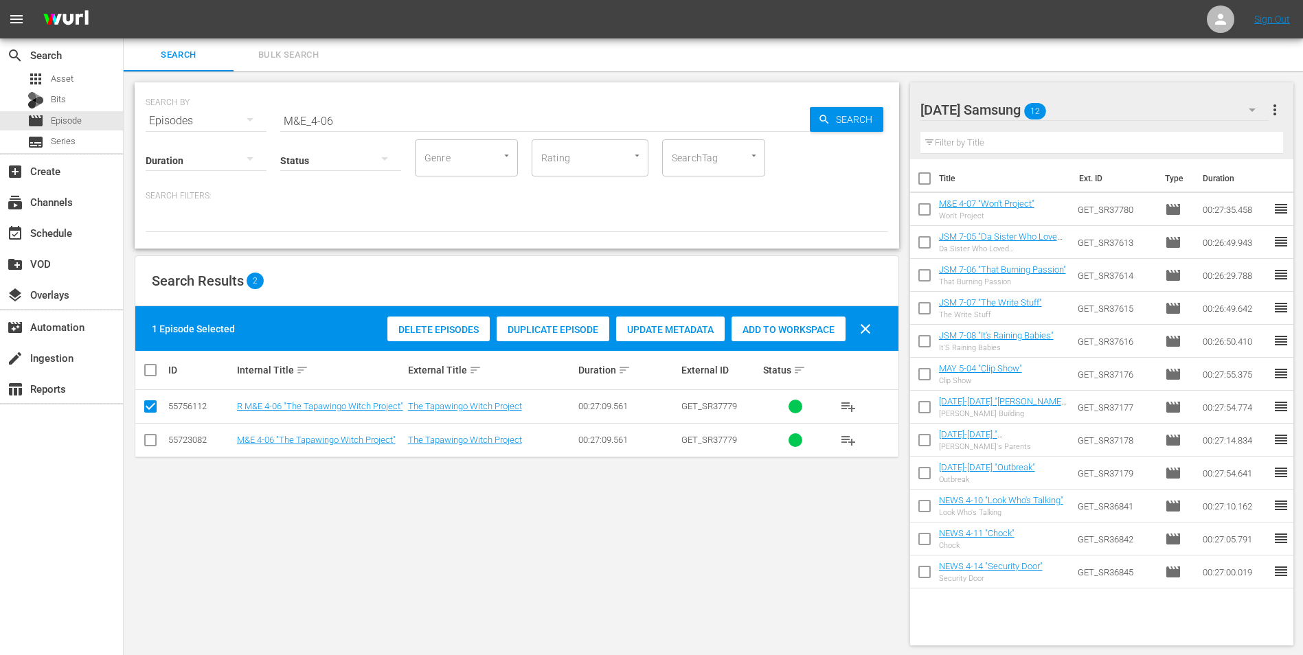
click at [157, 438] on input "checkbox" at bounding box center [150, 443] width 16 height 16
checkbox input "true"
click at [146, 409] on input "checkbox" at bounding box center [150, 409] width 16 height 16
checkbox input "false"
click at [759, 325] on span "Add to Workspace" at bounding box center [788, 329] width 114 height 11
